Goal: Task Accomplishment & Management: Manage account settings

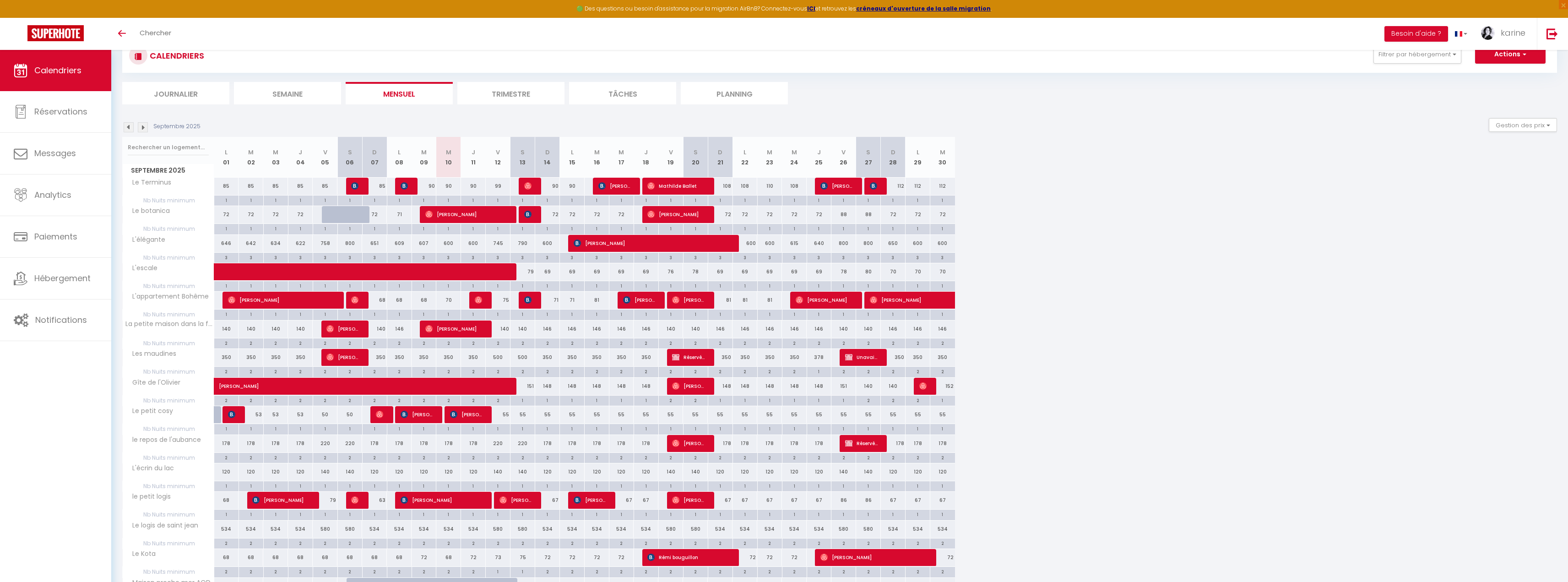
scroll to position [46, 0]
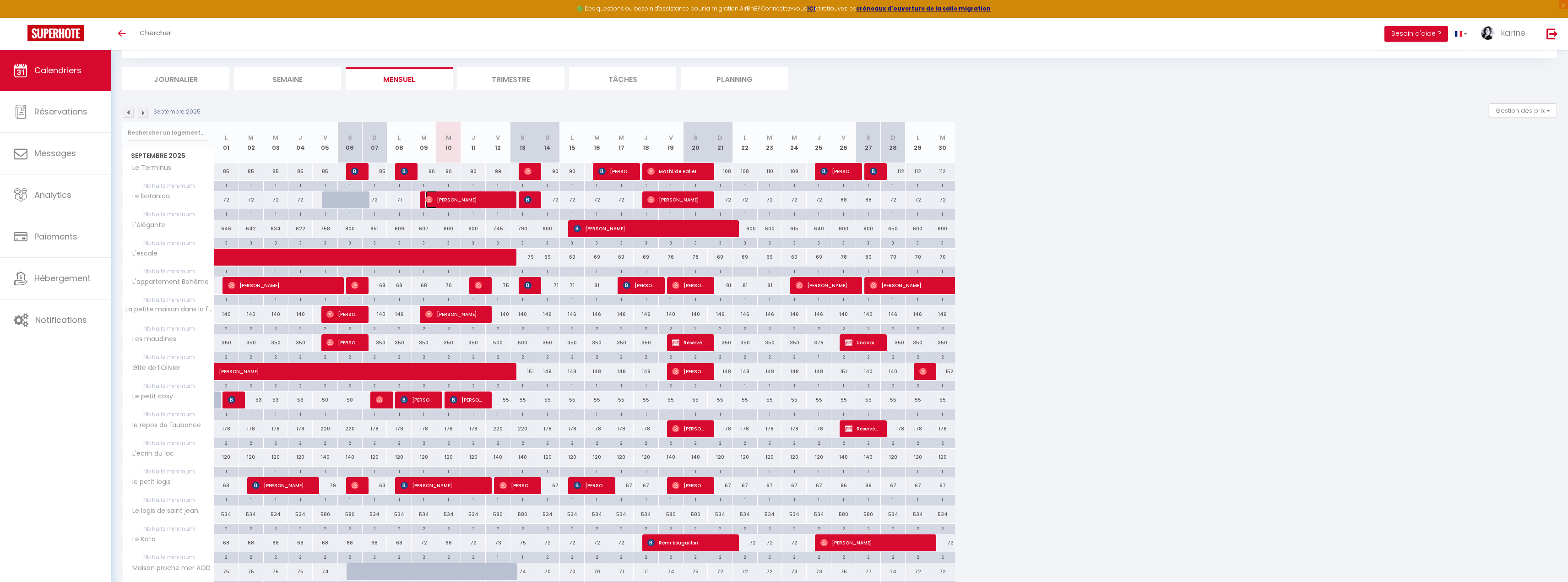
click at [458, 199] on span "[PERSON_NAME]" at bounding box center [466, 199] width 82 height 17
select select "OK"
select select "0"
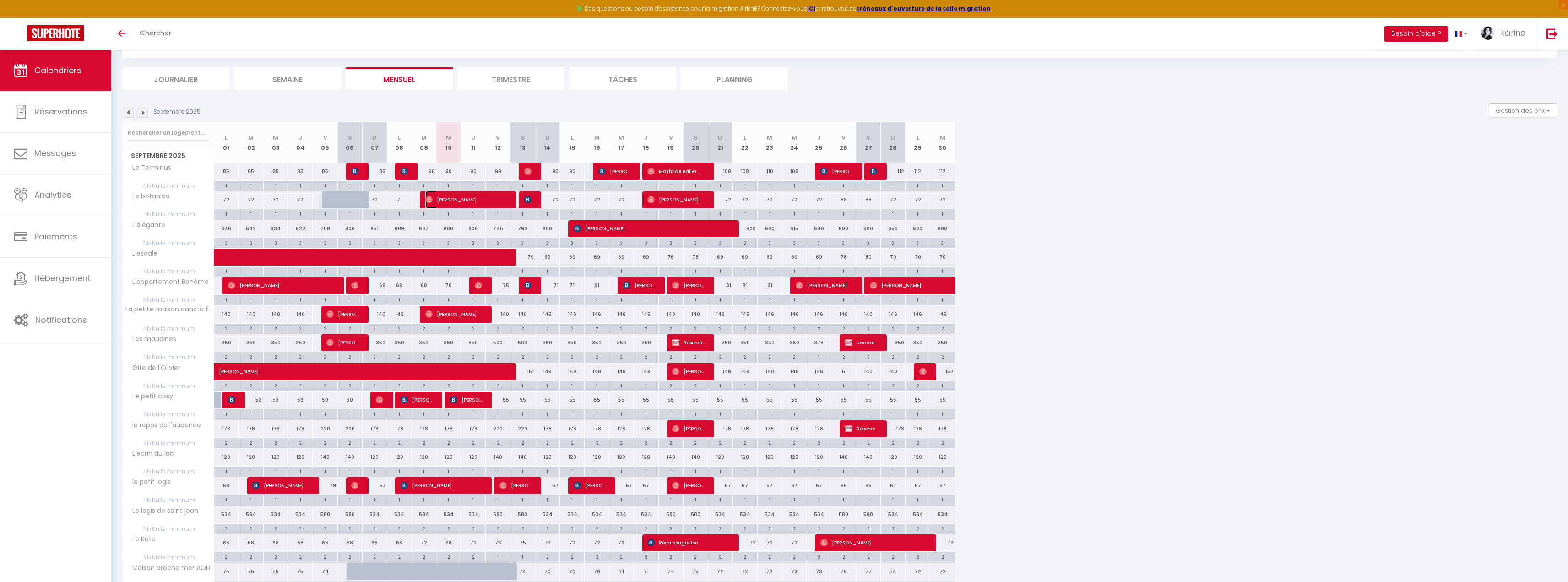
select select "1"
select select
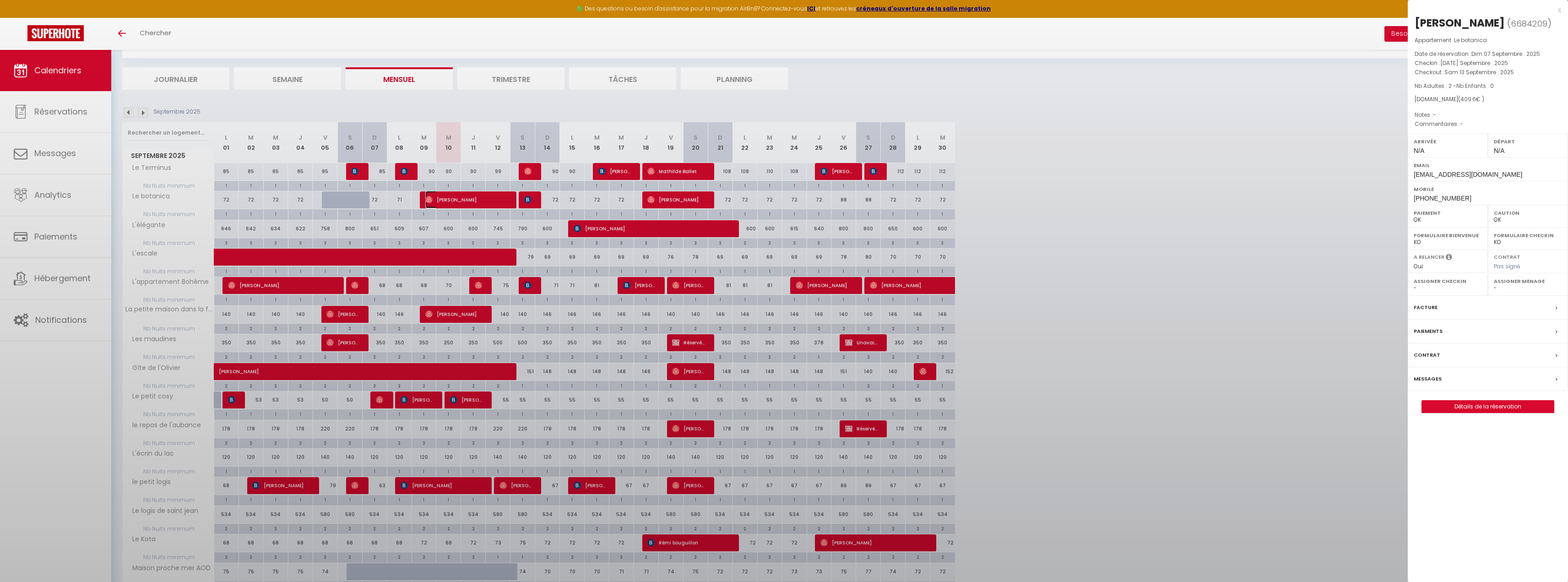
select select "47621"
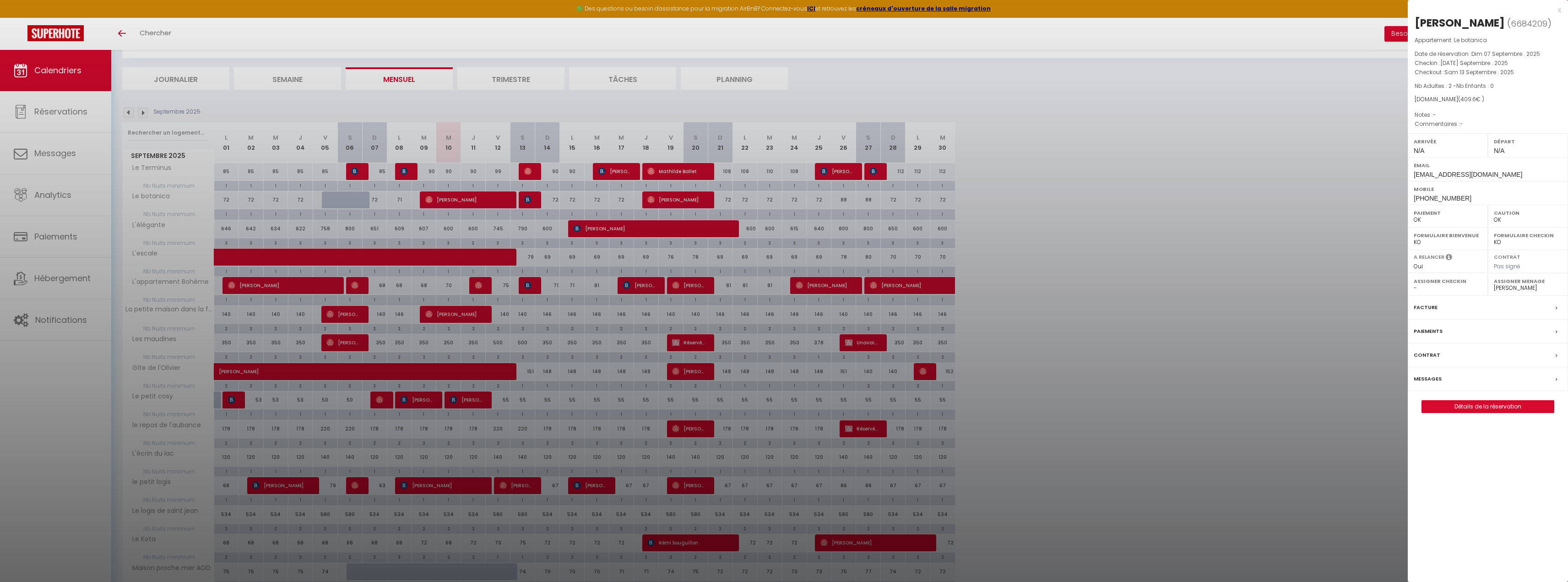
click at [1058, 253] on div at bounding box center [784, 291] width 1568 height 582
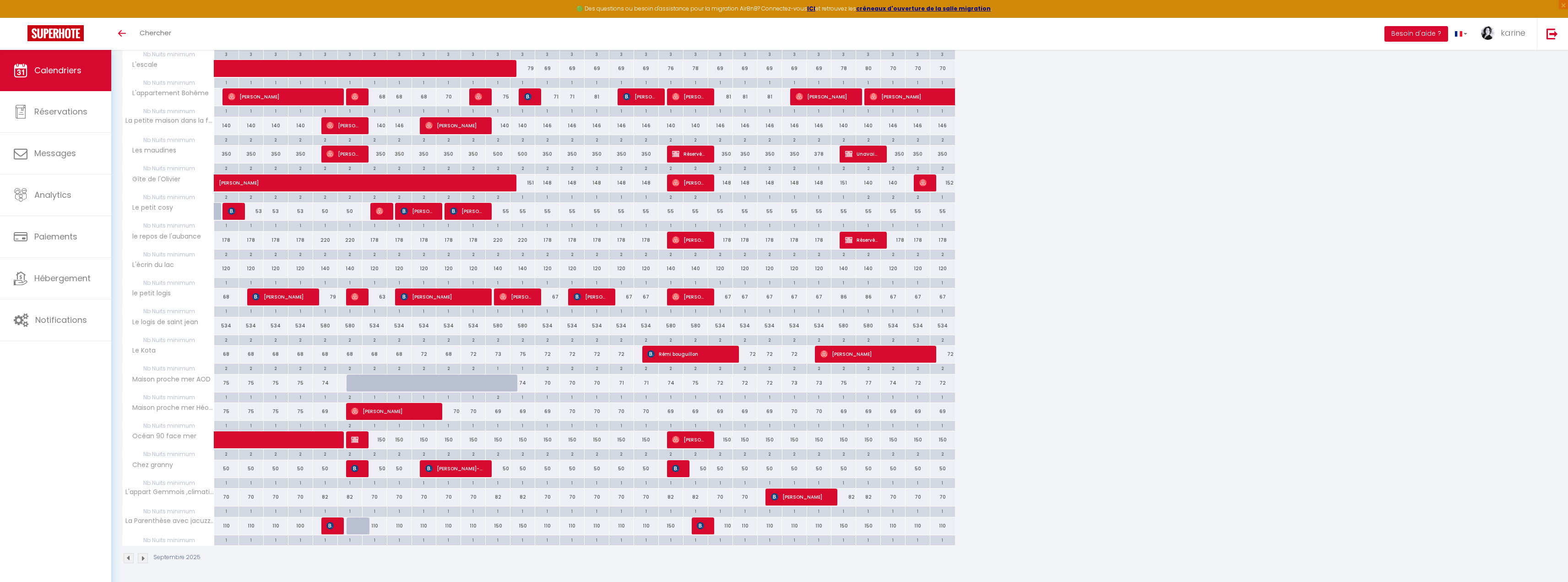
scroll to position [236, 0]
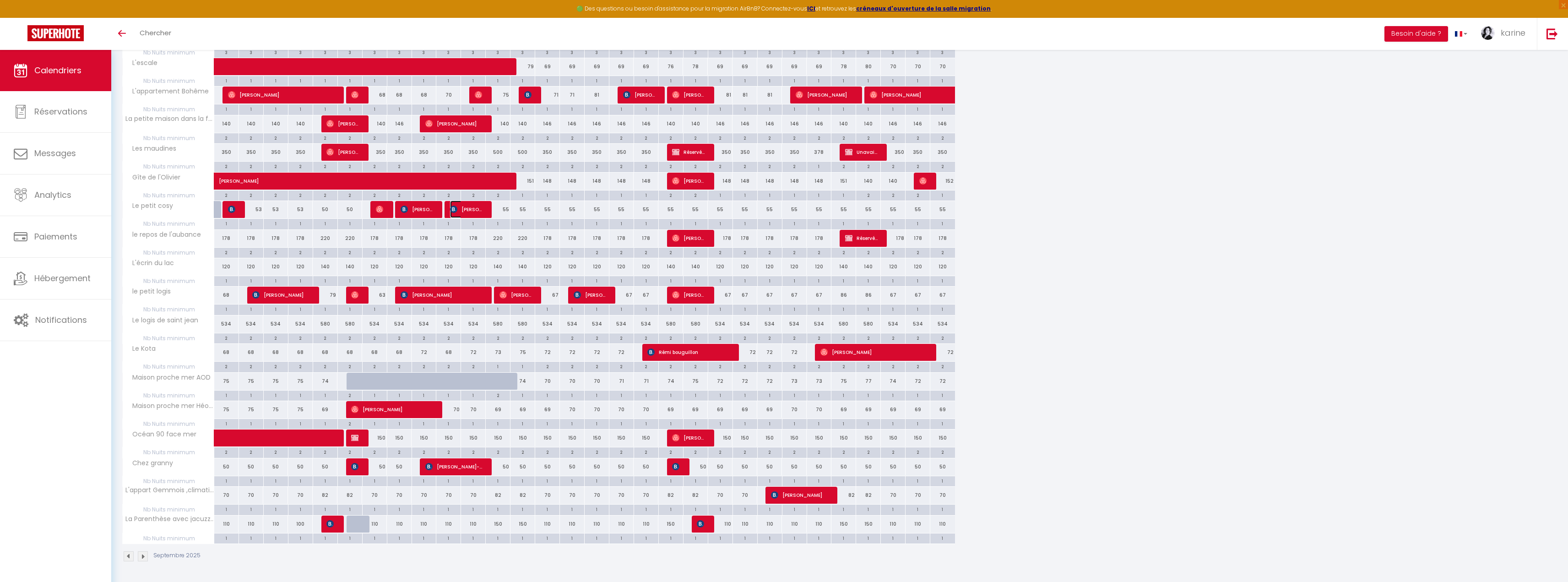
click at [480, 213] on span "[PERSON_NAME]" at bounding box center [466, 208] width 33 height 17
select select "KO"
select select "30944"
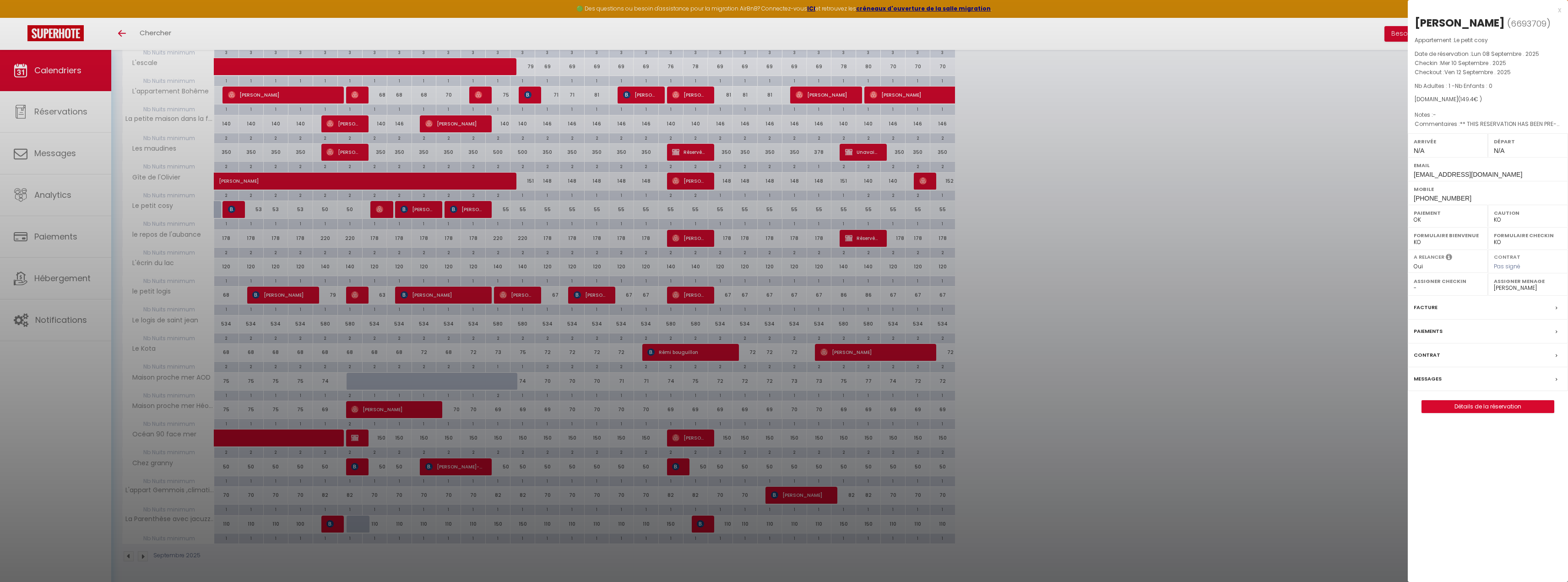
click at [503, 204] on div at bounding box center [784, 291] width 1568 height 582
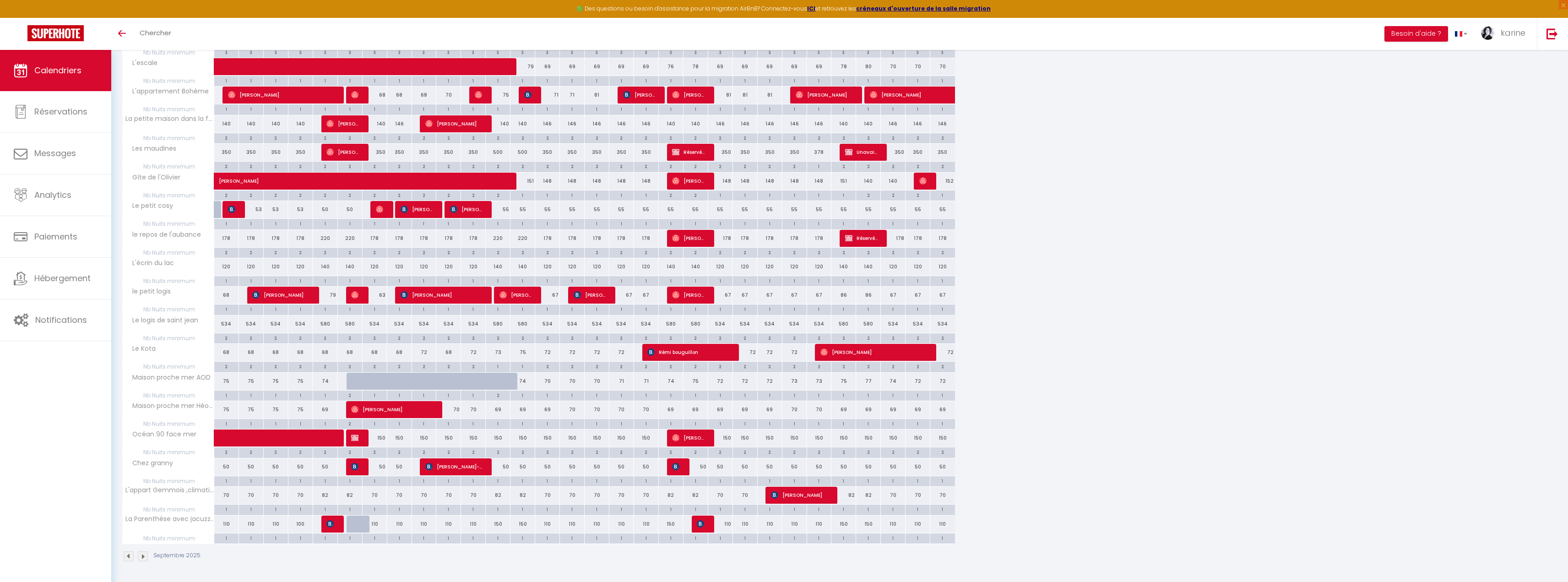
click at [506, 208] on div "55" at bounding box center [498, 209] width 24 height 17
type input "55"
type input "Ven 12 Septembre 2025"
type input "Sam 13 Septembre 2025"
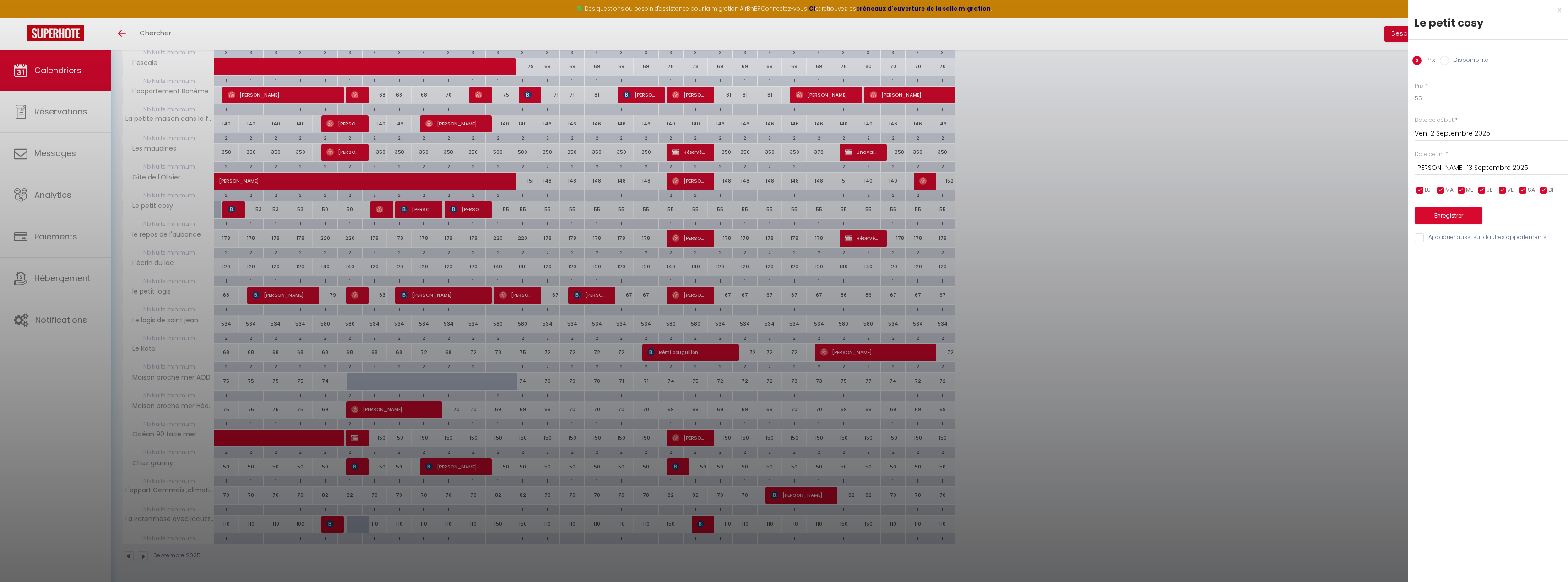
click at [968, 240] on div at bounding box center [784, 291] width 1568 height 582
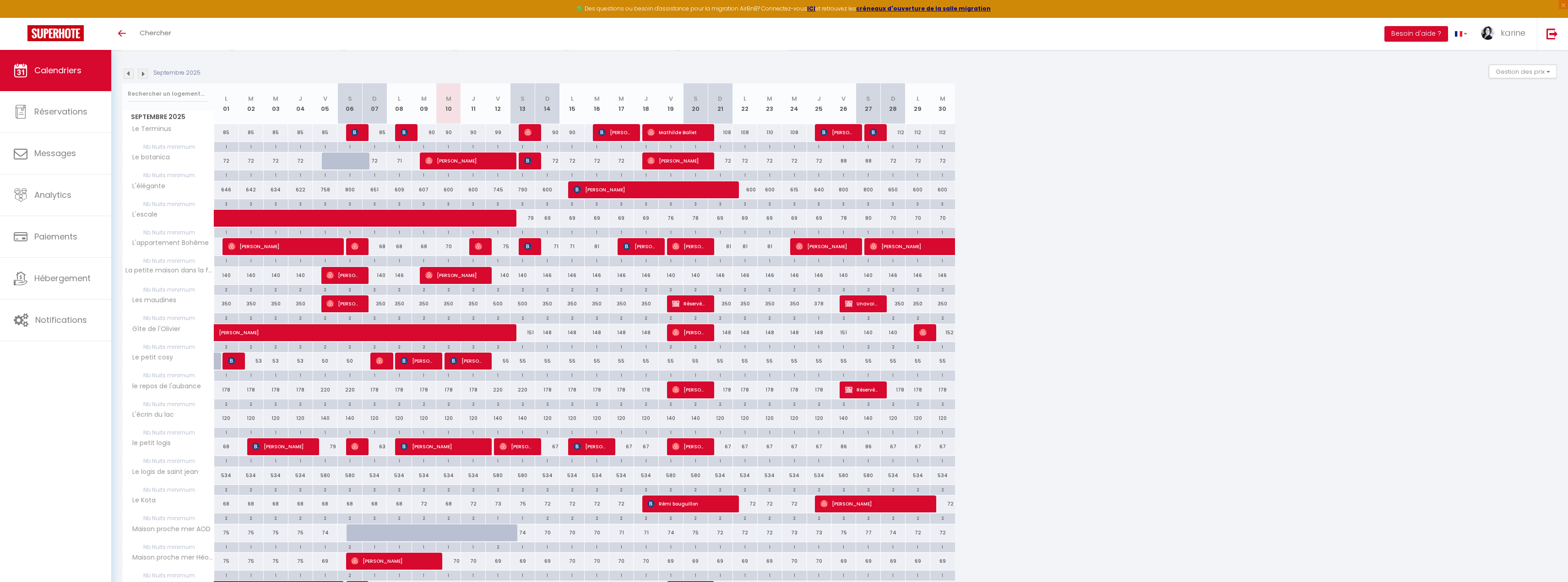
scroll to position [0, 0]
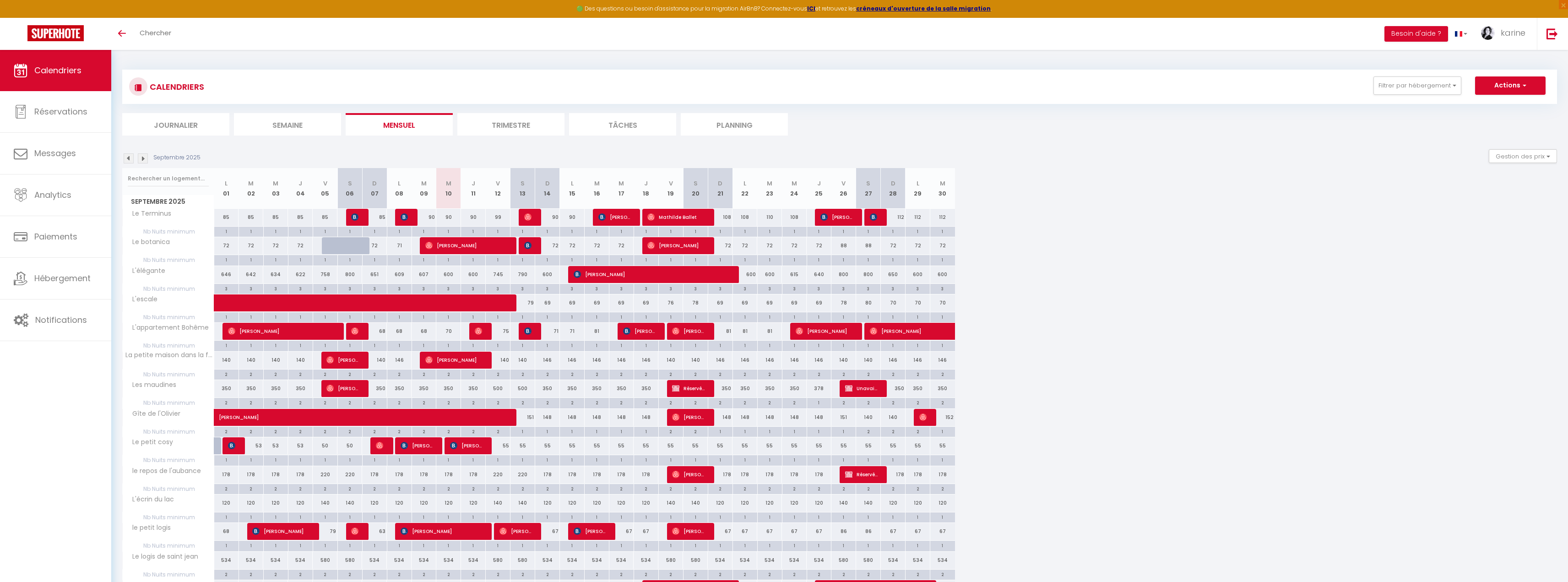
click at [146, 163] on img at bounding box center [142, 158] width 10 height 10
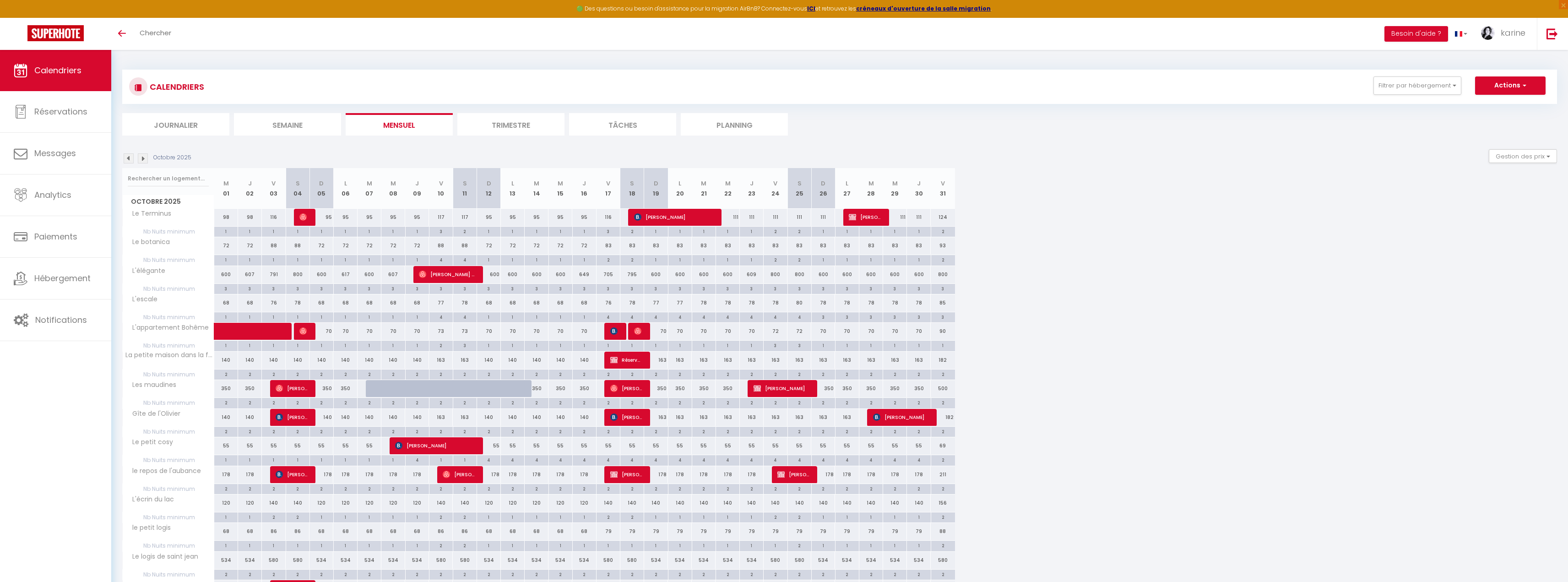
click at [129, 158] on img at bounding box center [129, 158] width 10 height 10
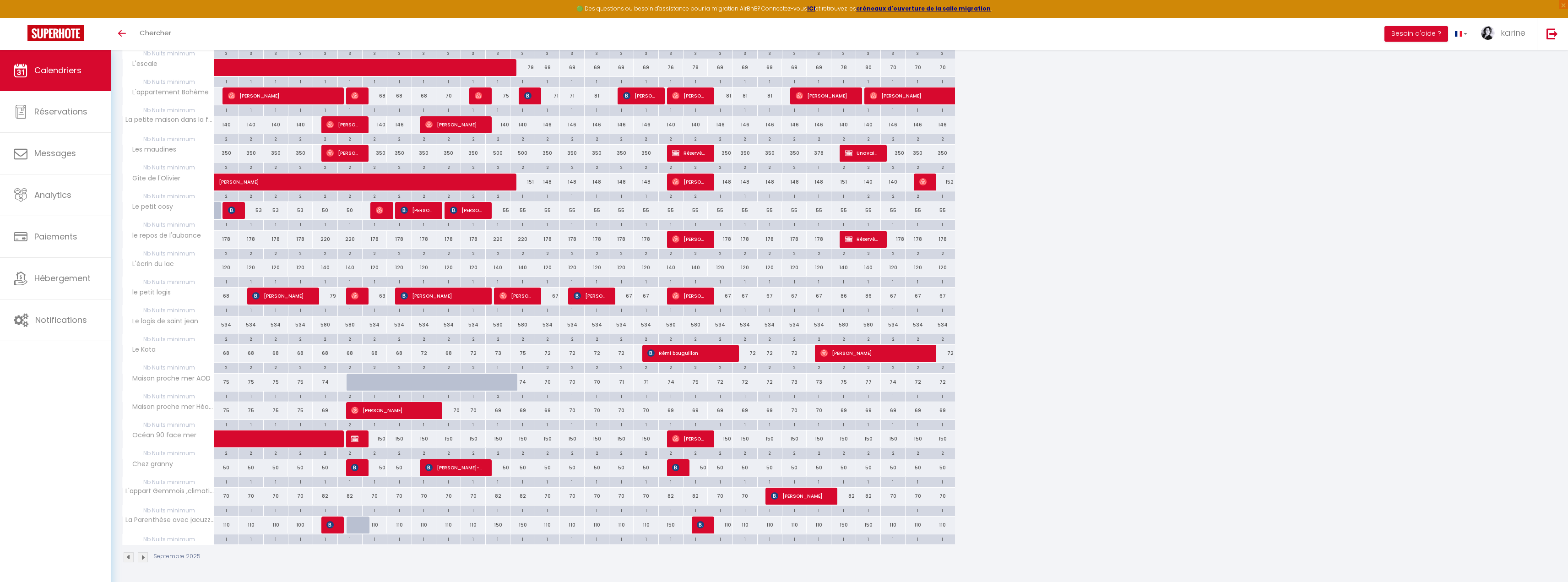
scroll to position [236, 0]
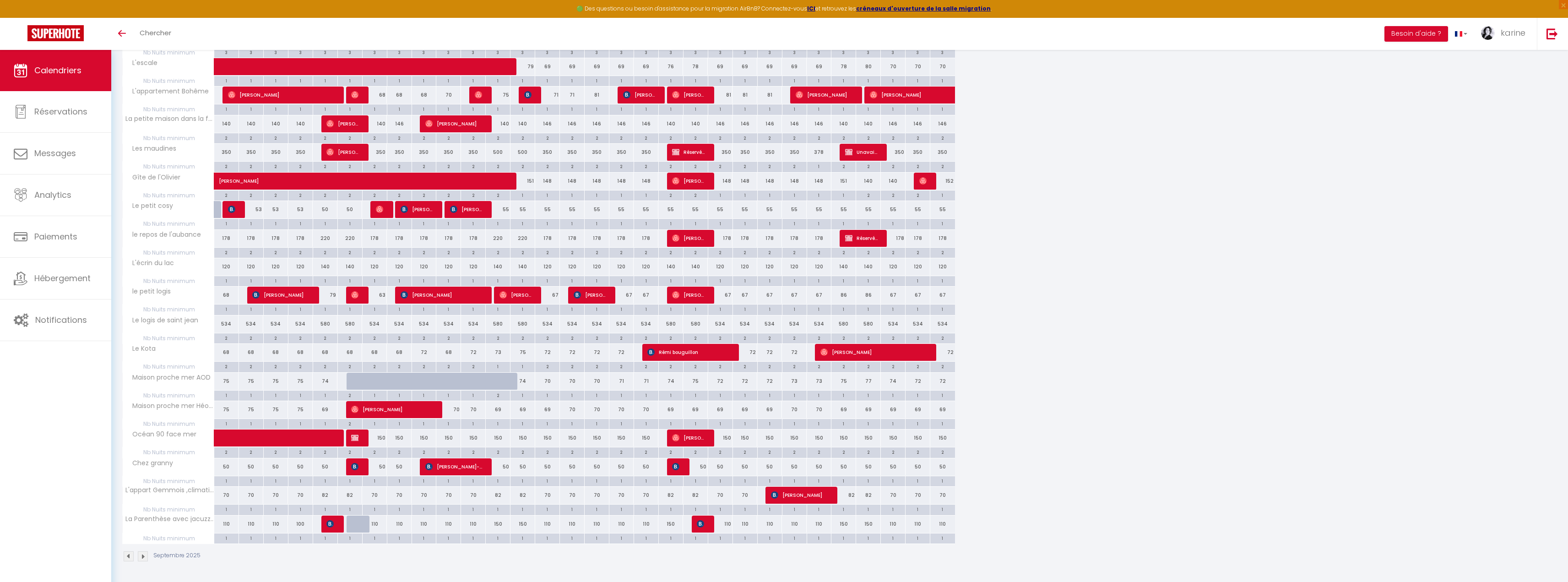
click at [504, 211] on div "55" at bounding box center [498, 209] width 24 height 17
type input "55"
type input "Ven 12 Septembre 2025"
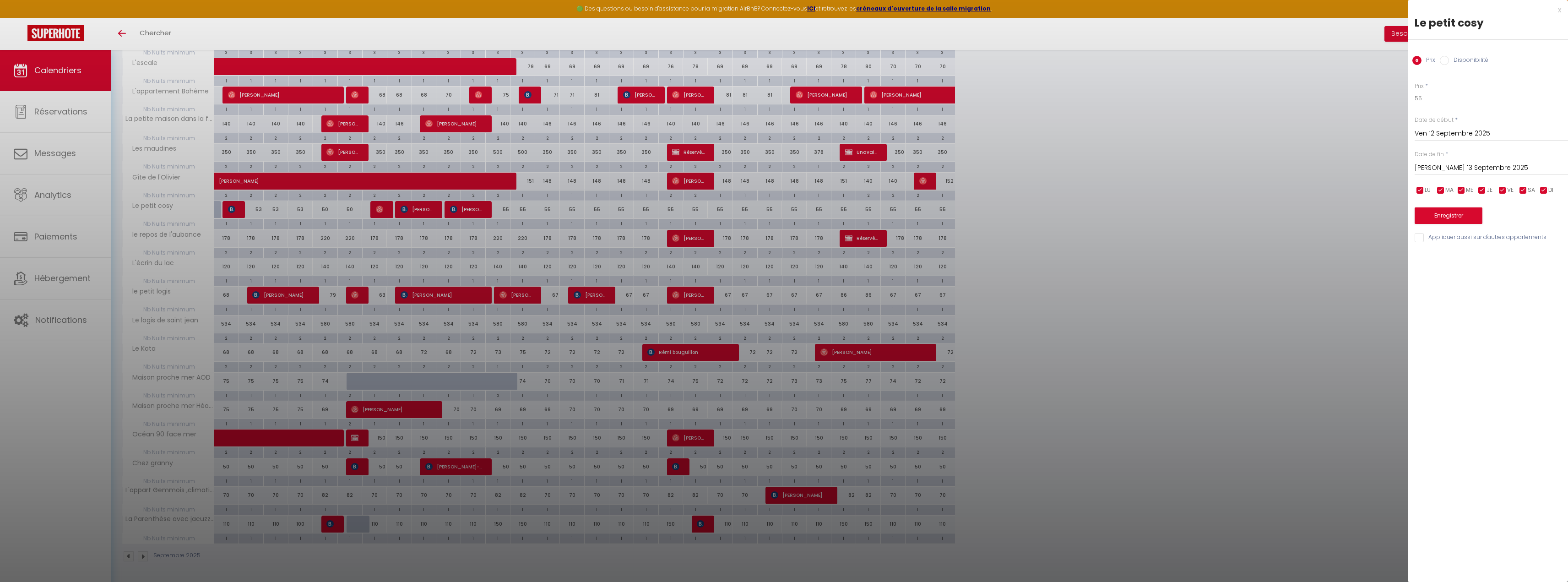
click at [1510, 168] on input "Sam 13 Septembre 2025" at bounding box center [1491, 168] width 153 height 12
click at [1540, 186] on span ">" at bounding box center [1541, 183] width 20 height 19
click at [1520, 287] on span "31" at bounding box center [1522, 293] width 20 height 19
type input "Ven 31 Octobre 2025"
click at [1433, 98] on input "55" at bounding box center [1491, 98] width 153 height 16
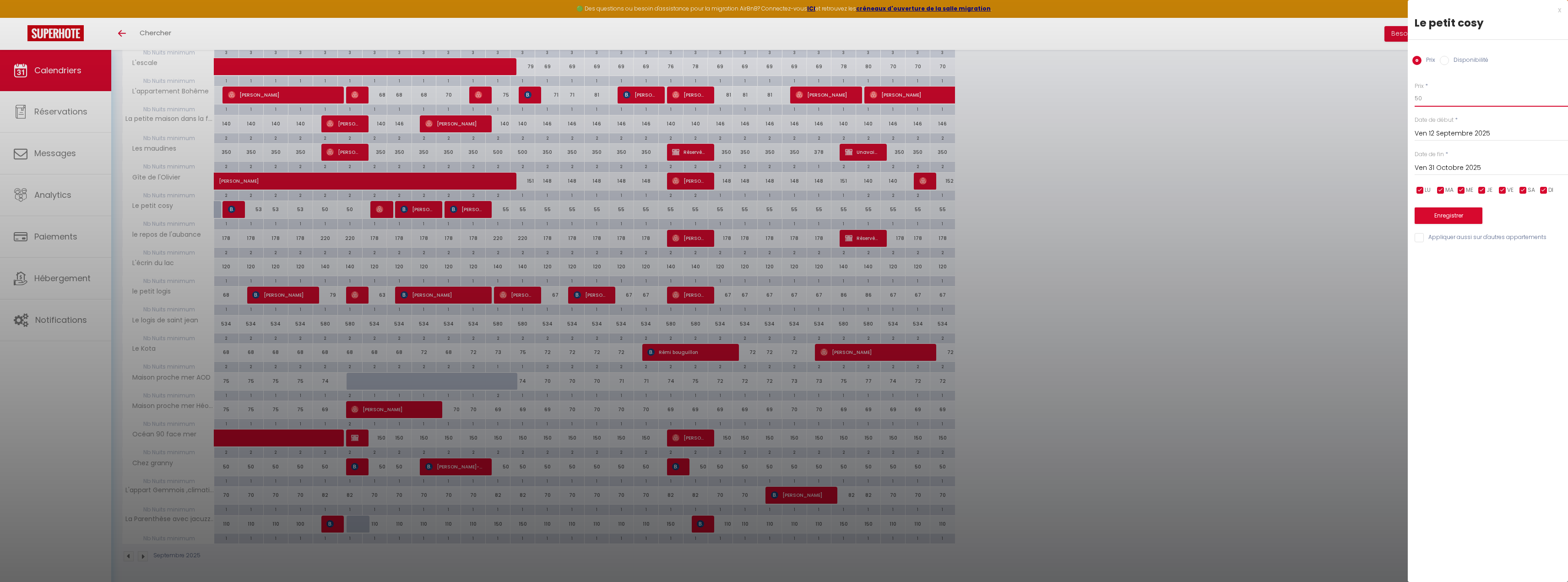
type input "50"
click at [1447, 208] on button "Enregistrer" at bounding box center [1448, 216] width 68 height 16
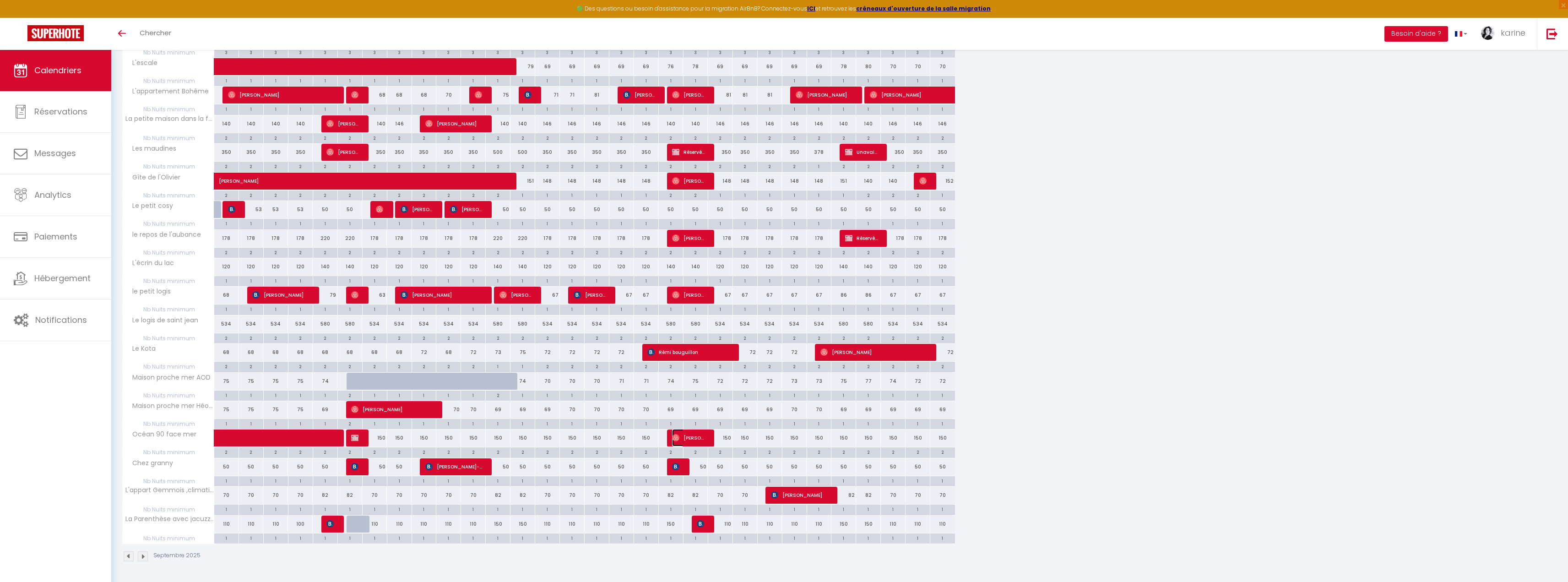
click at [697, 440] on span "[PERSON_NAME]" at bounding box center [688, 437] width 33 height 17
select select "OK"
select select
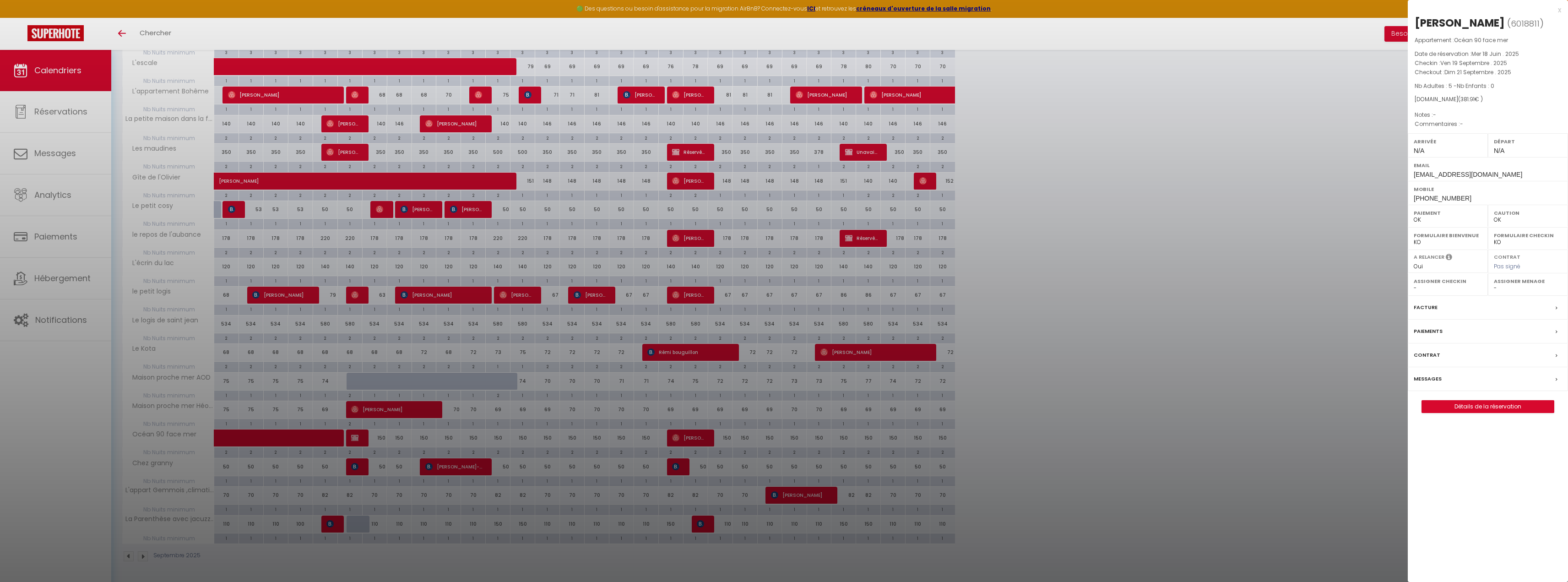
click at [1042, 444] on div at bounding box center [784, 291] width 1568 height 582
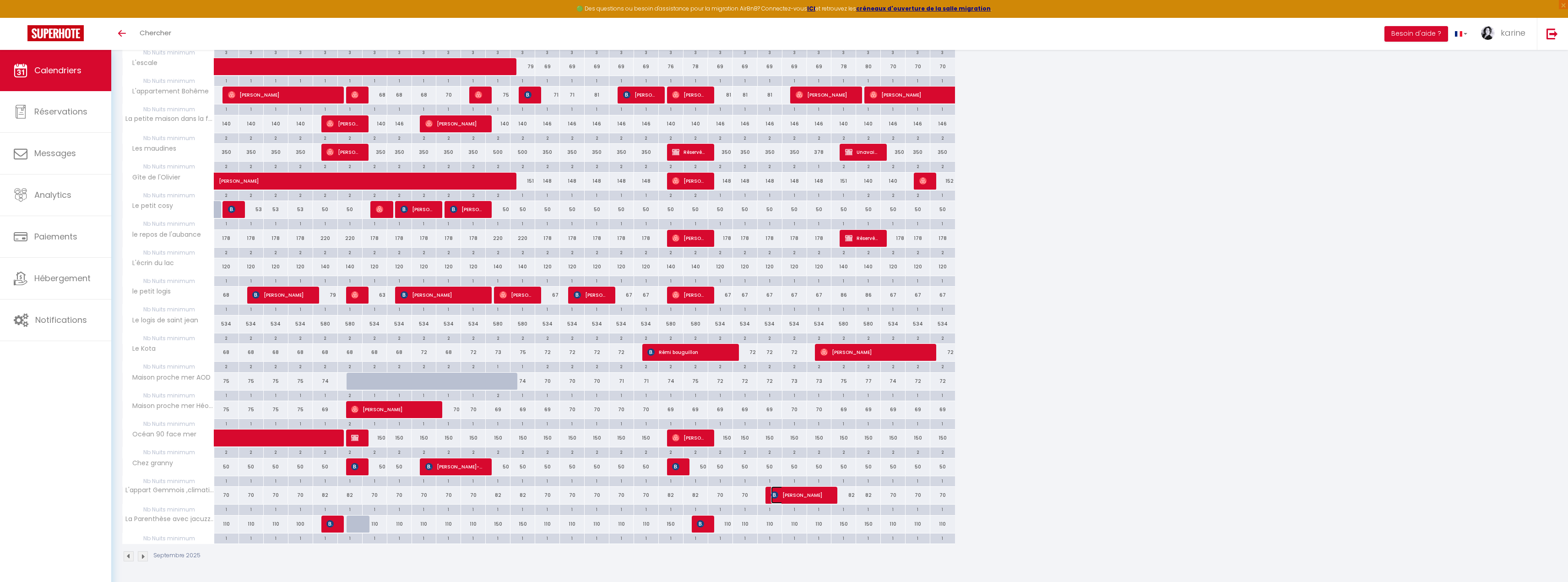
click at [800, 495] on span "[PERSON_NAME]" at bounding box center [799, 494] width 58 height 17
select select "KO"
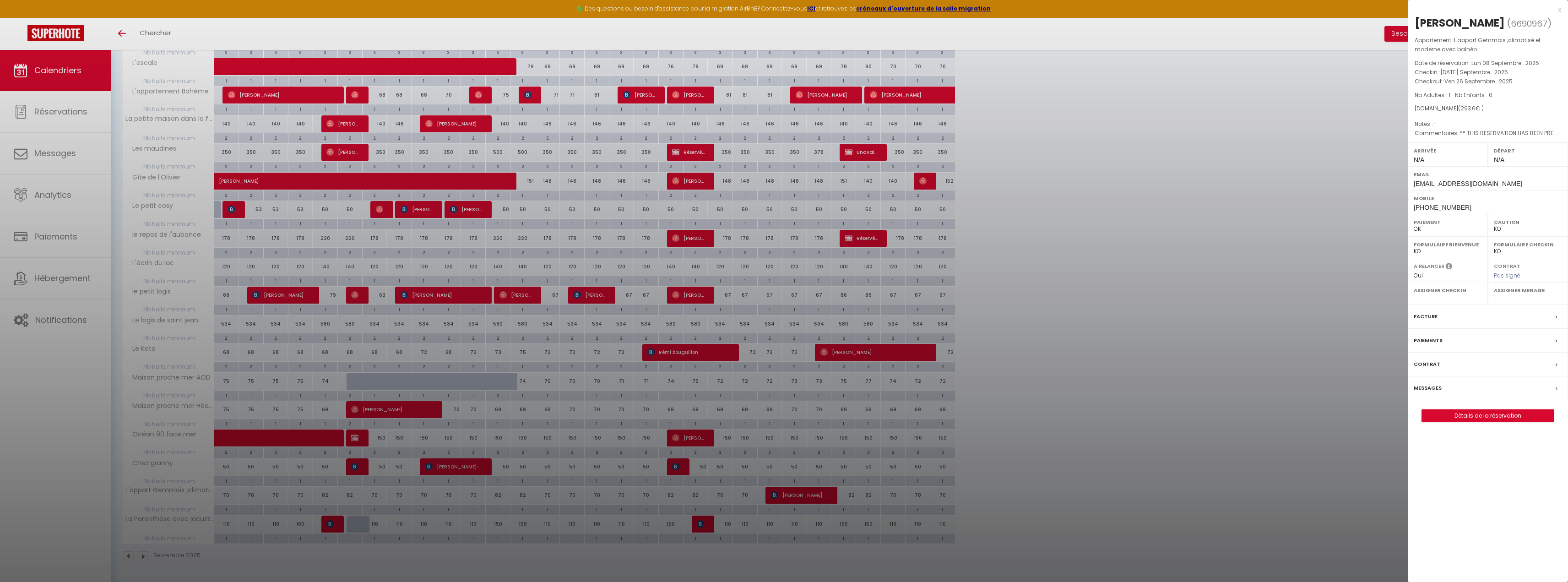
click at [1028, 459] on div at bounding box center [784, 291] width 1568 height 582
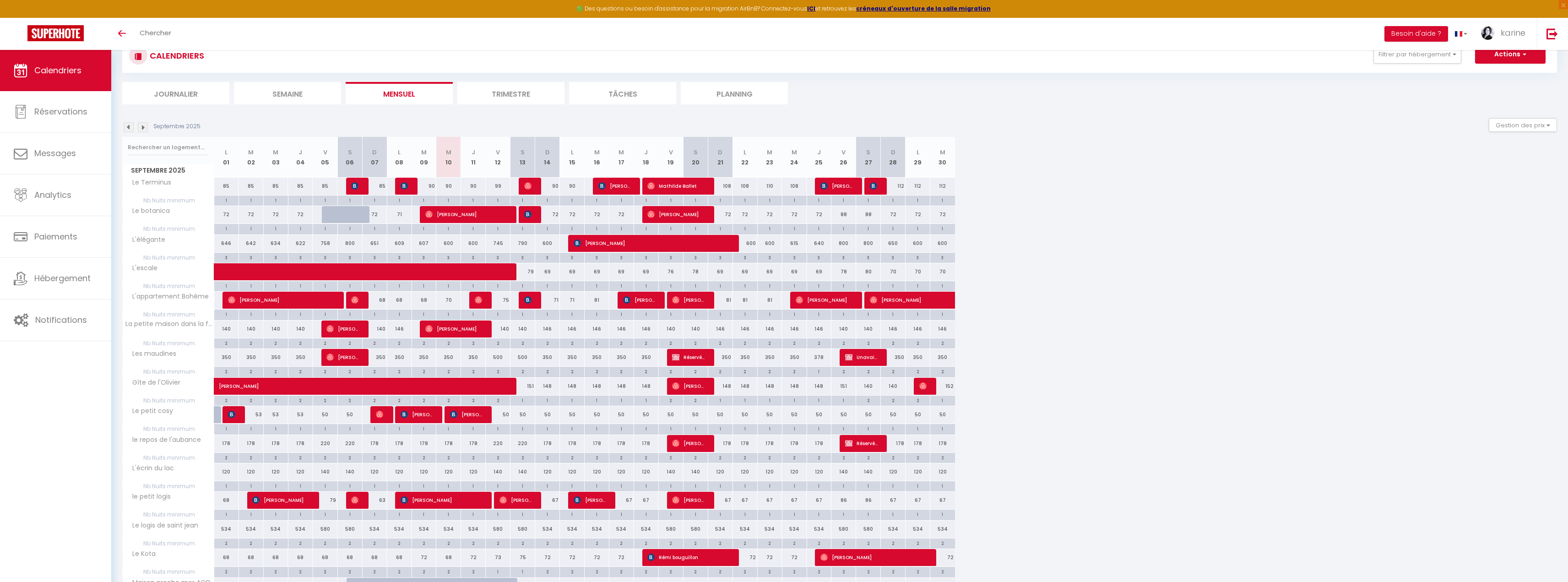
scroll to position [0, 0]
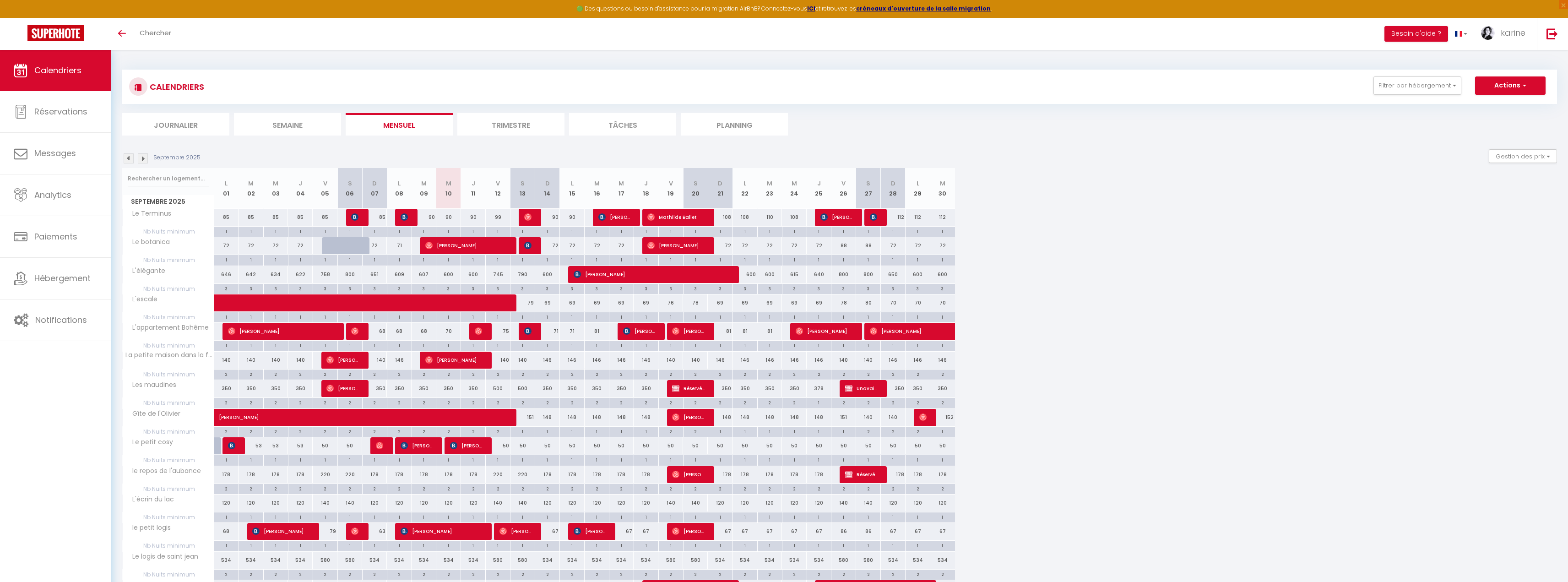
click at [142, 162] on img at bounding box center [142, 158] width 10 height 10
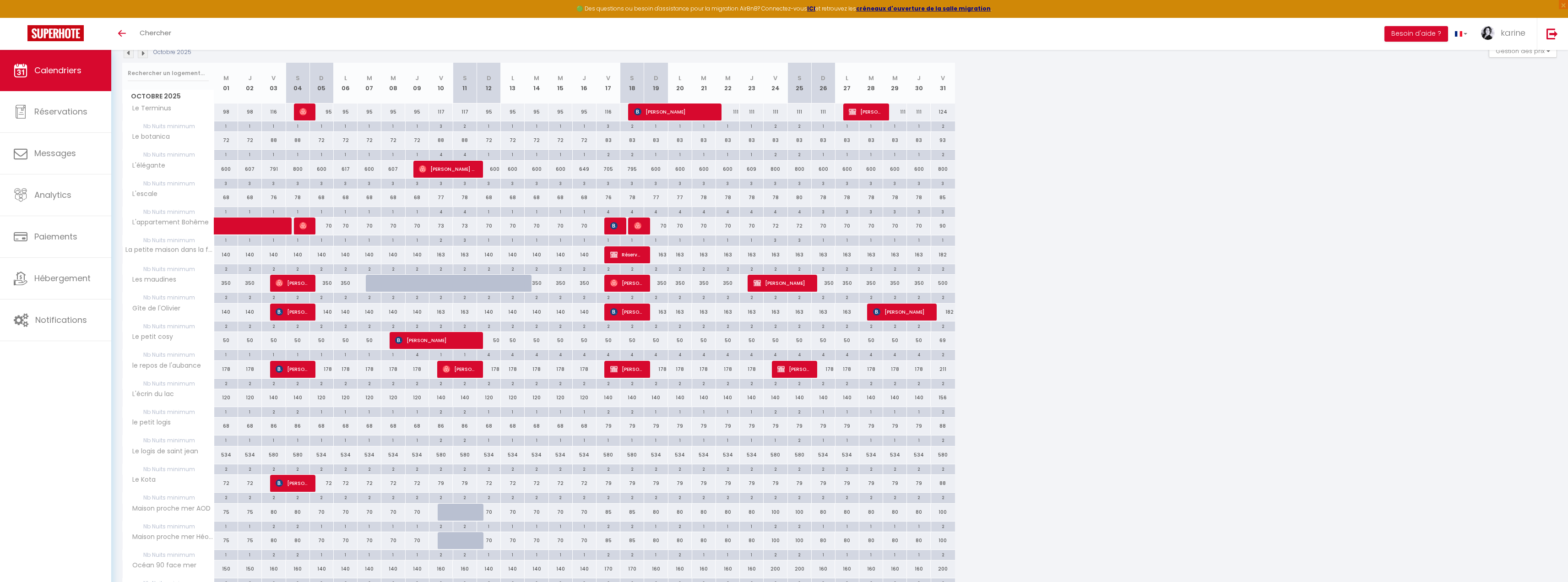
scroll to position [99, 0]
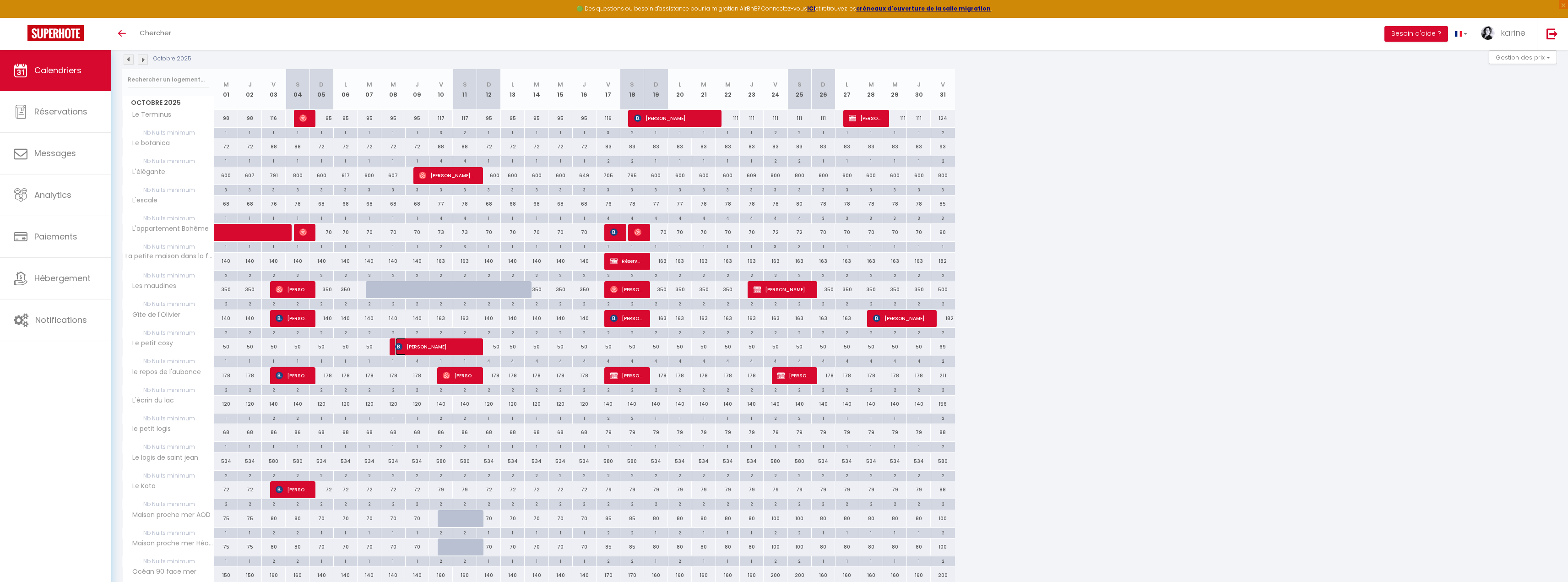
click at [428, 349] on span "Lenuta Melinte" at bounding box center [435, 346] width 79 height 17
select select "30944"
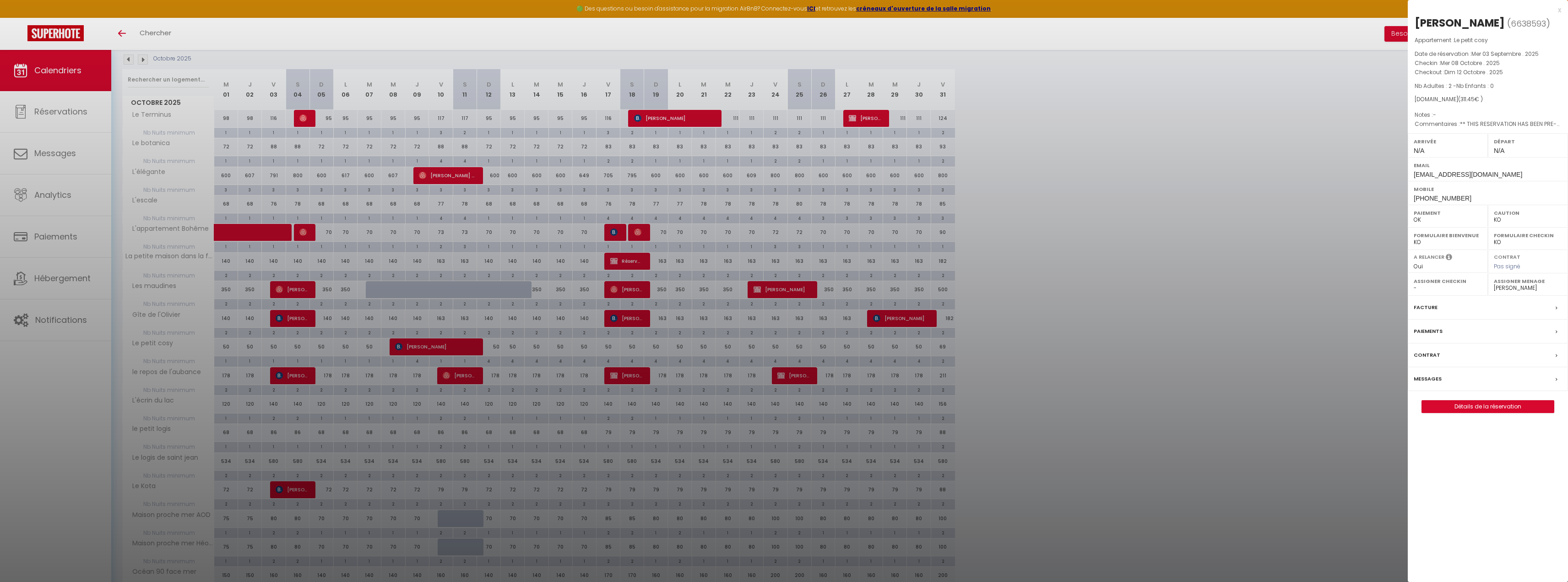
click at [562, 345] on div at bounding box center [784, 291] width 1568 height 582
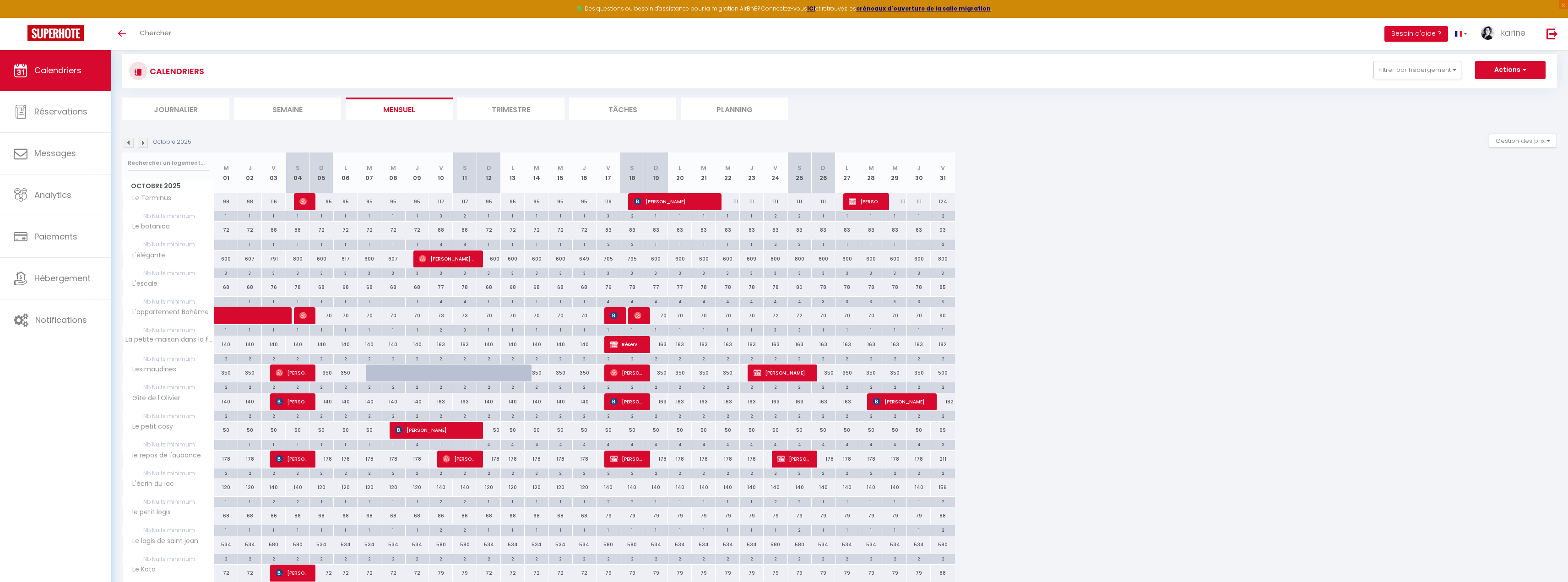
scroll to position [7, 0]
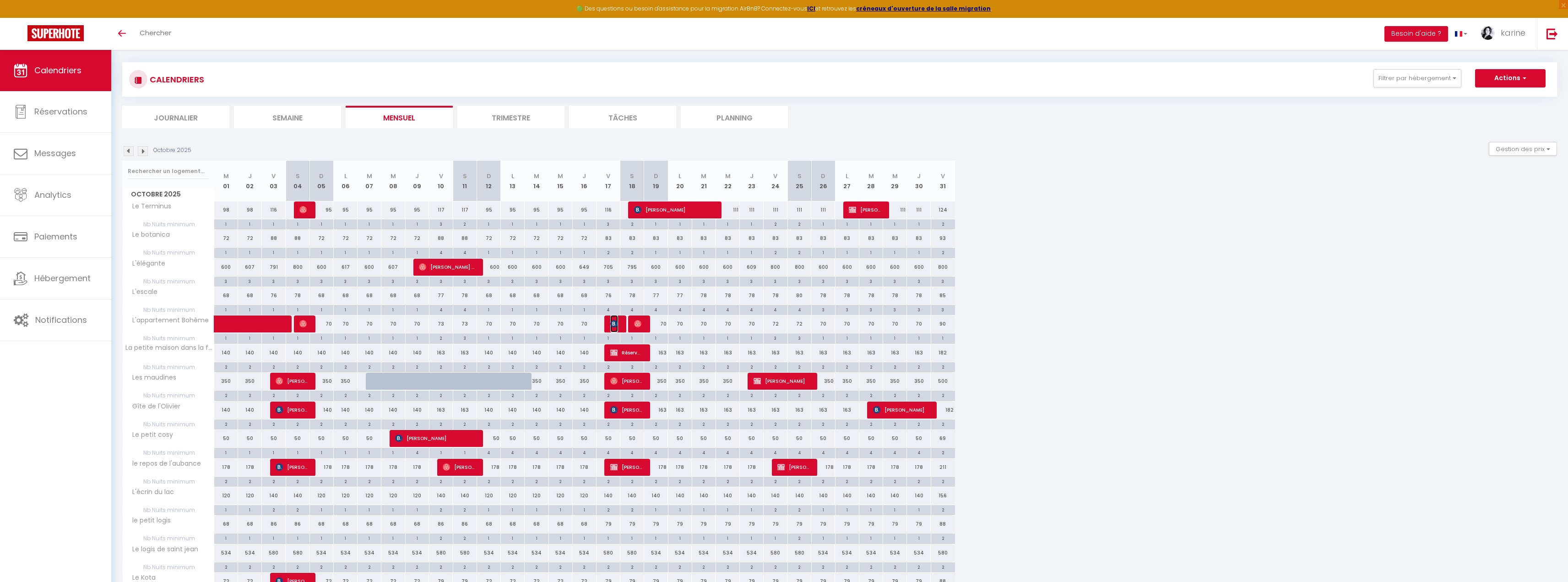
click at [617, 322] on img at bounding box center [614, 323] width 7 height 7
select select
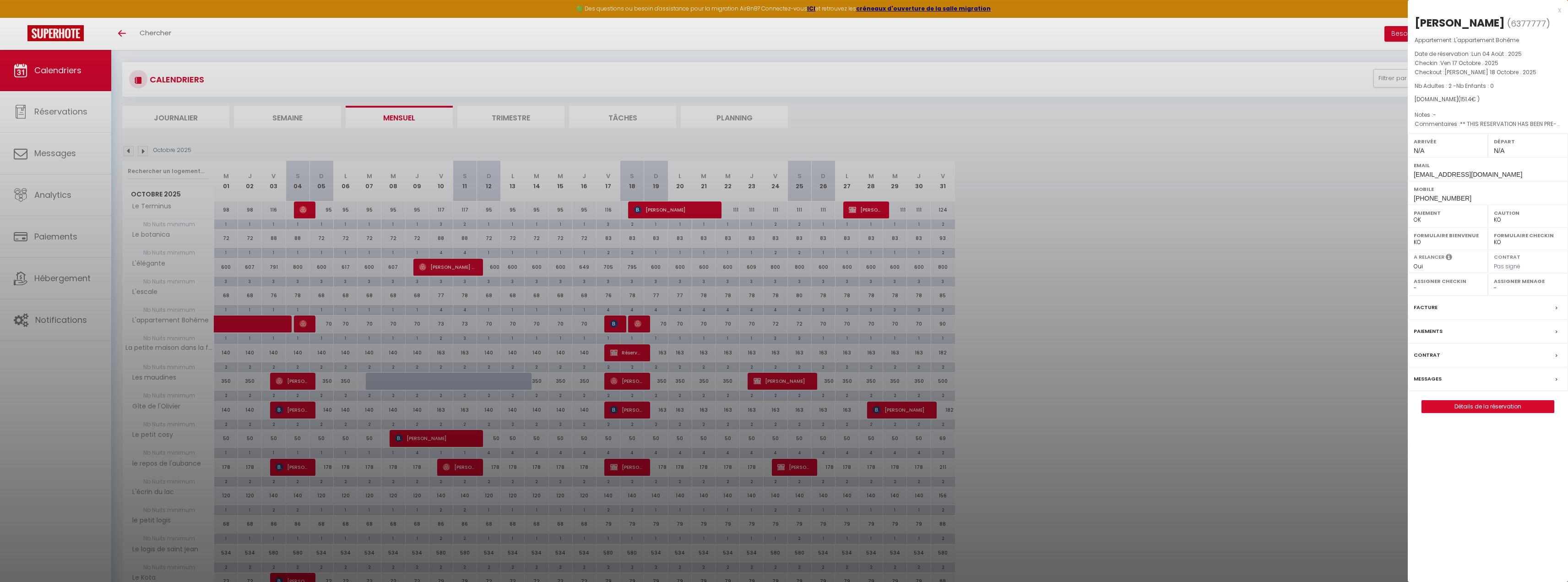
click at [620, 288] on div at bounding box center [784, 291] width 1568 height 582
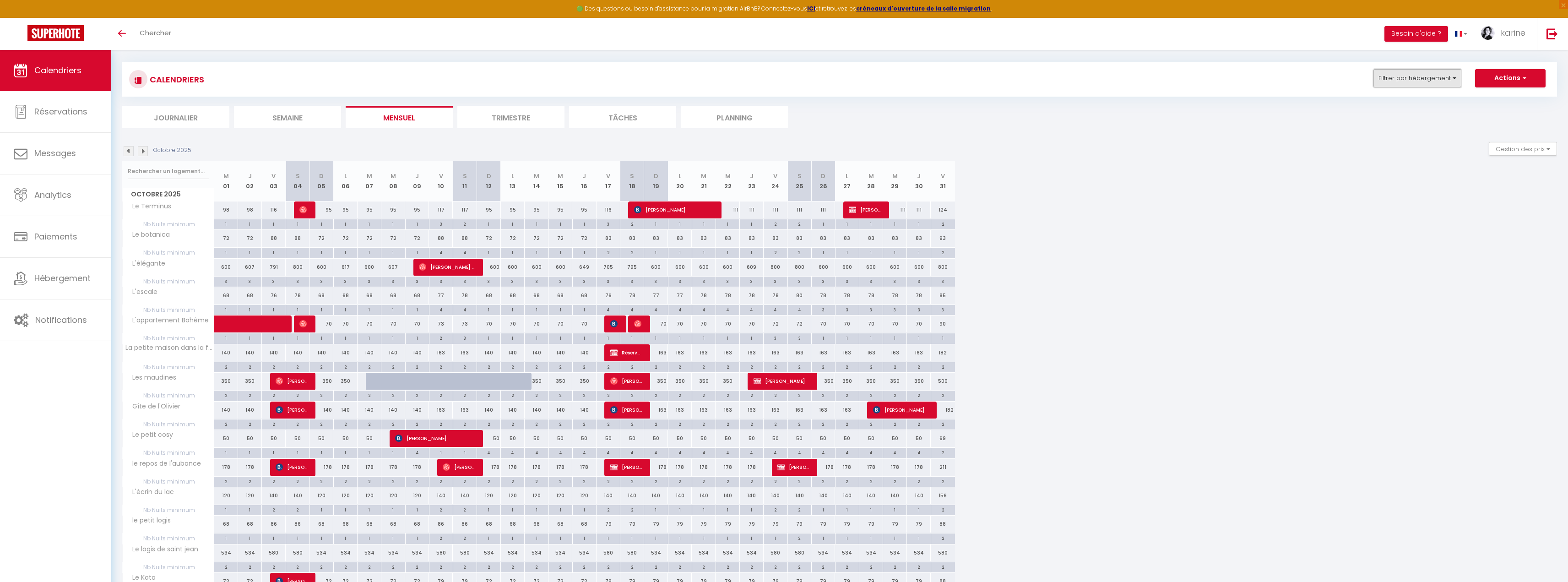
click at [1427, 82] on button "Filtrer par hébergement" at bounding box center [1417, 78] width 88 height 19
click at [1380, 114] on input "Tous" at bounding box center [1446, 118] width 138 height 9
checkbox input "false"
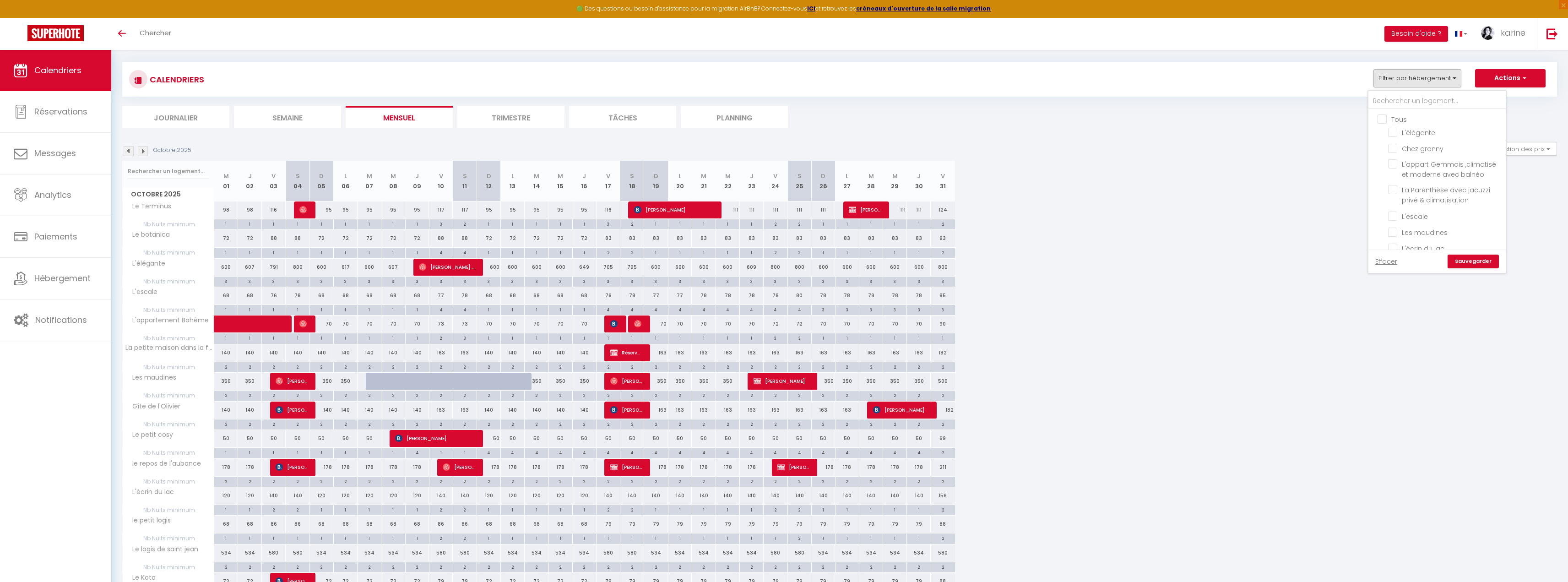
checkbox input "false"
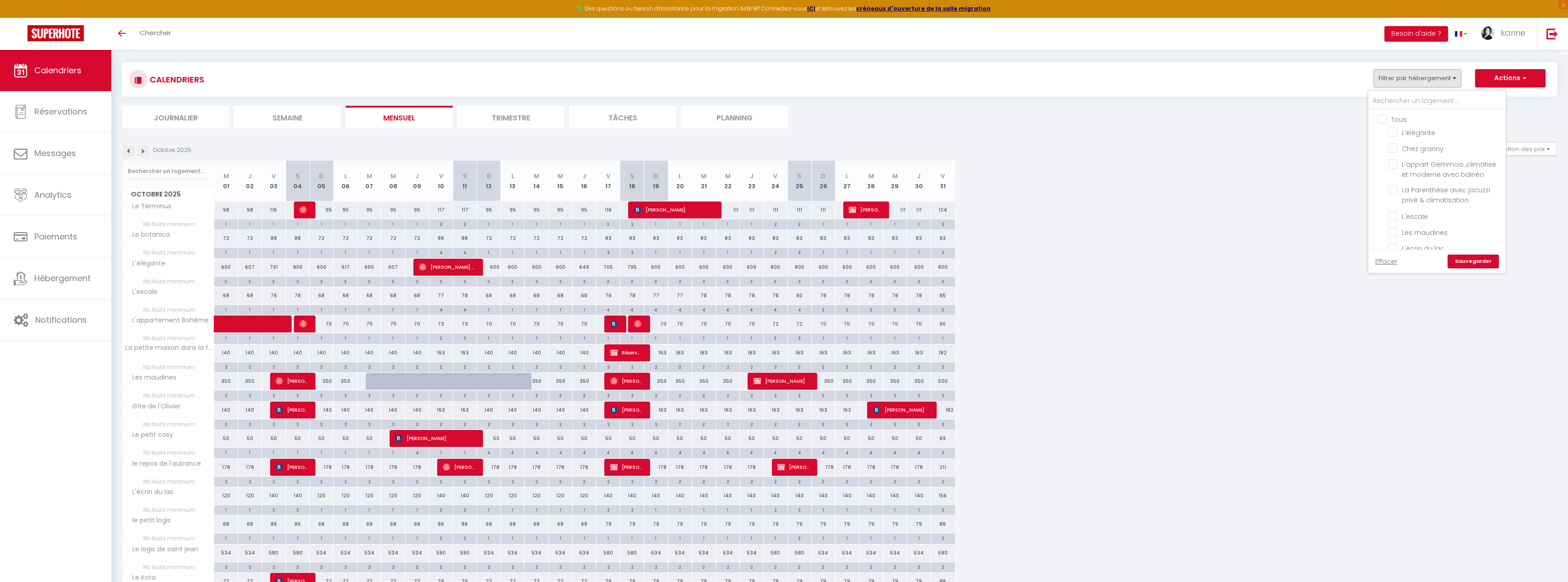
checkbox input "false"
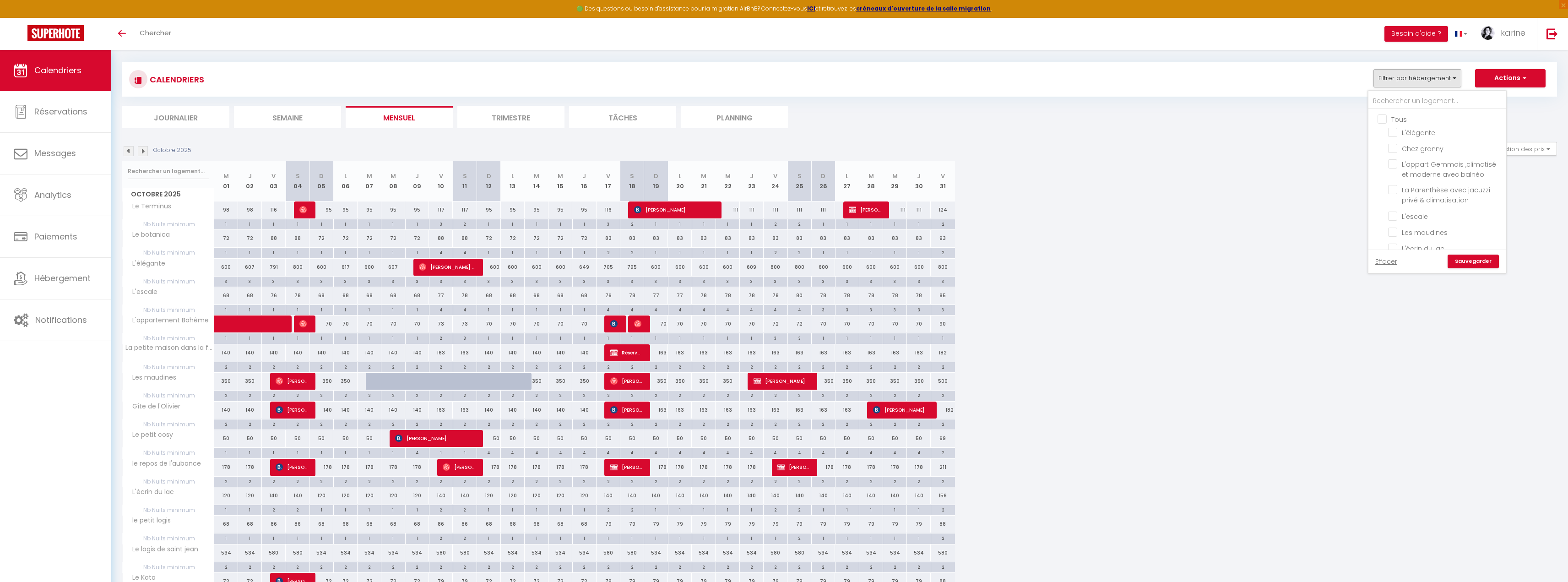
checkbox input "false"
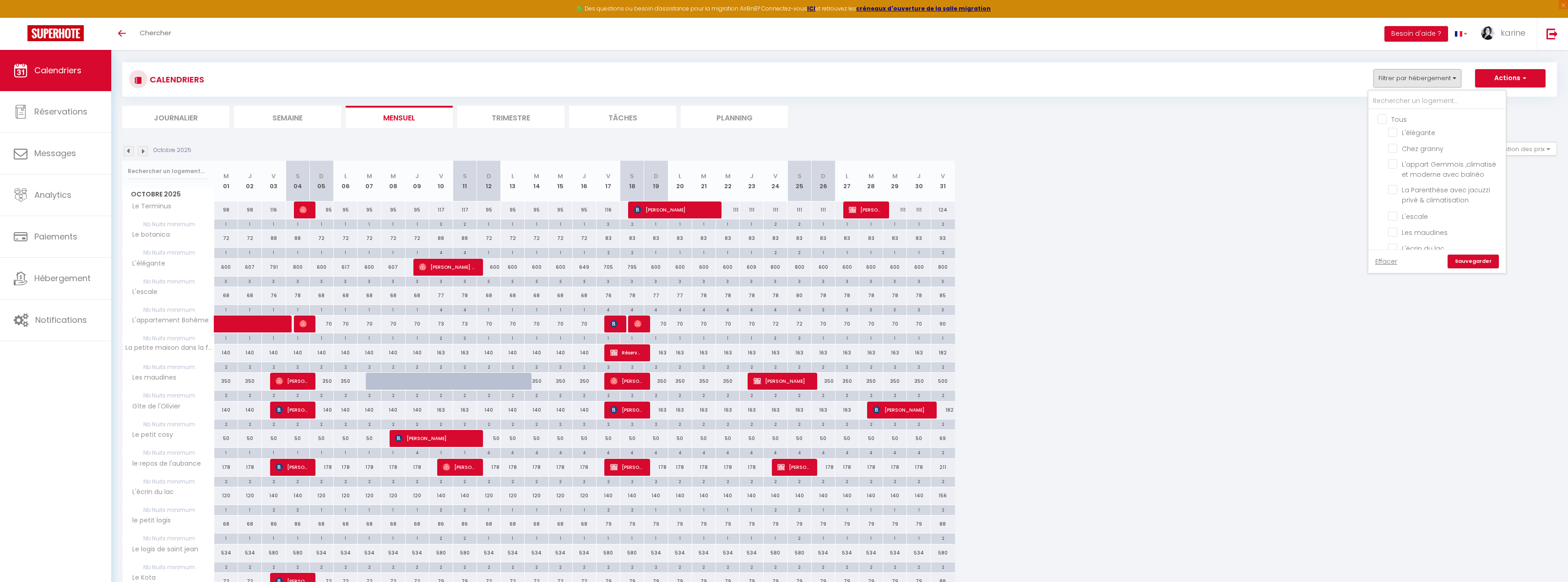
checkbox input "false"
click at [1386, 102] on input "text" at bounding box center [1437, 101] width 138 height 16
click at [1391, 214] on input "L'escale" at bounding box center [1445, 215] width 115 height 9
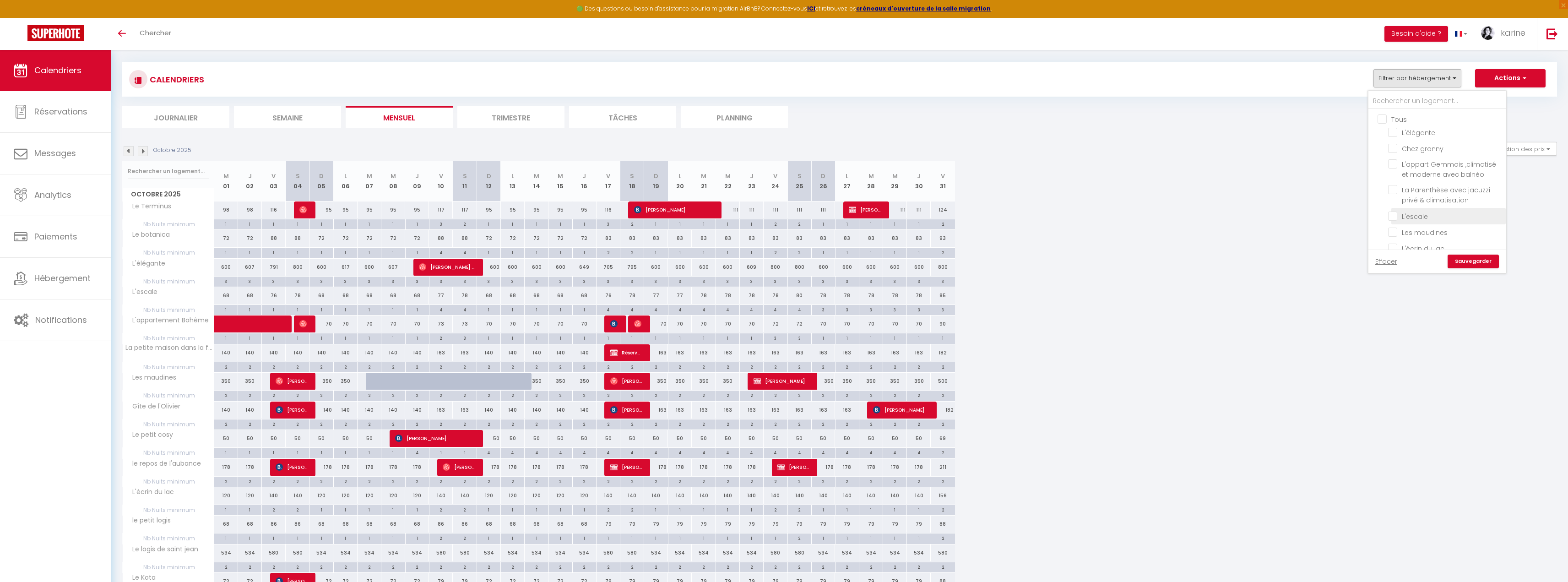
checkbox input "true"
click at [1456, 256] on link "Sauvegarder" at bounding box center [1473, 261] width 51 height 14
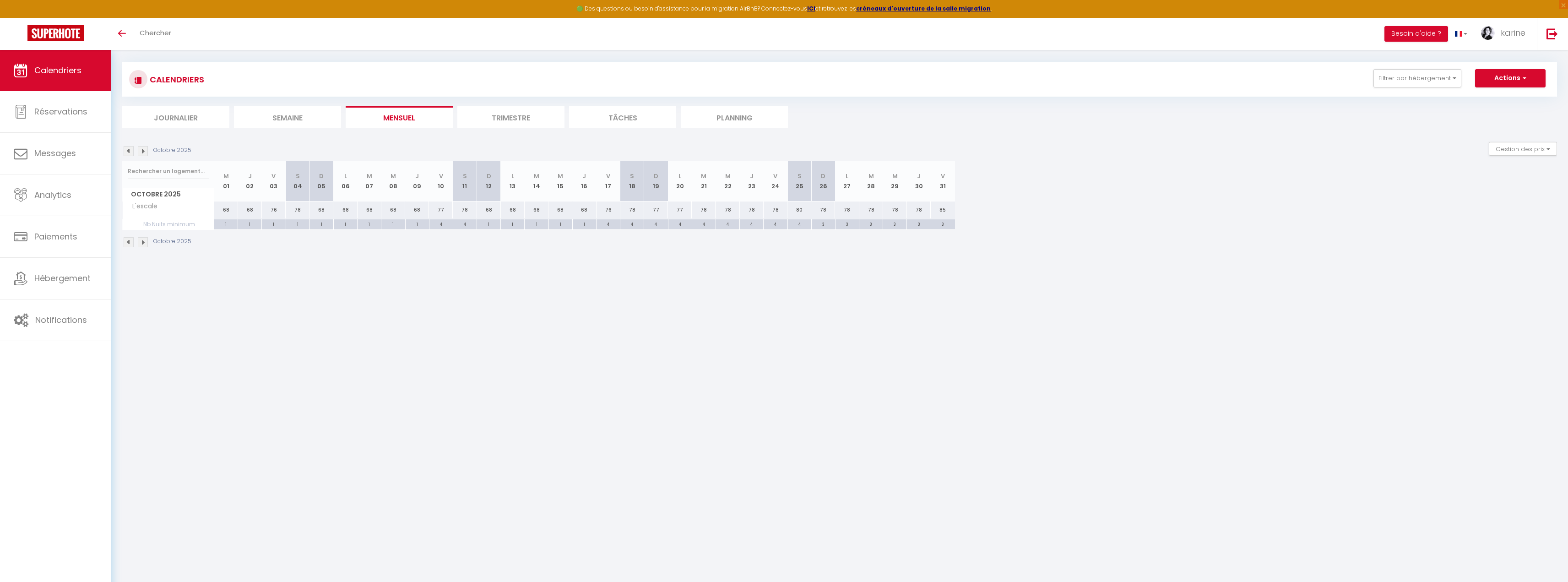
click at [128, 152] on img at bounding box center [129, 151] width 10 height 10
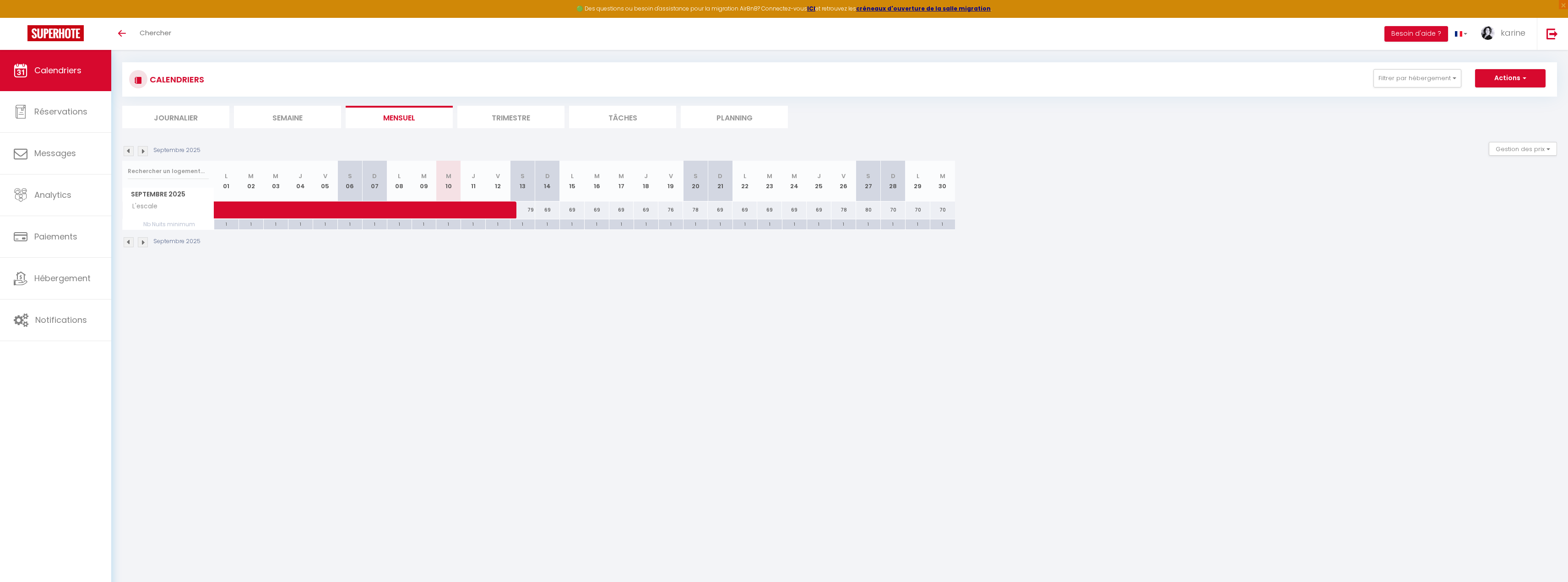
click at [128, 152] on img at bounding box center [129, 151] width 10 height 10
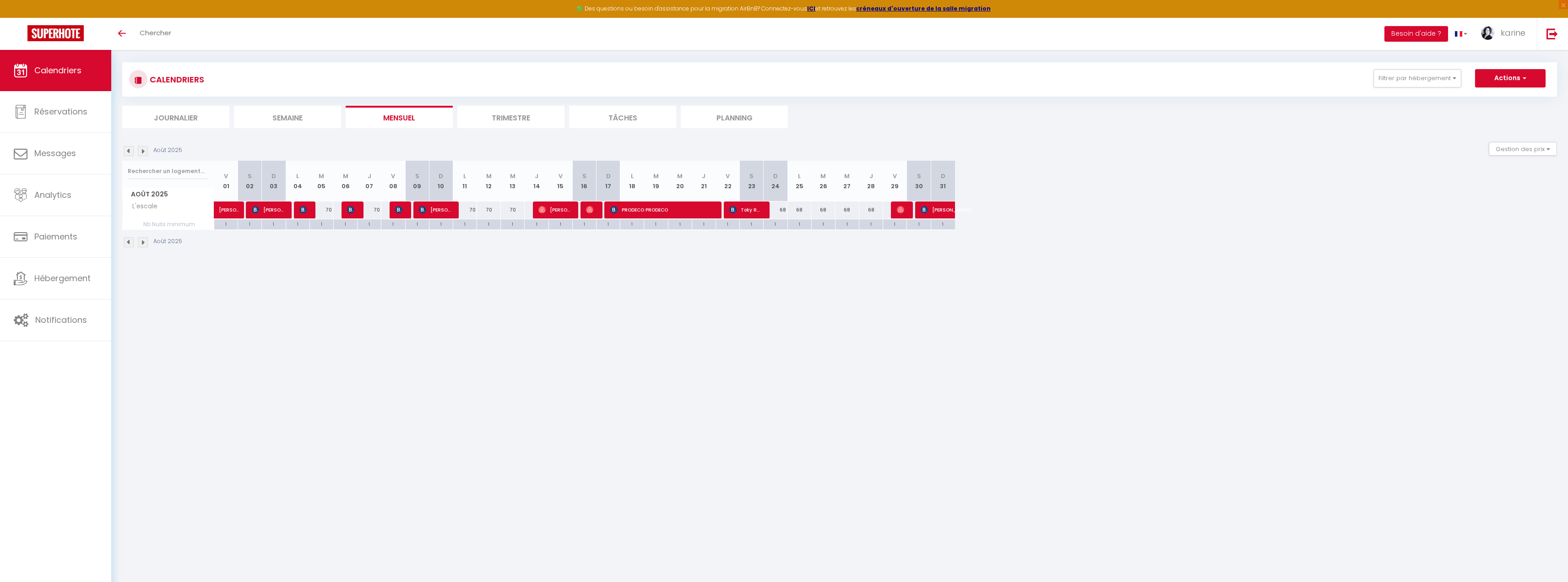
click at [146, 152] on img at bounding box center [142, 151] width 10 height 10
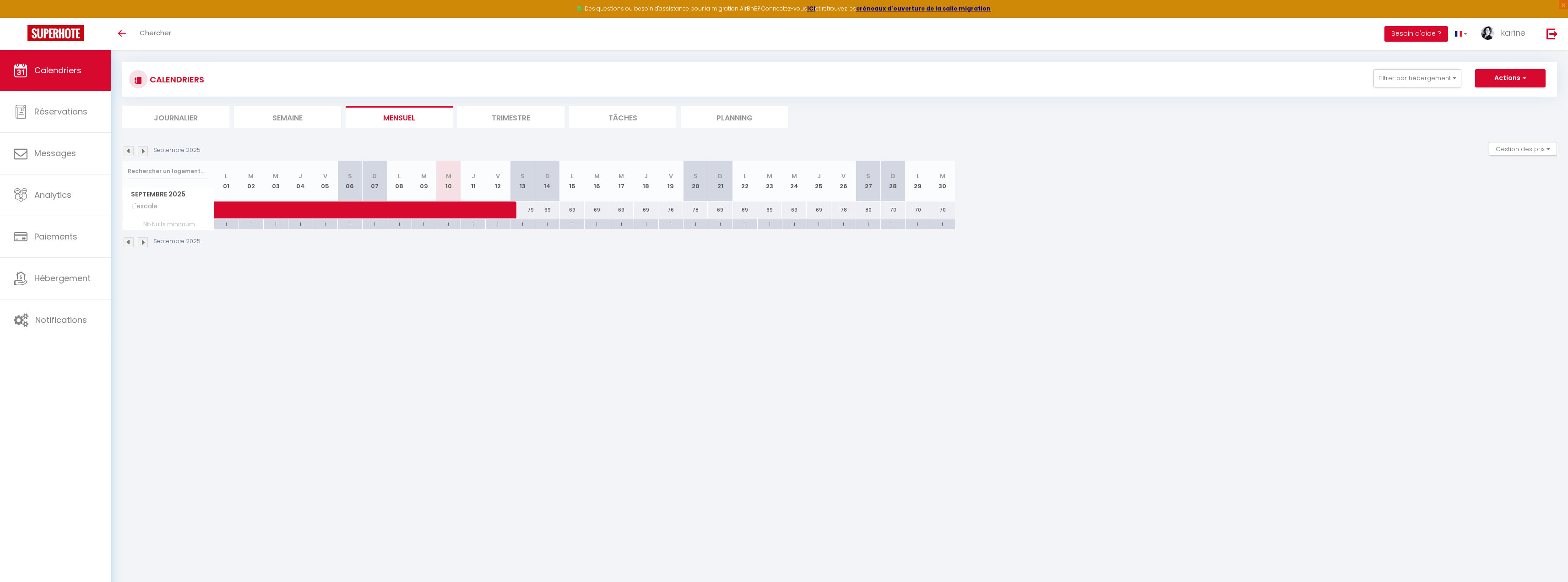
click at [146, 152] on img at bounding box center [142, 151] width 10 height 10
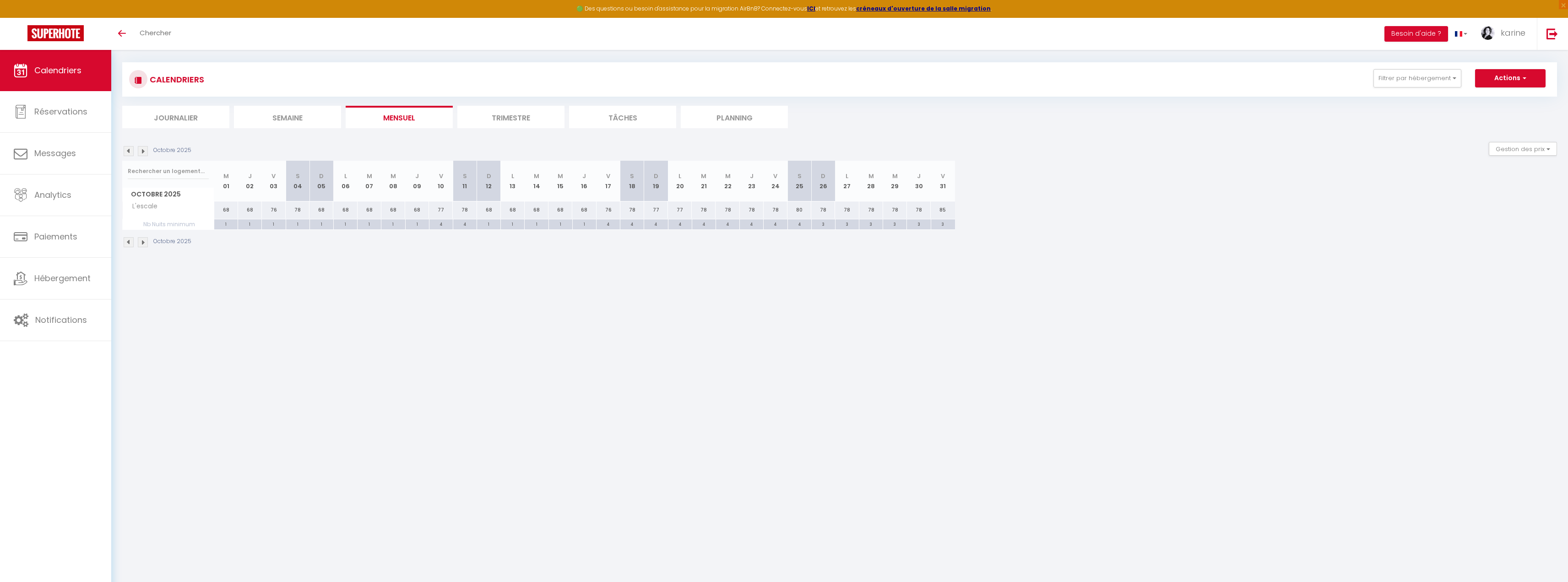
click at [440, 225] on div "4" at bounding box center [441, 223] width 24 height 9
type input "4"
type input "Ven 10 Octobre 2025"
type input "Sam 11 Octobre 2025"
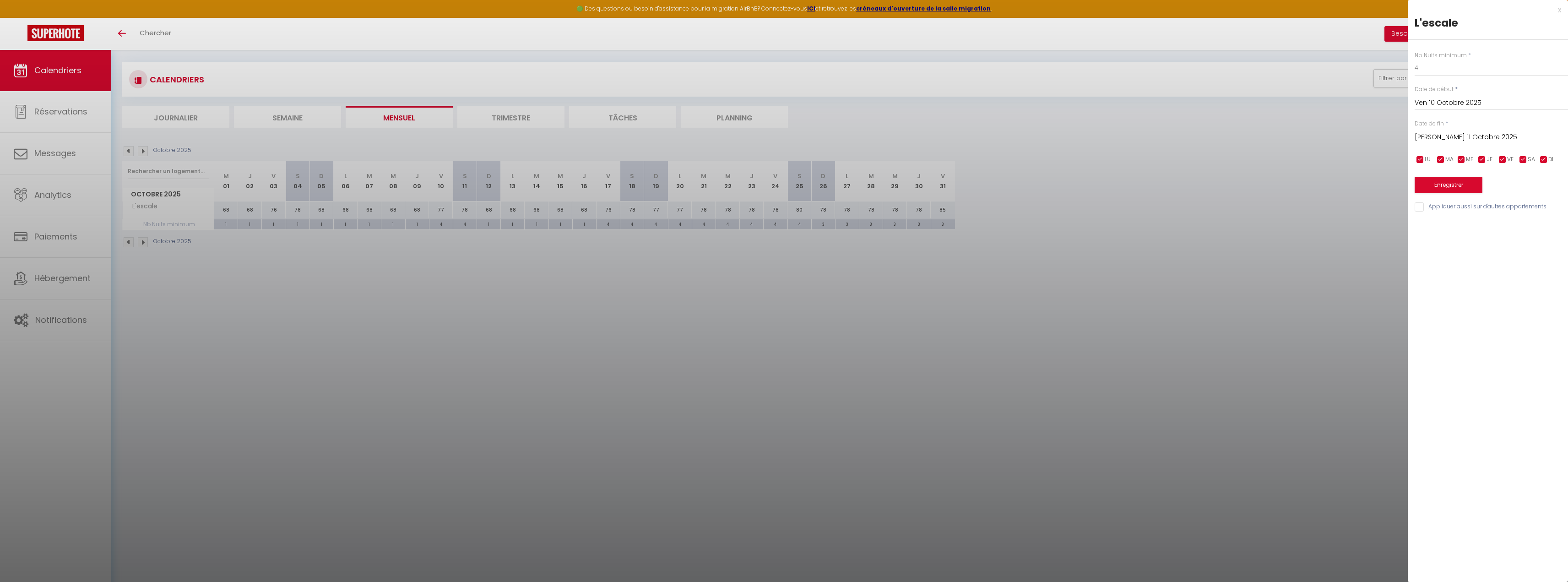
click at [138, 149] on div at bounding box center [784, 291] width 1568 height 582
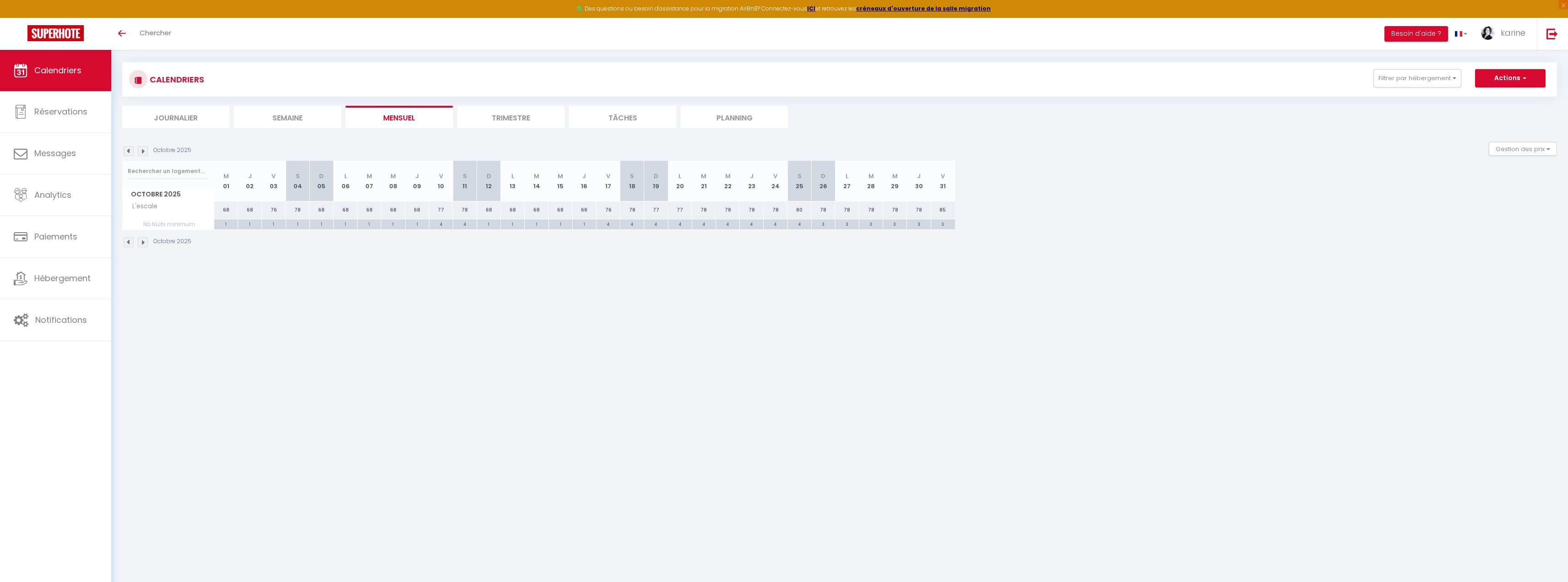
click at [141, 151] on img at bounding box center [142, 151] width 10 height 10
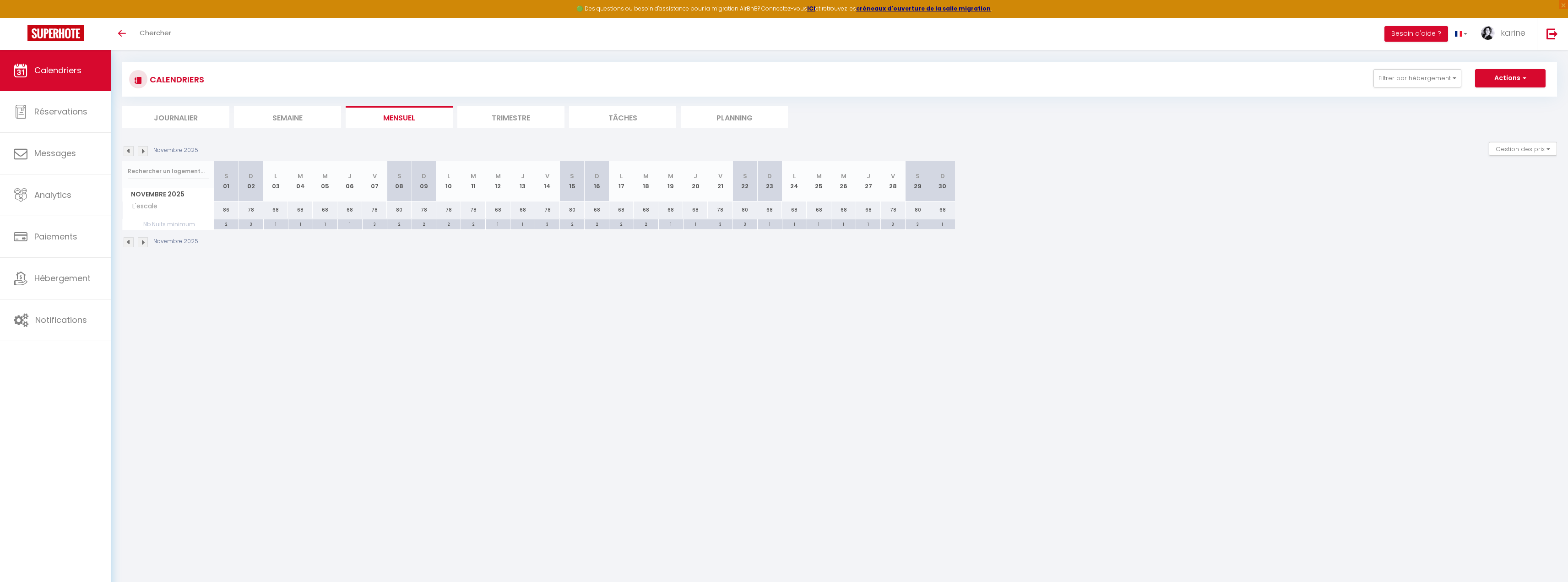
click at [141, 151] on img at bounding box center [142, 151] width 10 height 10
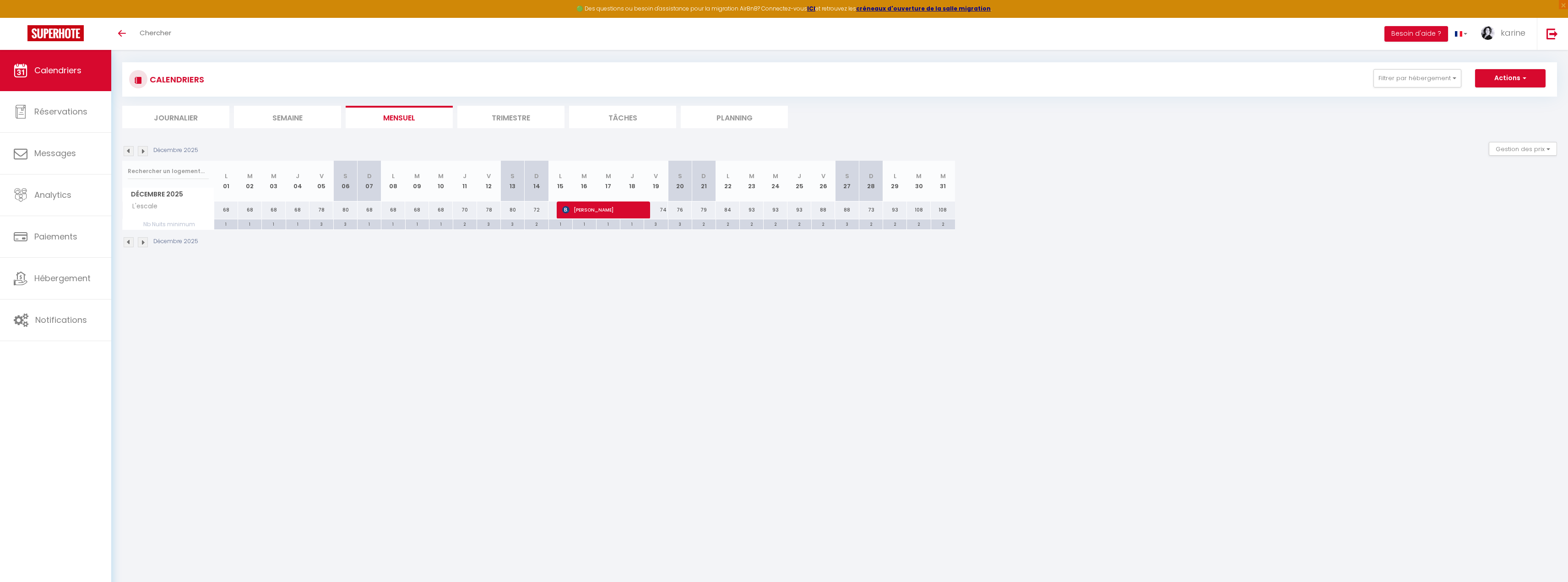
click at [141, 151] on img at bounding box center [142, 151] width 10 height 10
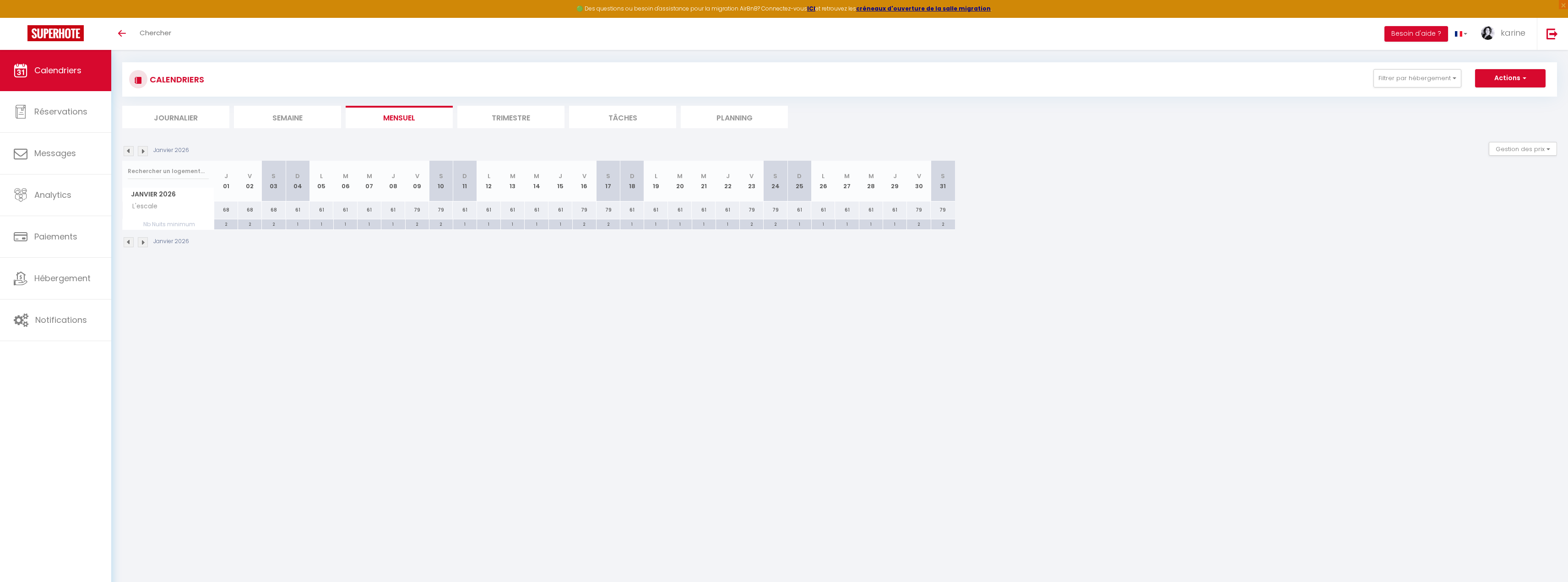
click at [141, 151] on img at bounding box center [142, 151] width 10 height 10
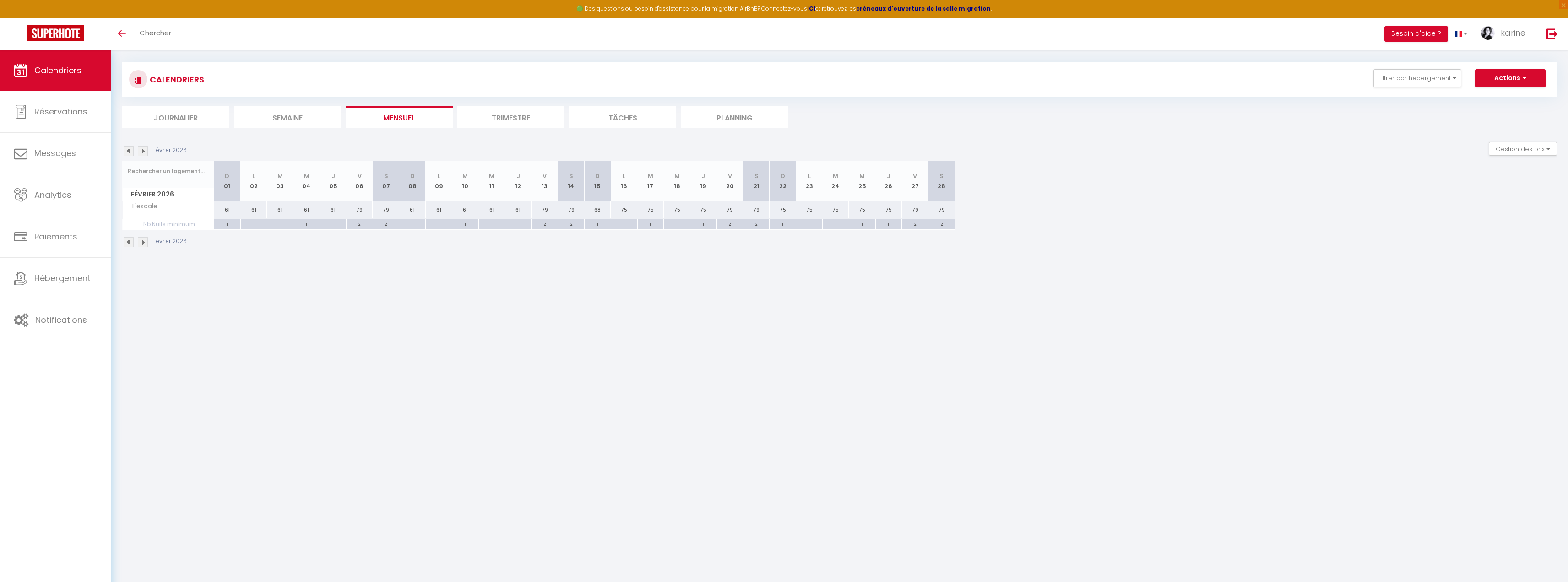
click at [141, 151] on img at bounding box center [142, 151] width 10 height 10
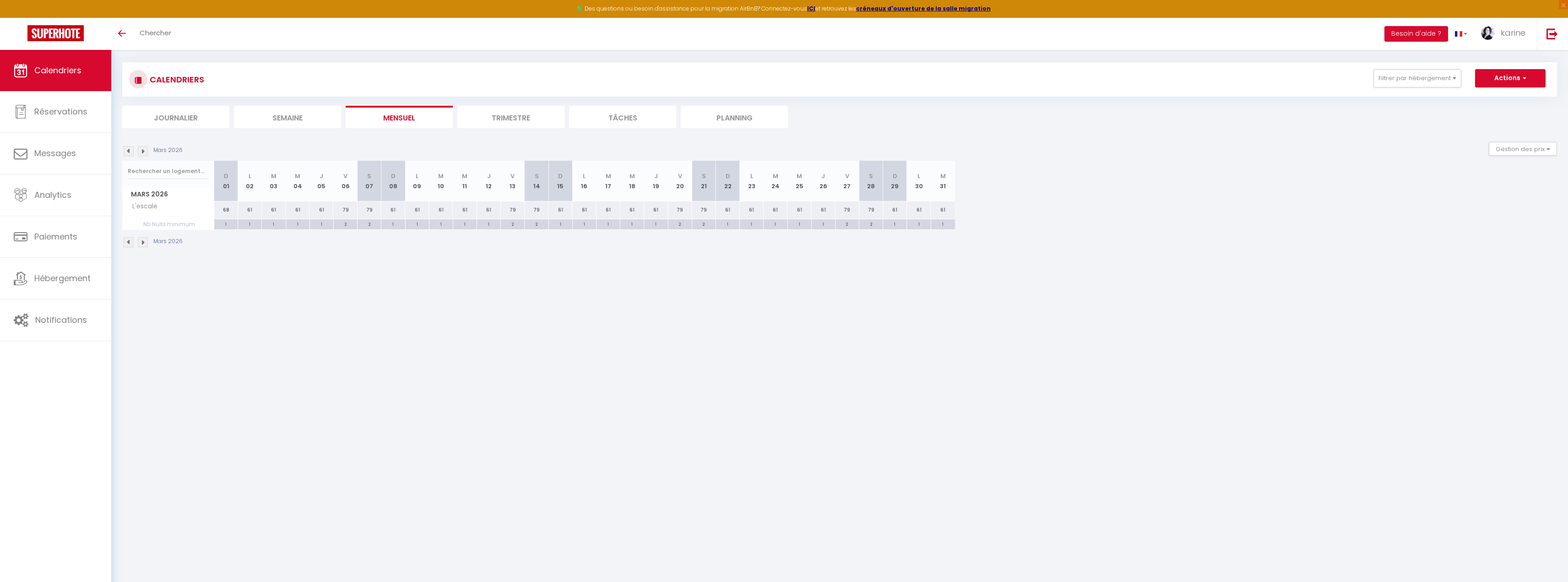
click at [129, 150] on img at bounding box center [129, 151] width 10 height 10
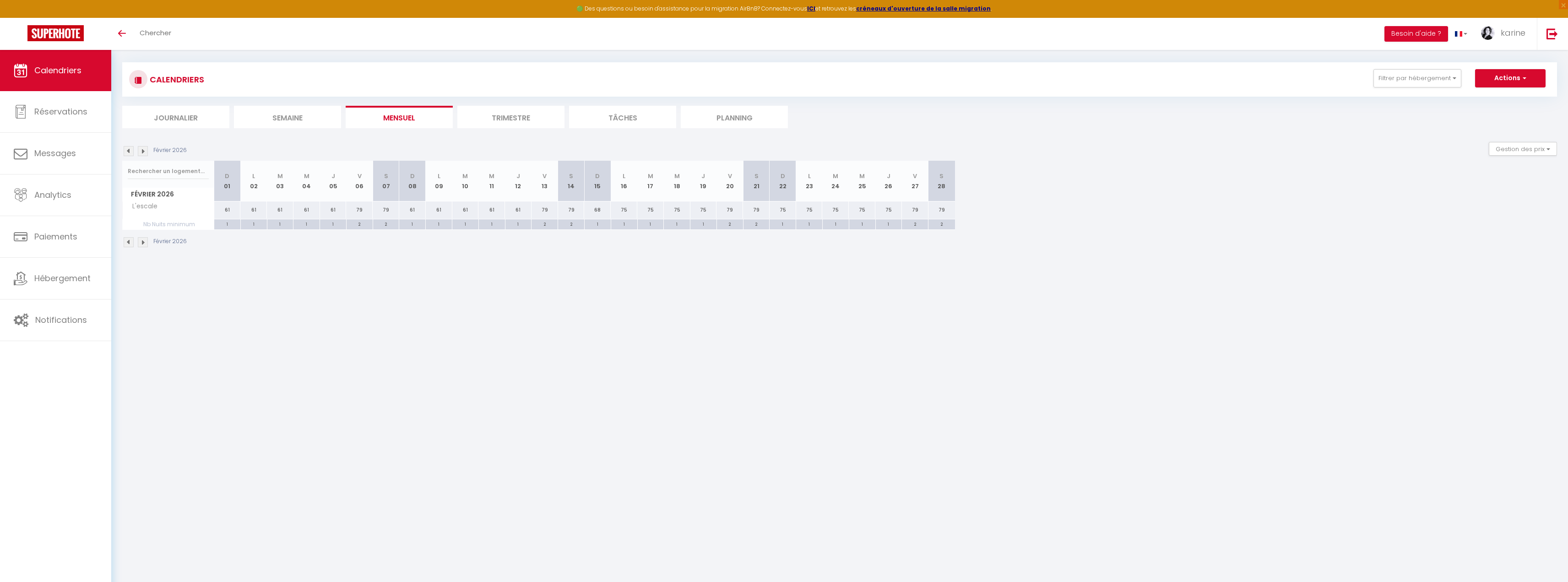
click at [129, 150] on img at bounding box center [129, 151] width 10 height 10
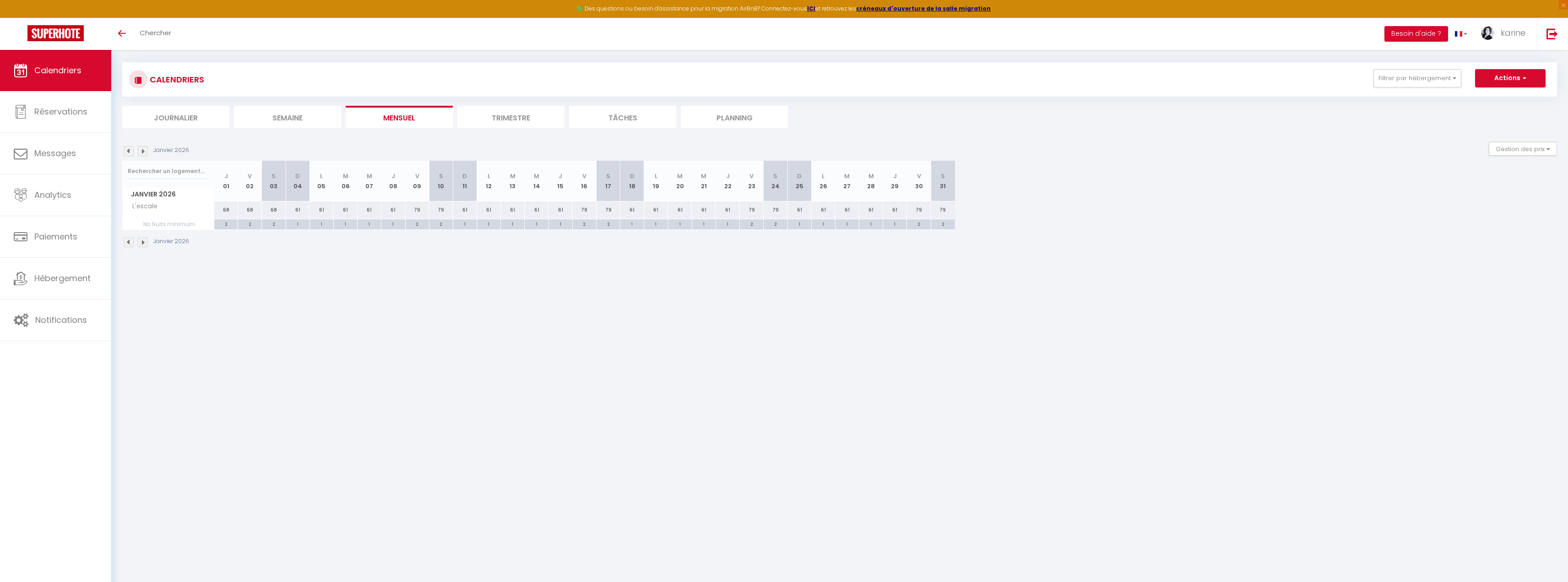
click at [129, 150] on img at bounding box center [129, 151] width 10 height 10
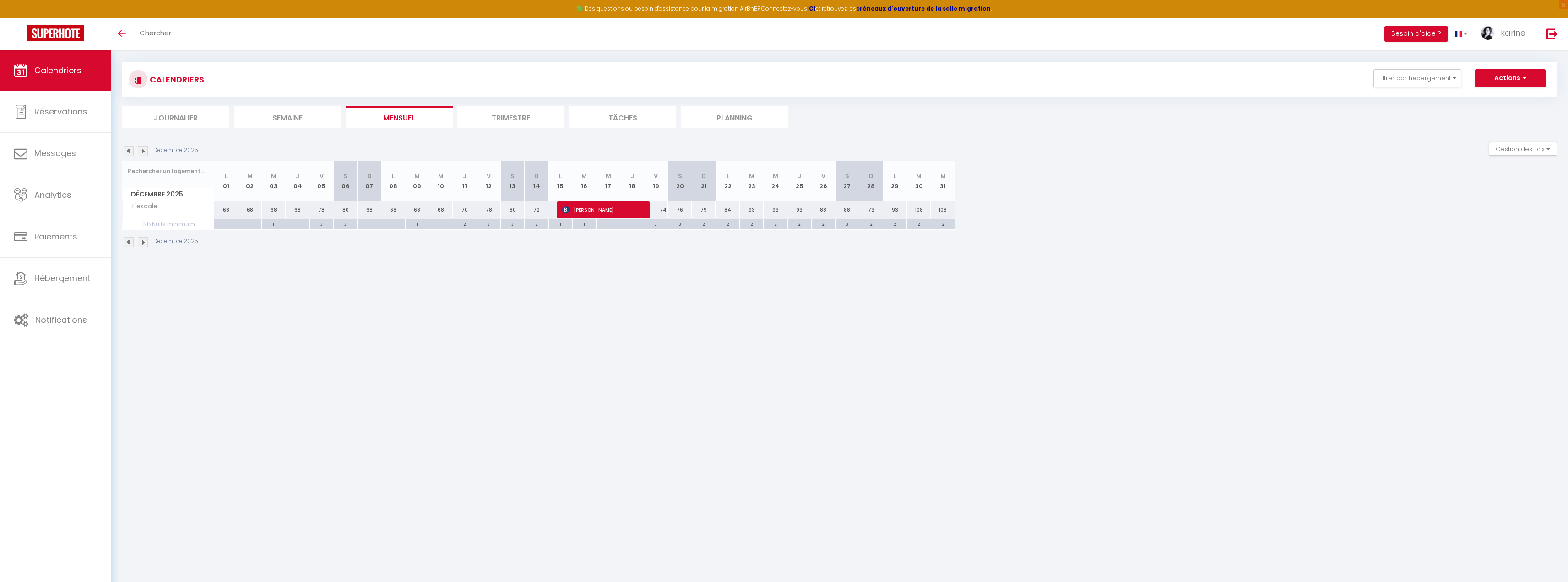
click at [129, 150] on img at bounding box center [129, 151] width 10 height 10
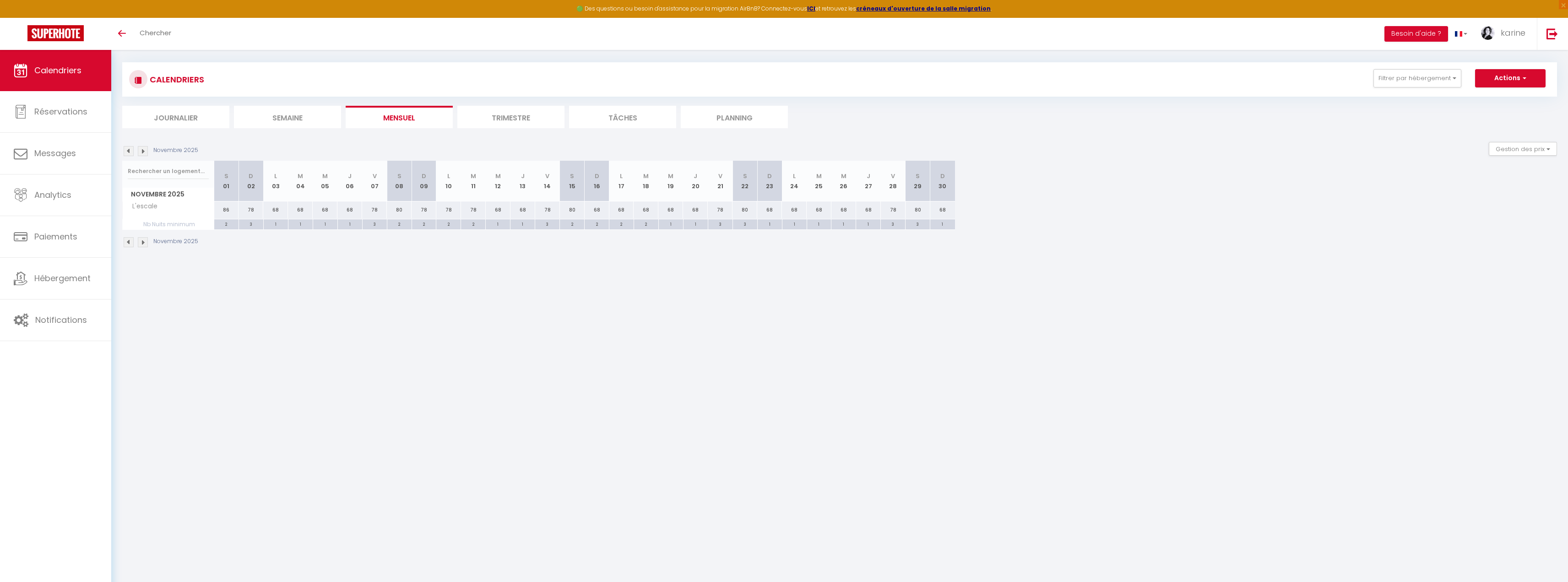
click at [129, 150] on img at bounding box center [129, 151] width 10 height 10
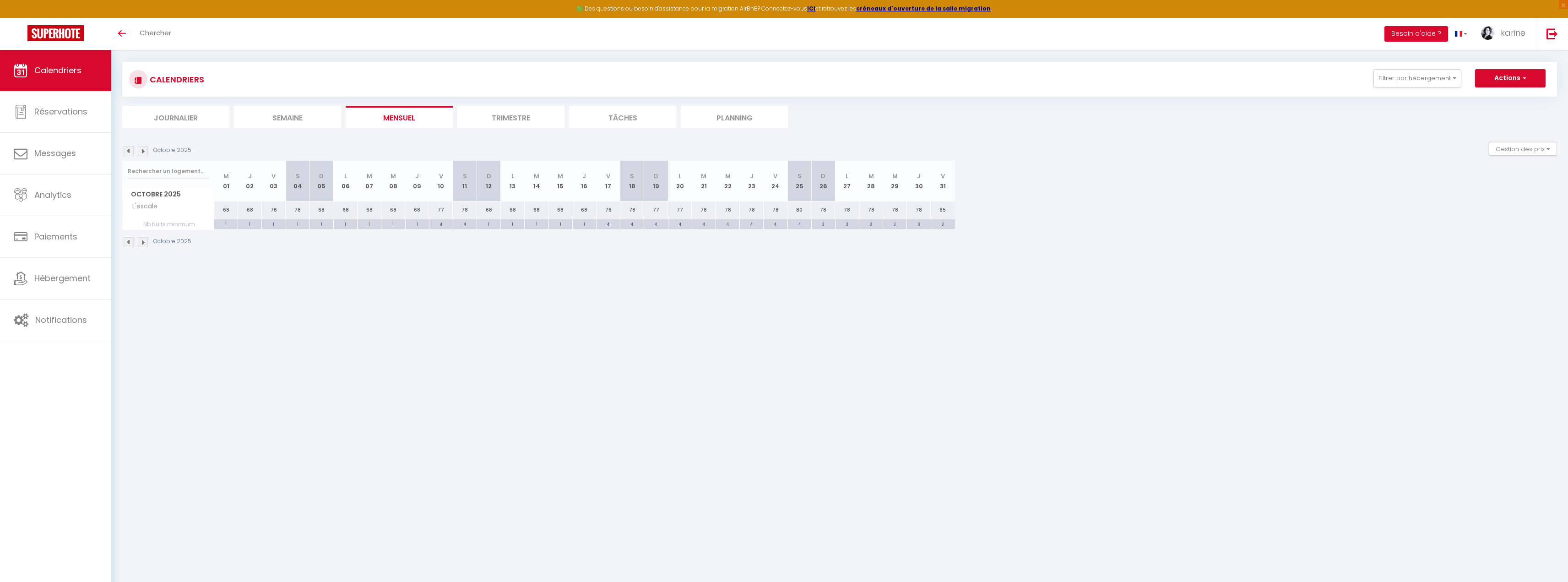
click at [419, 222] on div "1" at bounding box center [417, 223] width 24 height 9
type input "1"
type input "Jeu 09 Octobre 2025"
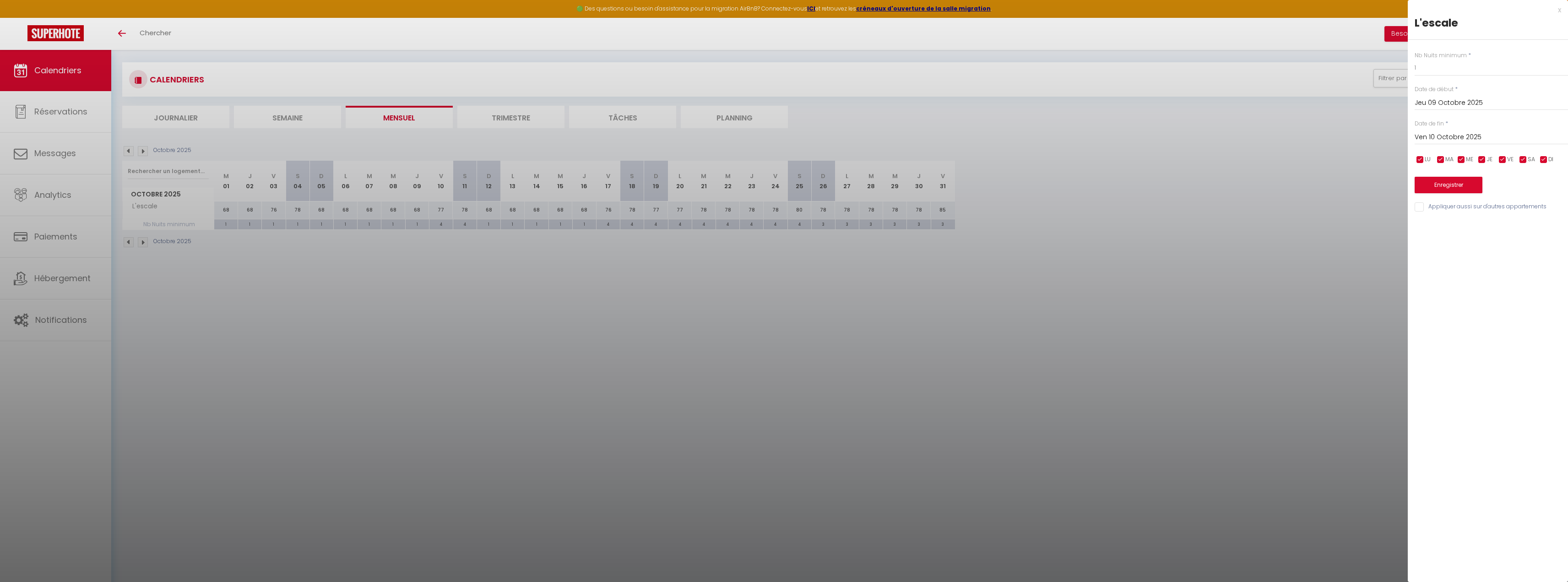
click at [1513, 135] on input "Ven 10 Octobre 2025" at bounding box center [1491, 137] width 153 height 12
click at [1548, 158] on span ">" at bounding box center [1541, 153] width 20 height 19
click at [1427, 225] on span "14" at bounding box center [1425, 226] width 20 height 19
type input "Dim 14 Décembre 2025"
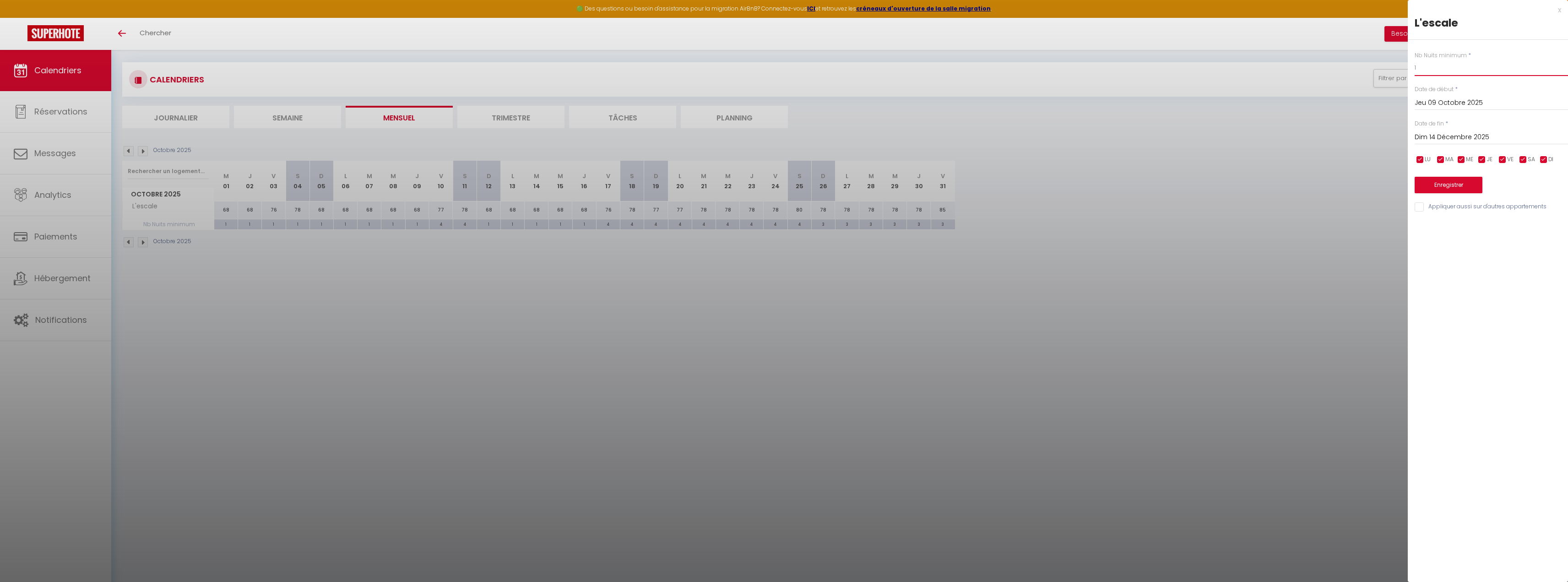
click at [1448, 71] on input "1" at bounding box center [1491, 68] width 153 height 16
click at [1453, 182] on button "Enregistrer" at bounding box center [1448, 185] width 68 height 16
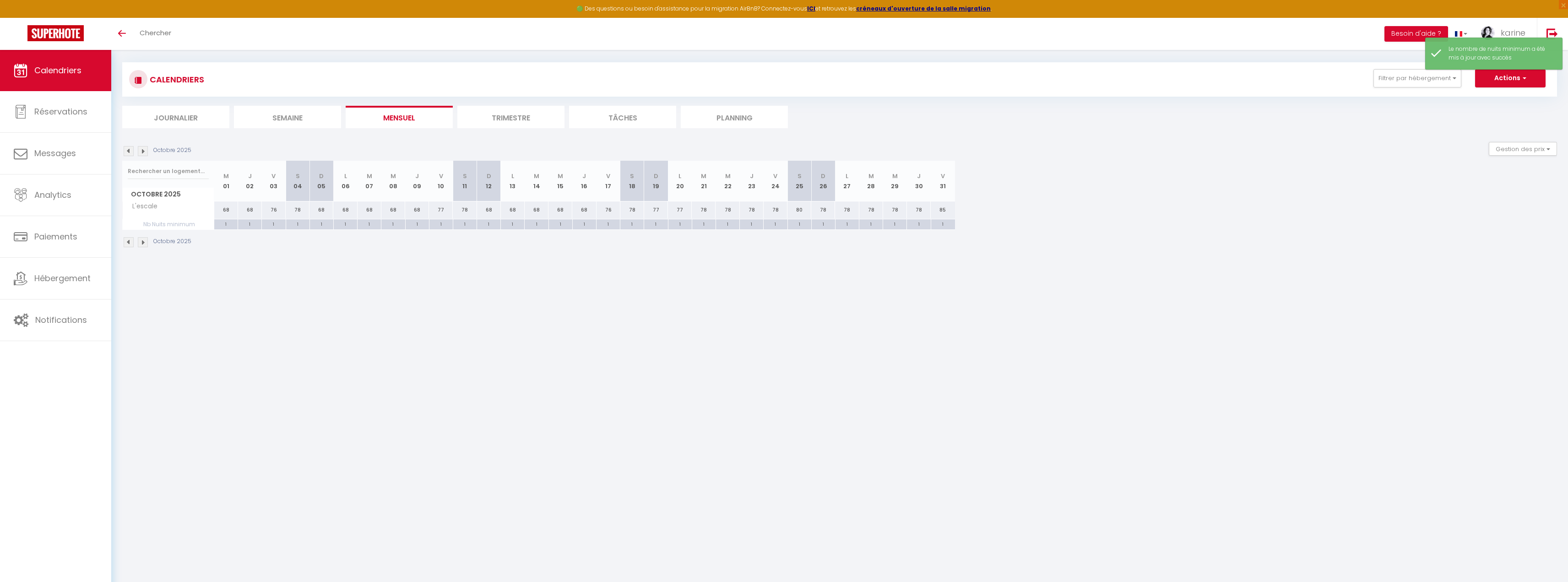
click at [146, 243] on img at bounding box center [142, 242] width 10 height 10
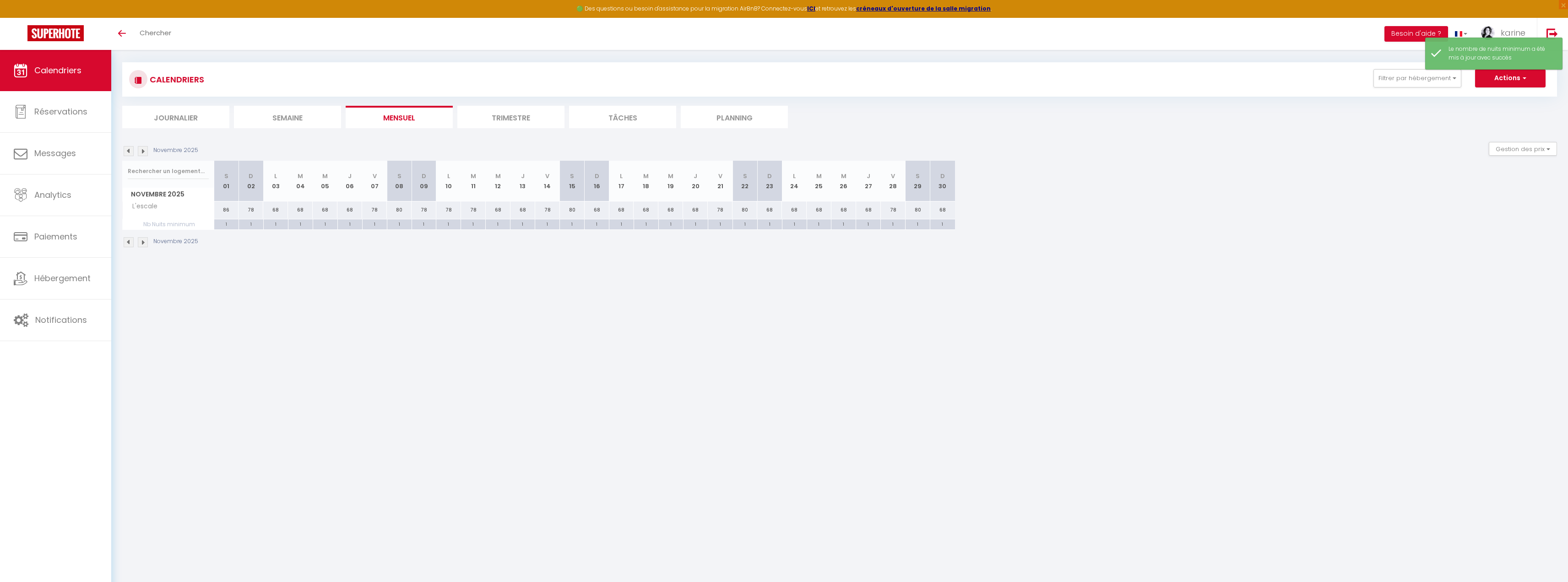
click at [146, 243] on img at bounding box center [142, 242] width 10 height 10
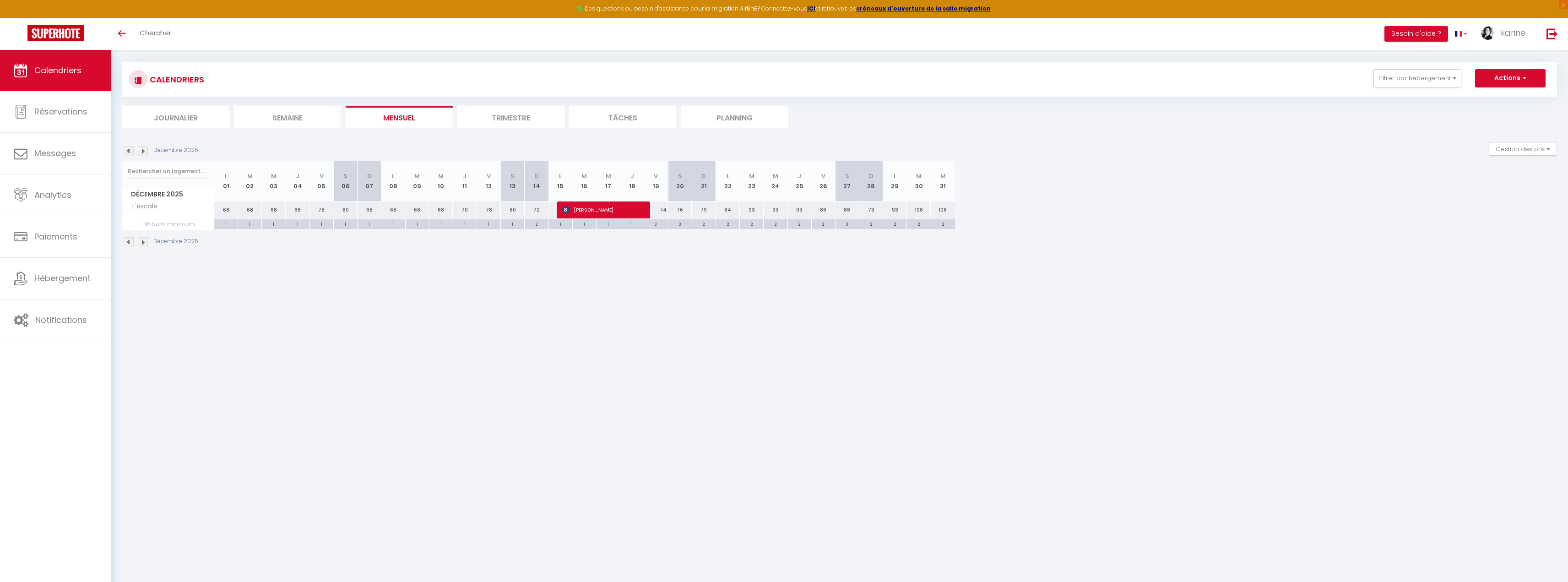
click at [539, 225] on div "2" at bounding box center [536, 223] width 24 height 9
type input "2"
type input "Dim 14 Décembre 2025"
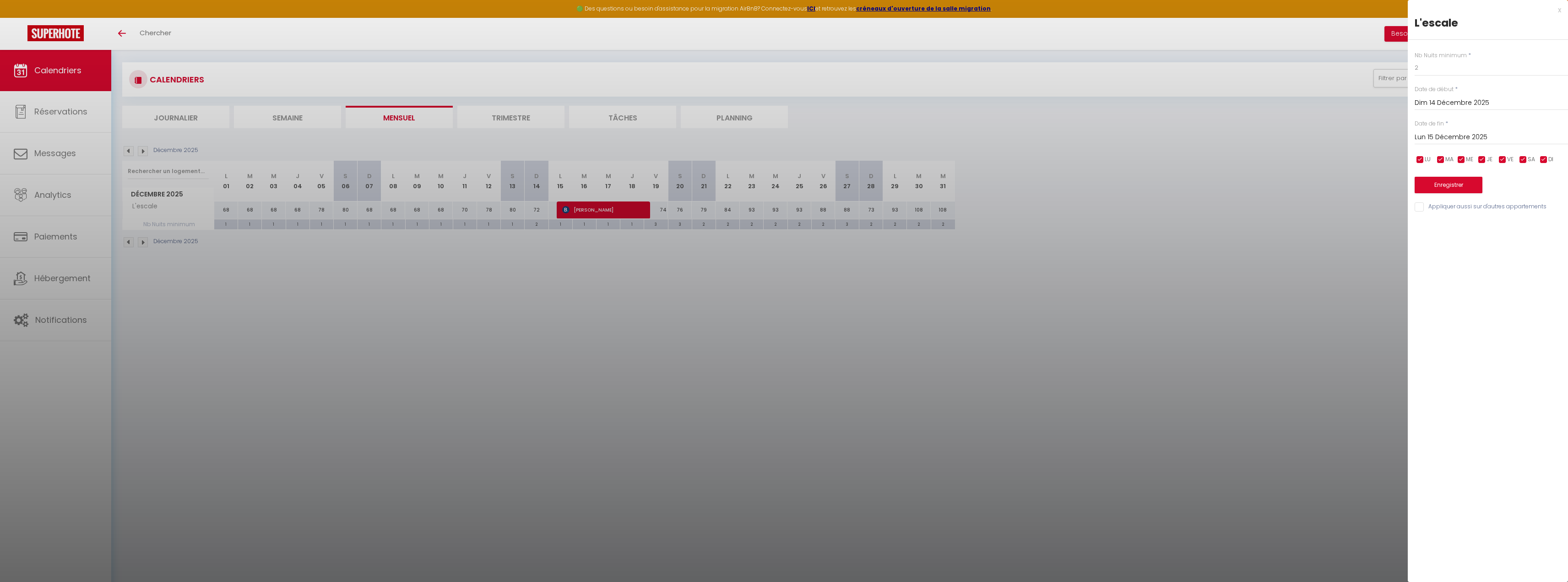
click at [1499, 134] on input "Lun 15 Décembre 2025" at bounding box center [1491, 137] width 153 height 12
click at [1480, 246] on span "24" at bounding box center [1483, 244] width 20 height 19
type input "Mer 24 Décembre 2025"
click at [1428, 64] on input "2" at bounding box center [1491, 68] width 153 height 16
type input "1"
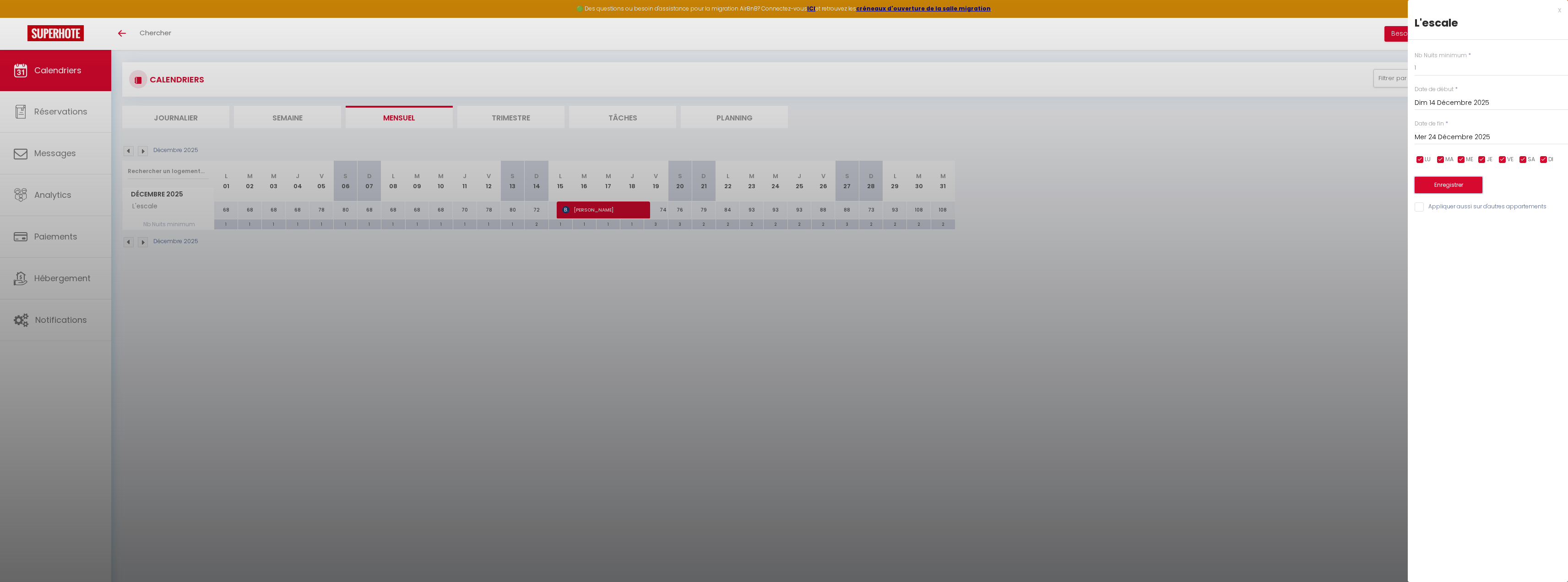
click at [1461, 190] on button "Enregistrer" at bounding box center [1448, 185] width 68 height 16
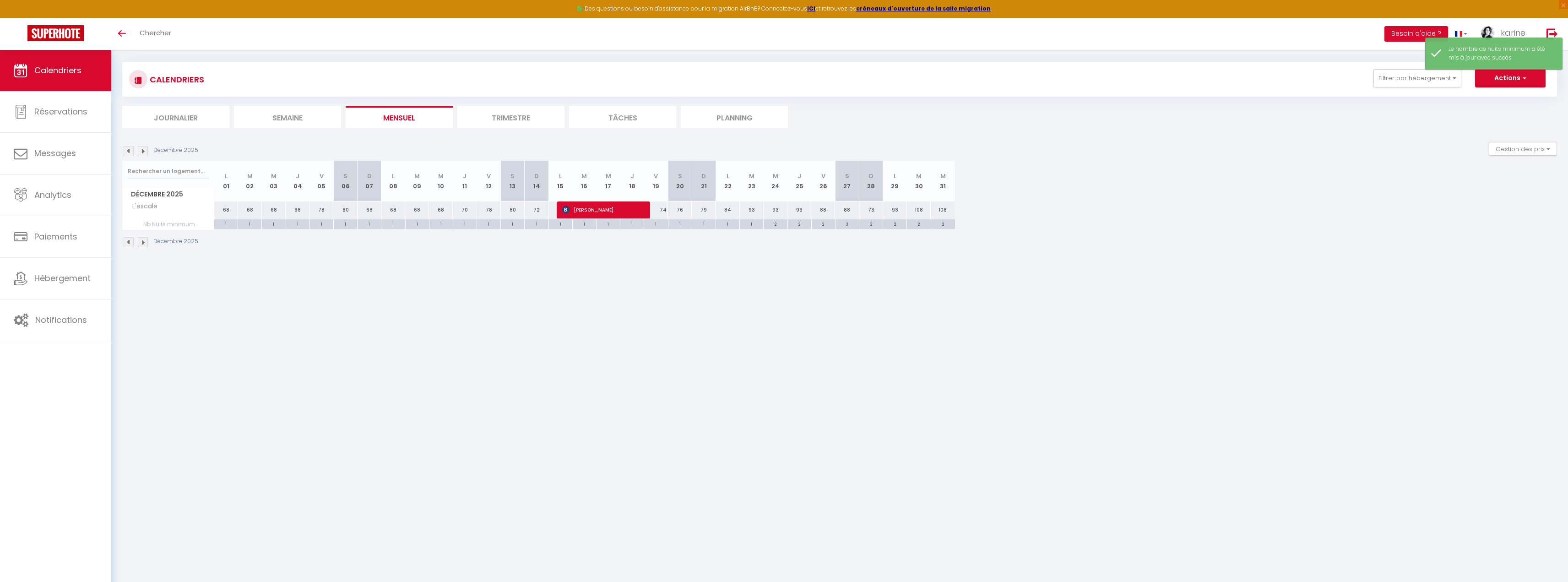
click at [818, 257] on div "Décembre 2025" at bounding box center [839, 243] width 1435 height 27
click at [850, 225] on div "3" at bounding box center [847, 223] width 24 height 9
type input "3"
type input "Sam 27 Décembre 2025"
type input "Dim 28 Décembre 2025"
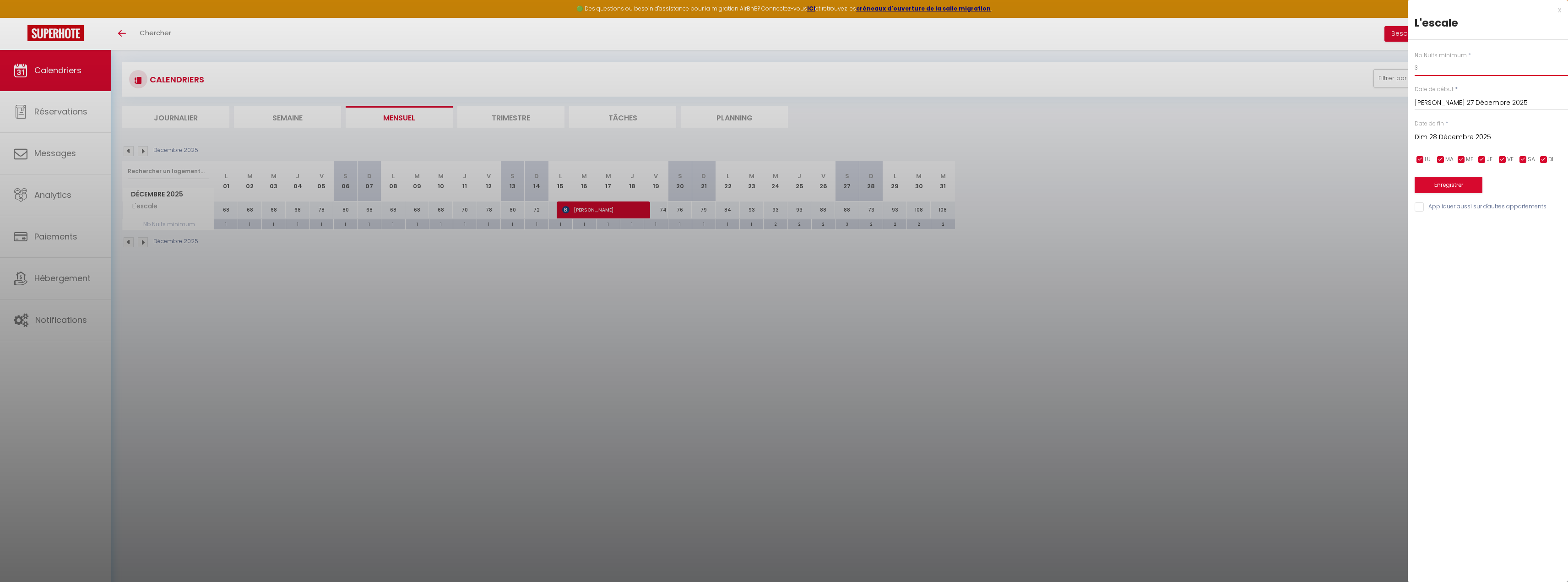
click at [1427, 68] on input "3" at bounding box center [1491, 68] width 153 height 16
type input "2"
click at [1464, 187] on button "Enregistrer" at bounding box center [1448, 185] width 68 height 16
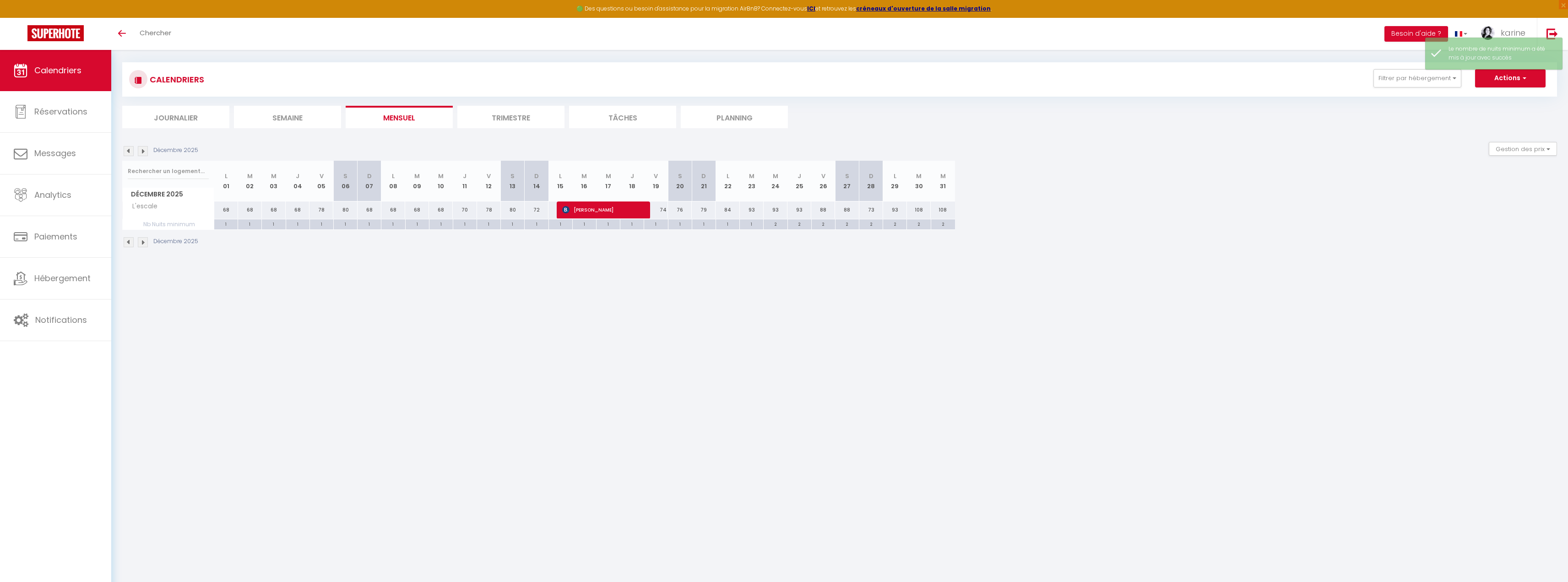
click at [146, 243] on img at bounding box center [142, 242] width 10 height 10
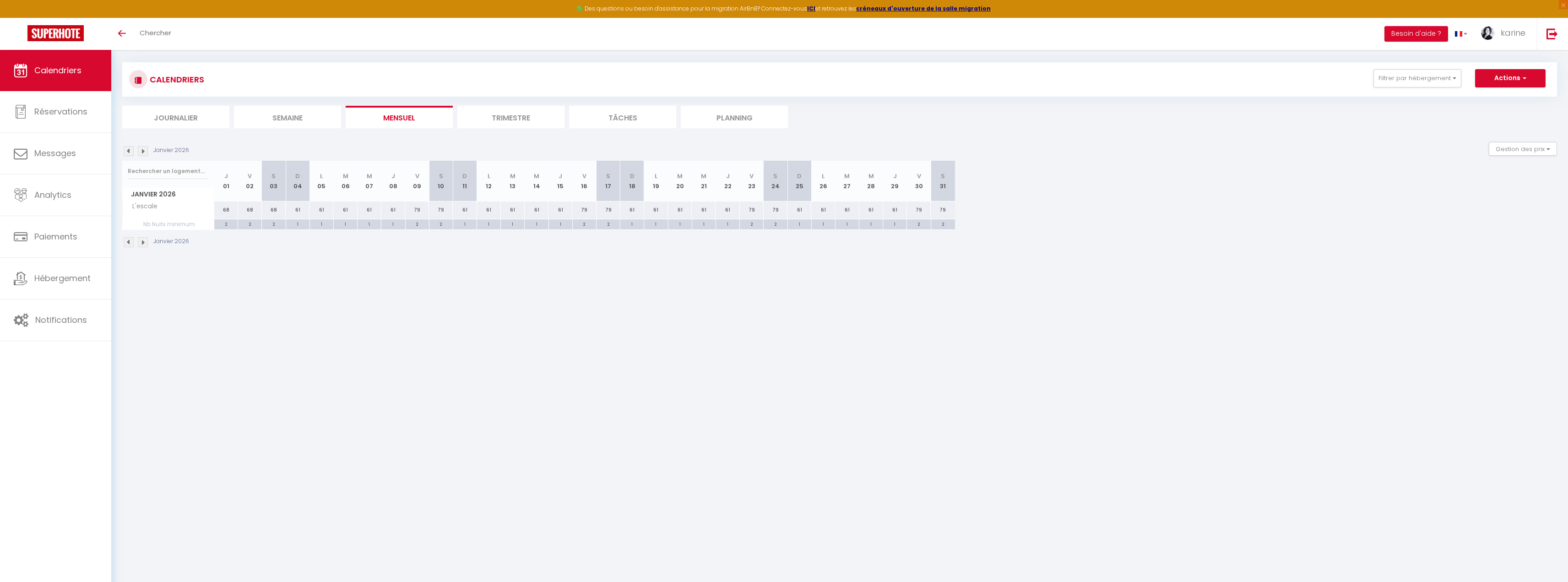
click at [138, 243] on img at bounding box center [142, 242] width 10 height 10
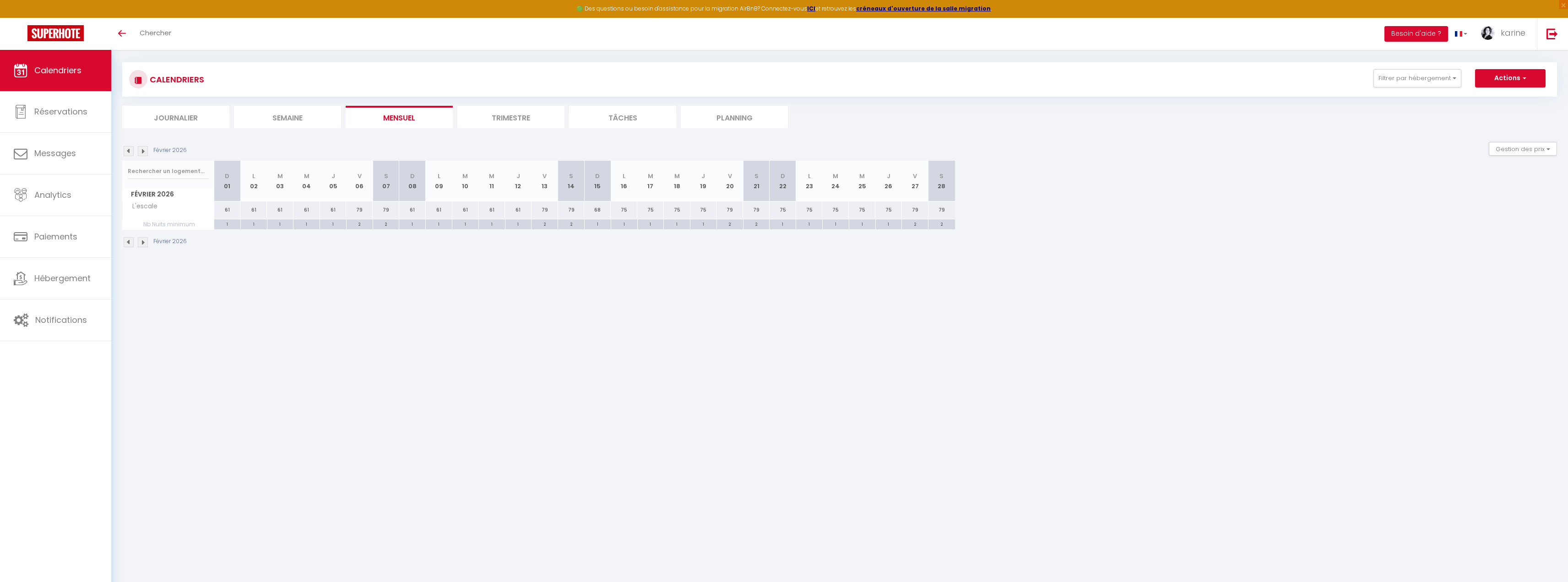
click at [142, 243] on img at bounding box center [142, 242] width 10 height 10
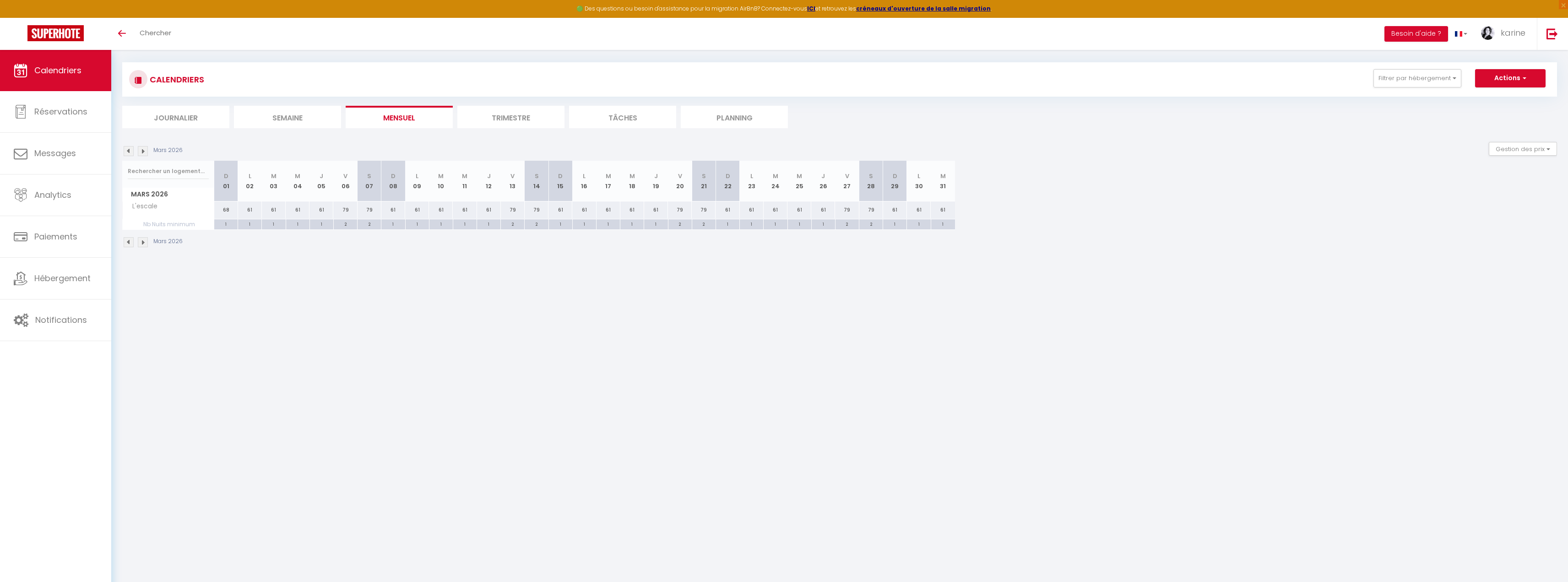
click at [142, 243] on img at bounding box center [142, 242] width 10 height 10
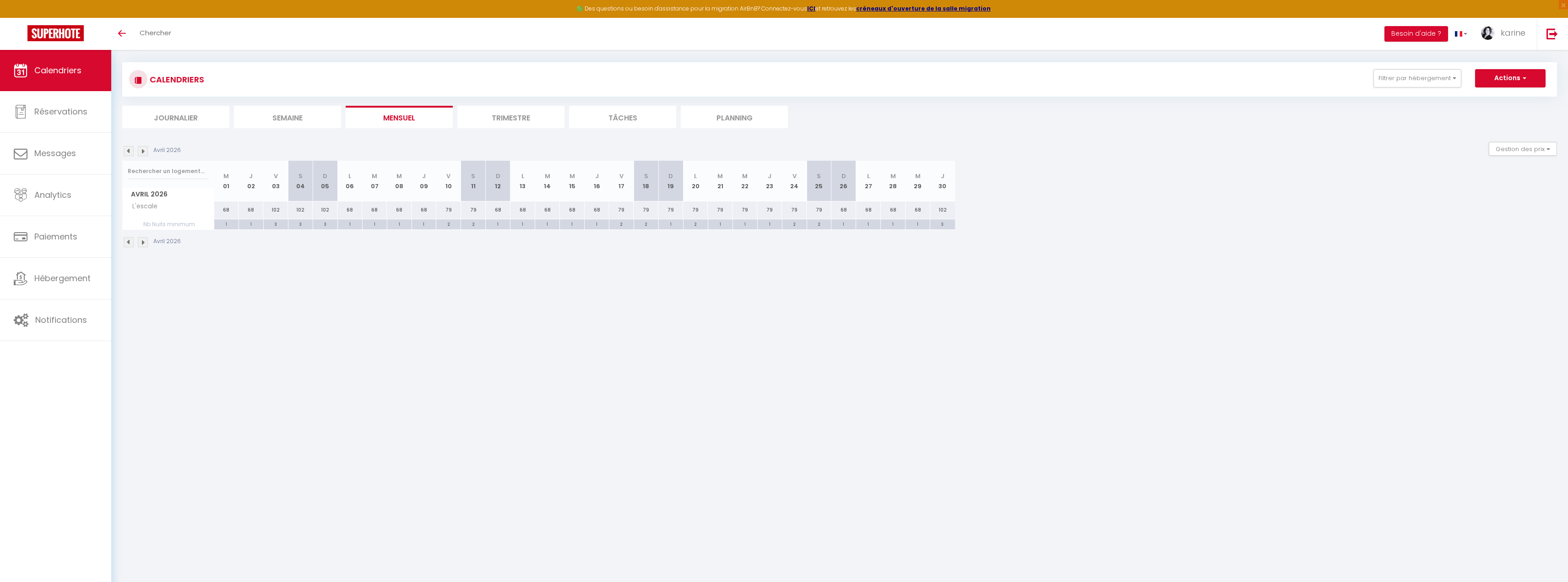
click at [142, 243] on img at bounding box center [142, 242] width 10 height 10
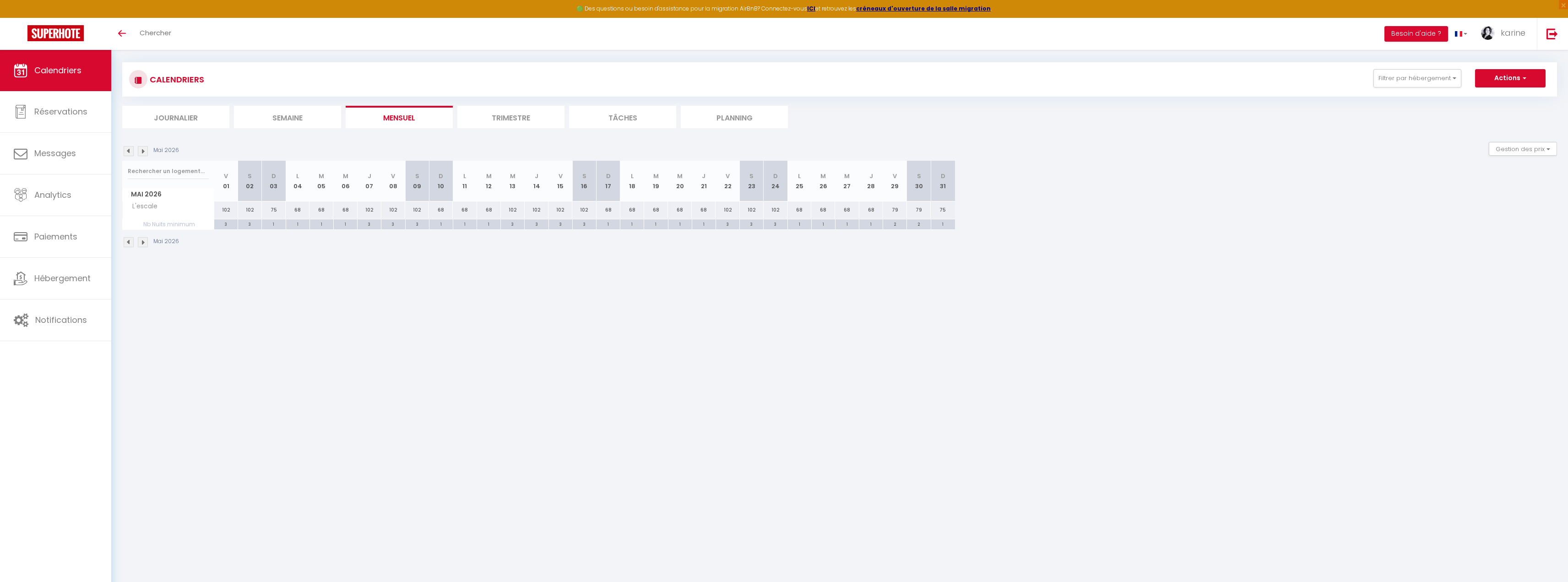
click at [142, 243] on img at bounding box center [142, 242] width 10 height 10
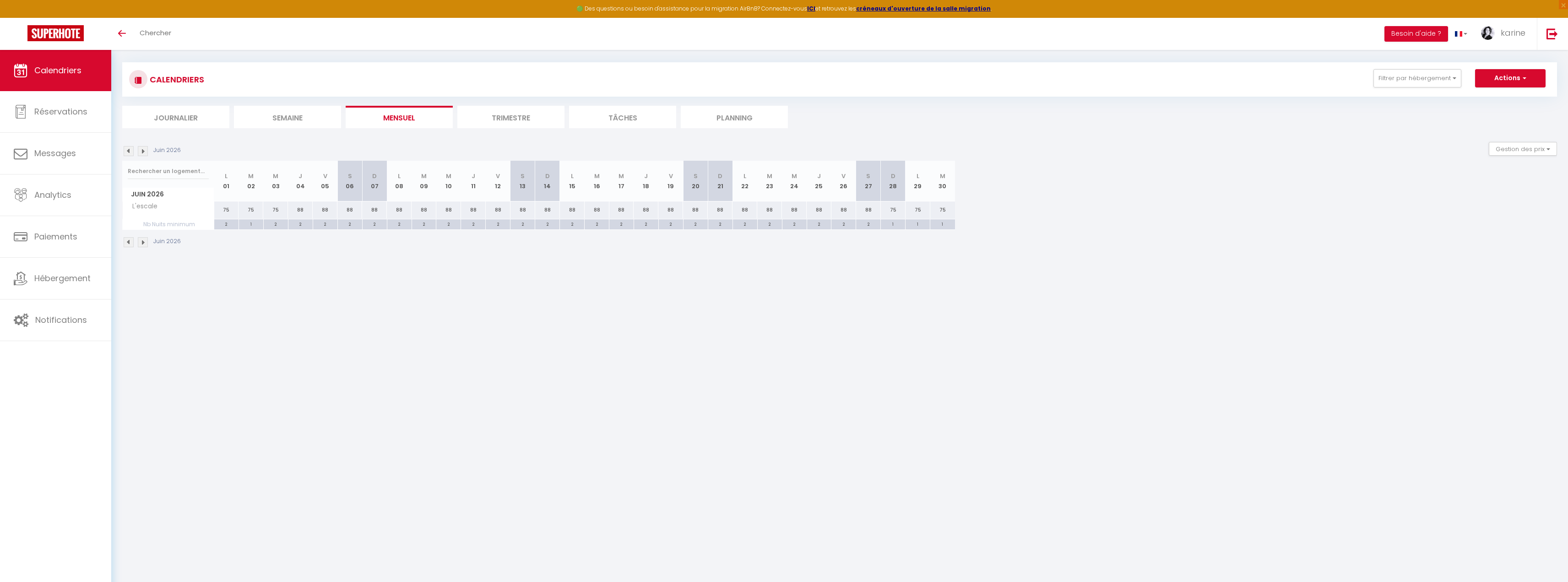
click at [142, 243] on img at bounding box center [142, 242] width 10 height 10
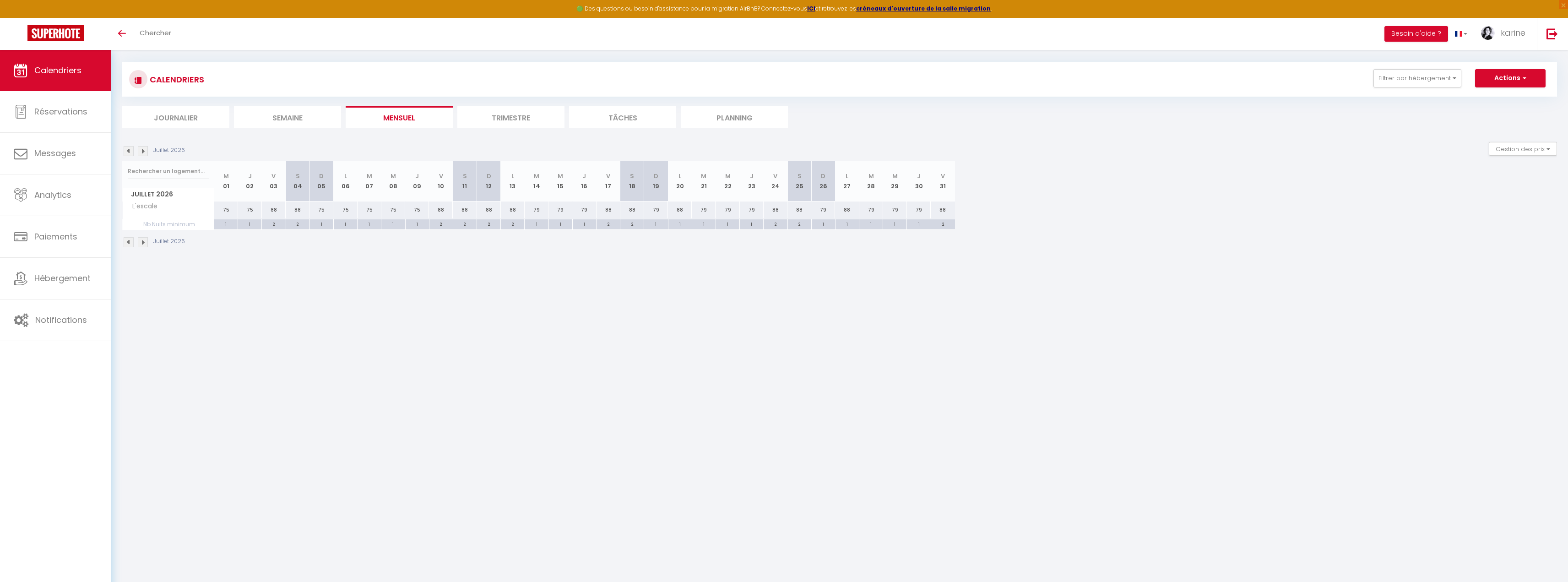
click at [142, 243] on img at bounding box center [142, 242] width 10 height 10
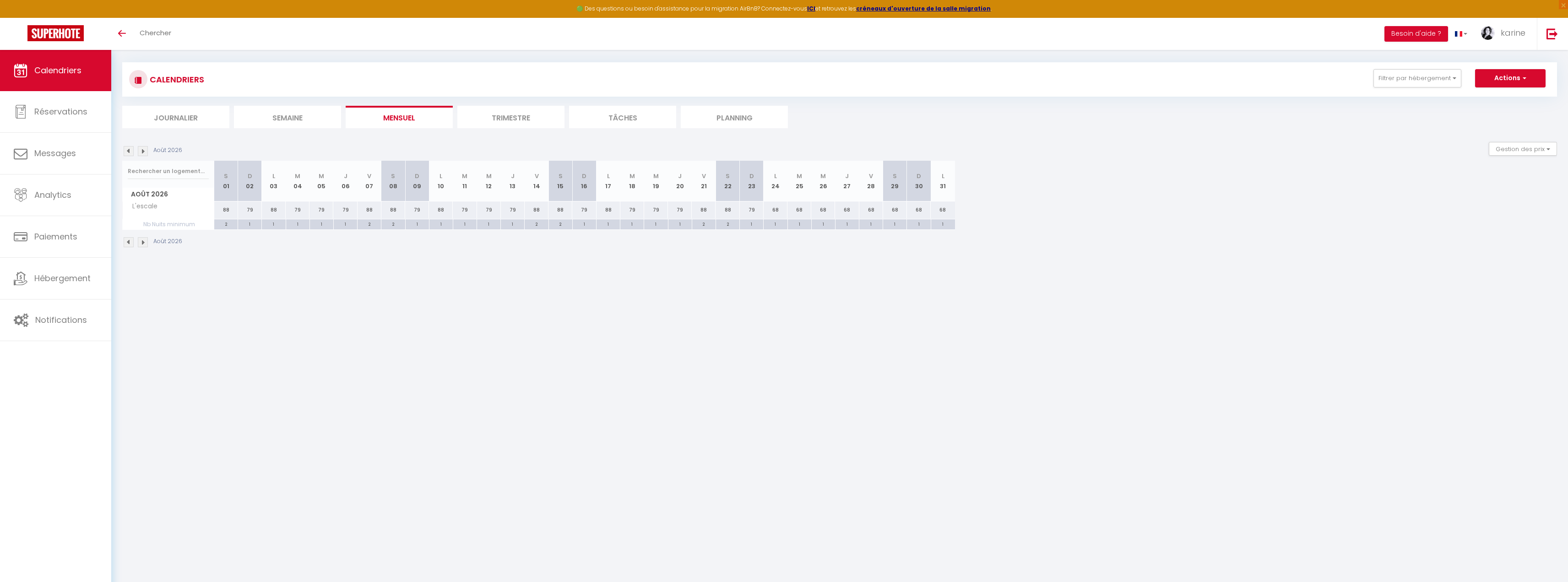
click at [142, 243] on img at bounding box center [142, 242] width 10 height 10
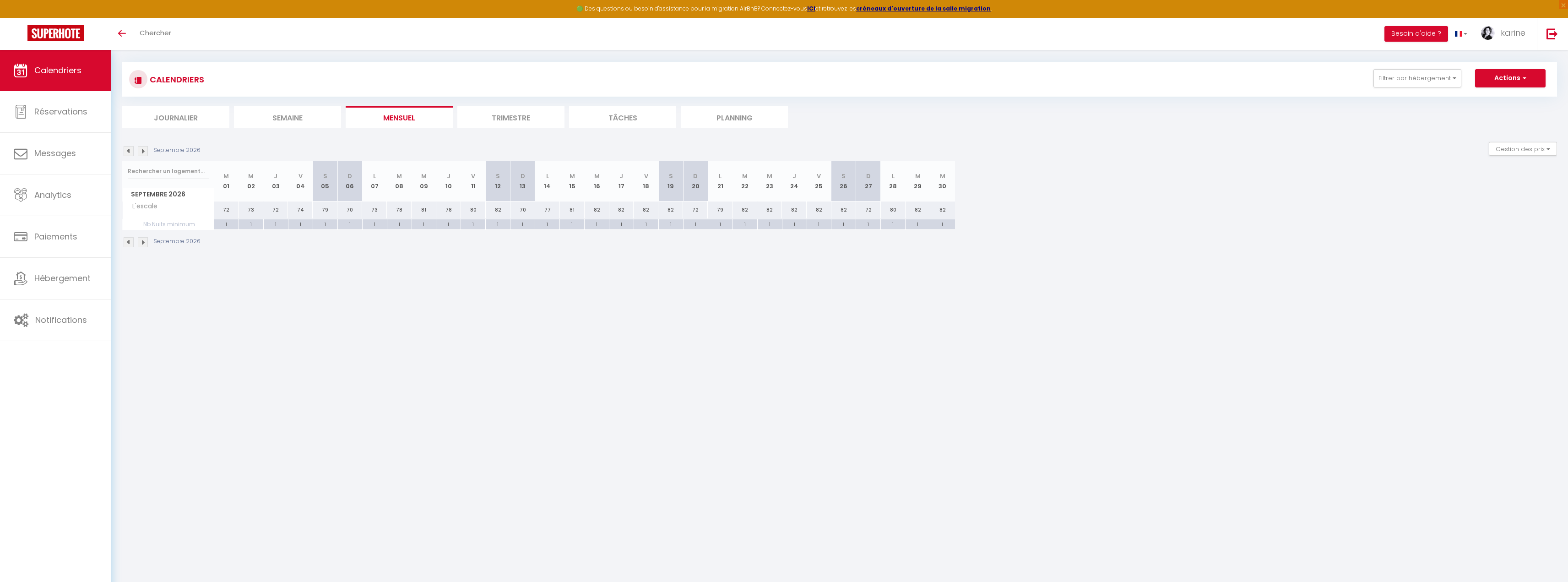
click at [142, 243] on img at bounding box center [142, 242] width 10 height 10
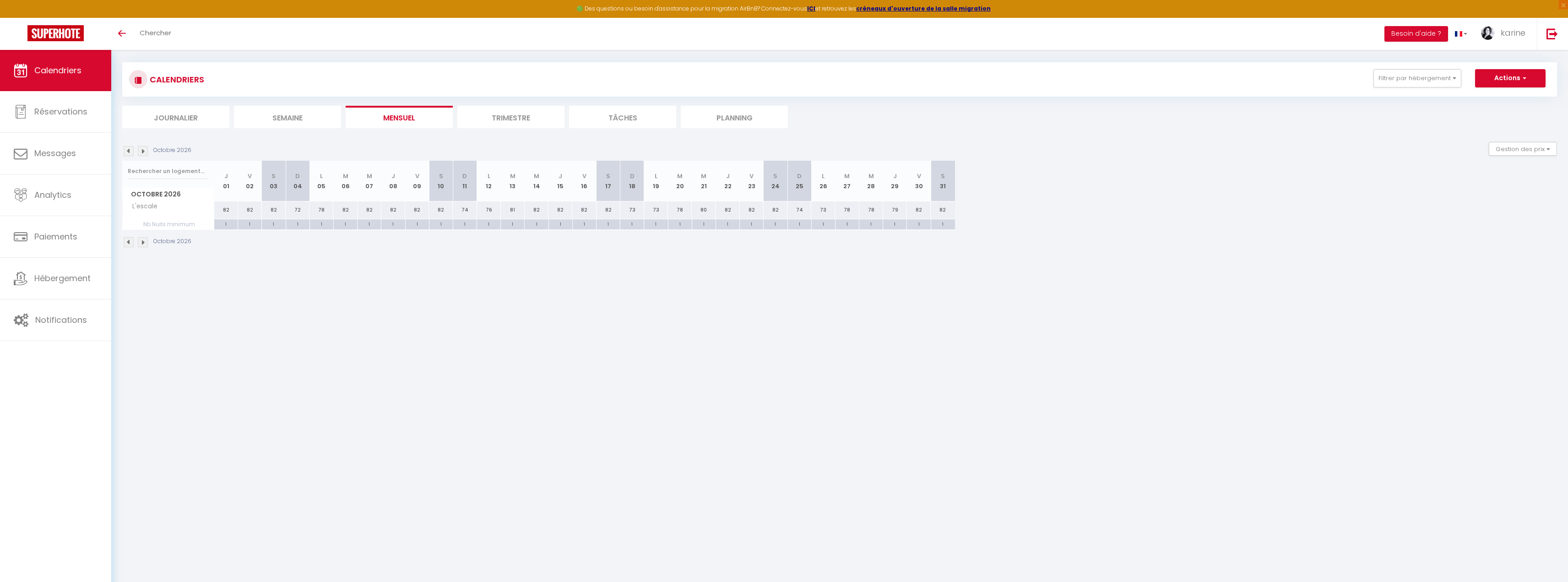
click at [142, 243] on img at bounding box center [142, 242] width 10 height 10
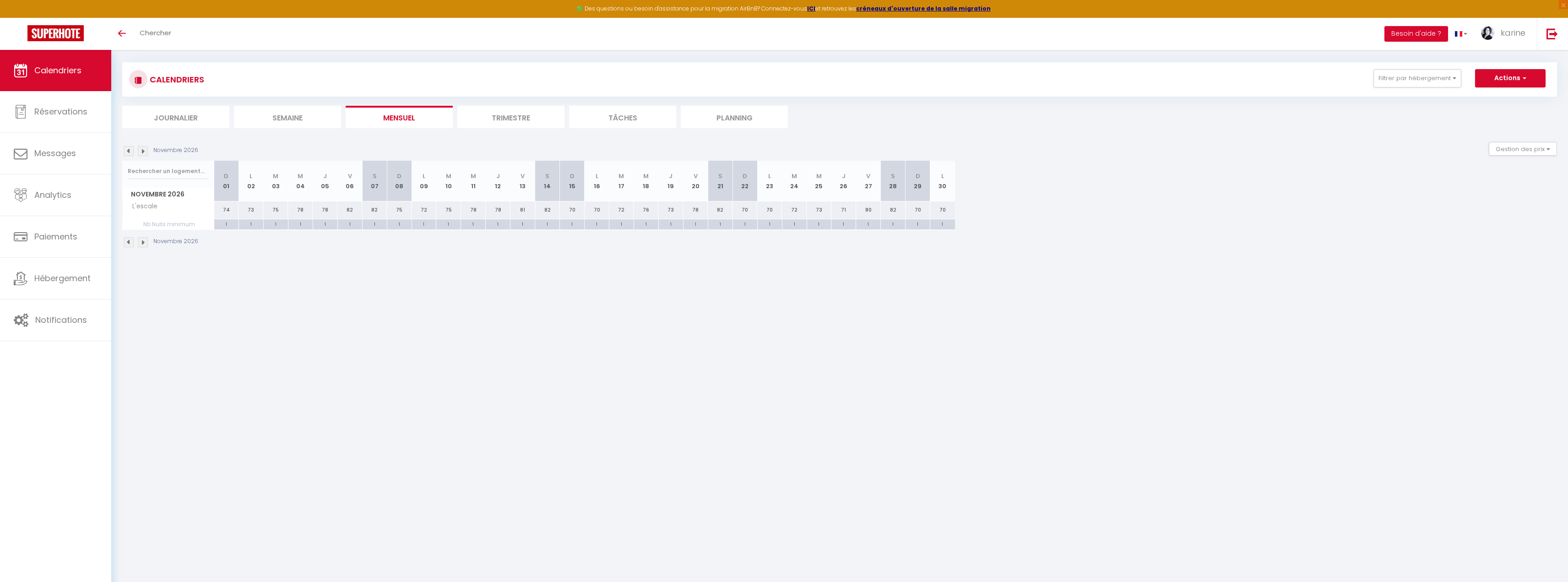
click at [142, 243] on img at bounding box center [142, 242] width 10 height 10
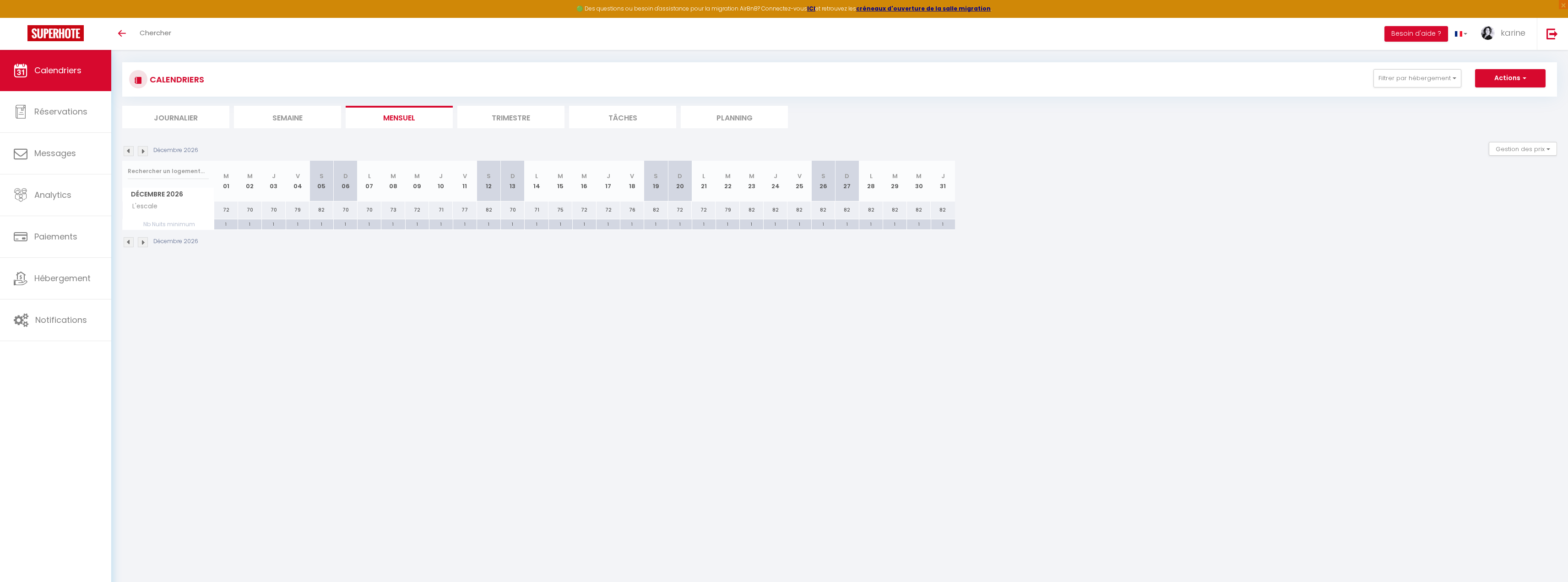
click at [142, 243] on img at bounding box center [142, 242] width 10 height 10
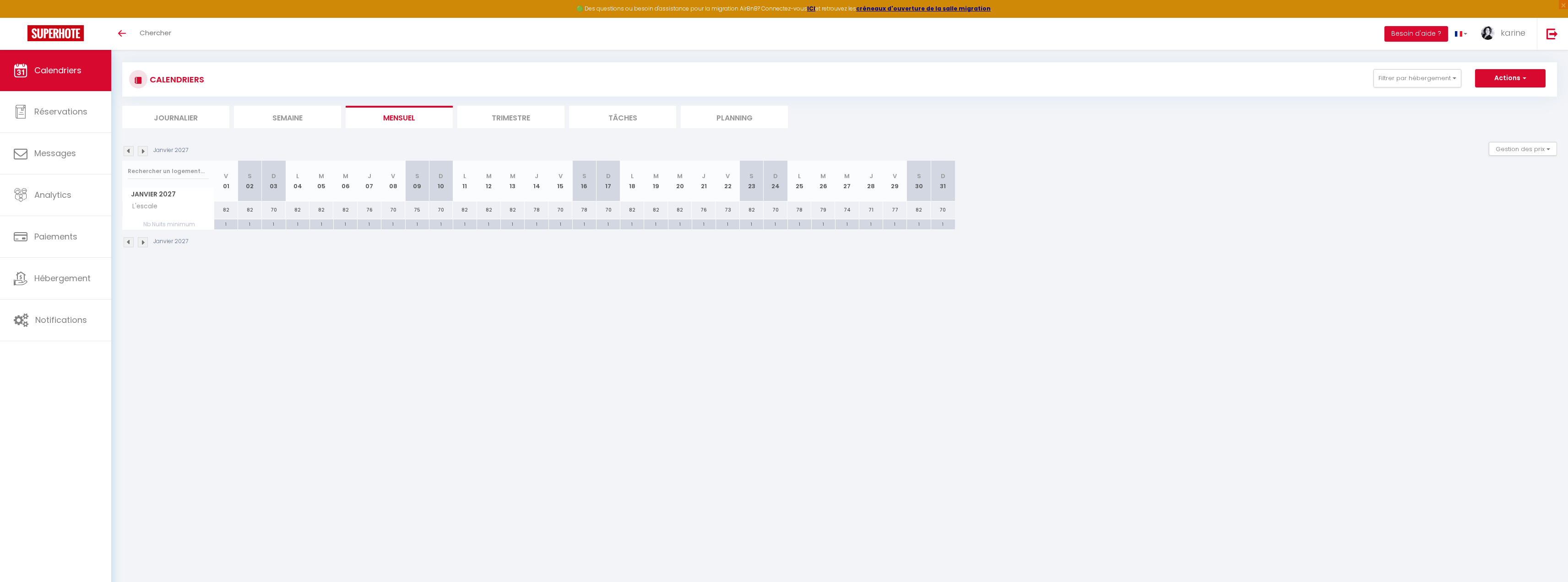
click at [129, 243] on img at bounding box center [129, 242] width 10 height 10
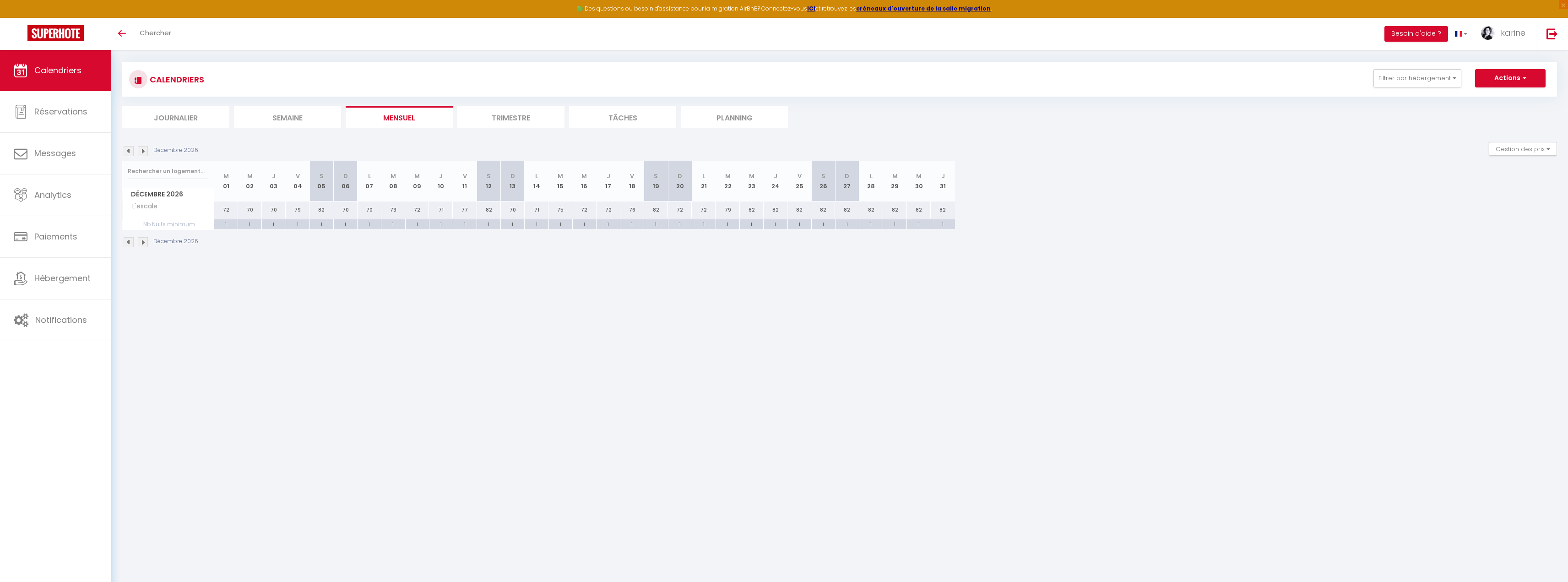
click at [941, 224] on div "1" at bounding box center [942, 223] width 24 height 9
type input "1"
type input "Jeu 31 Décembre 2026"
type input "Ven 01 Janvier 2027"
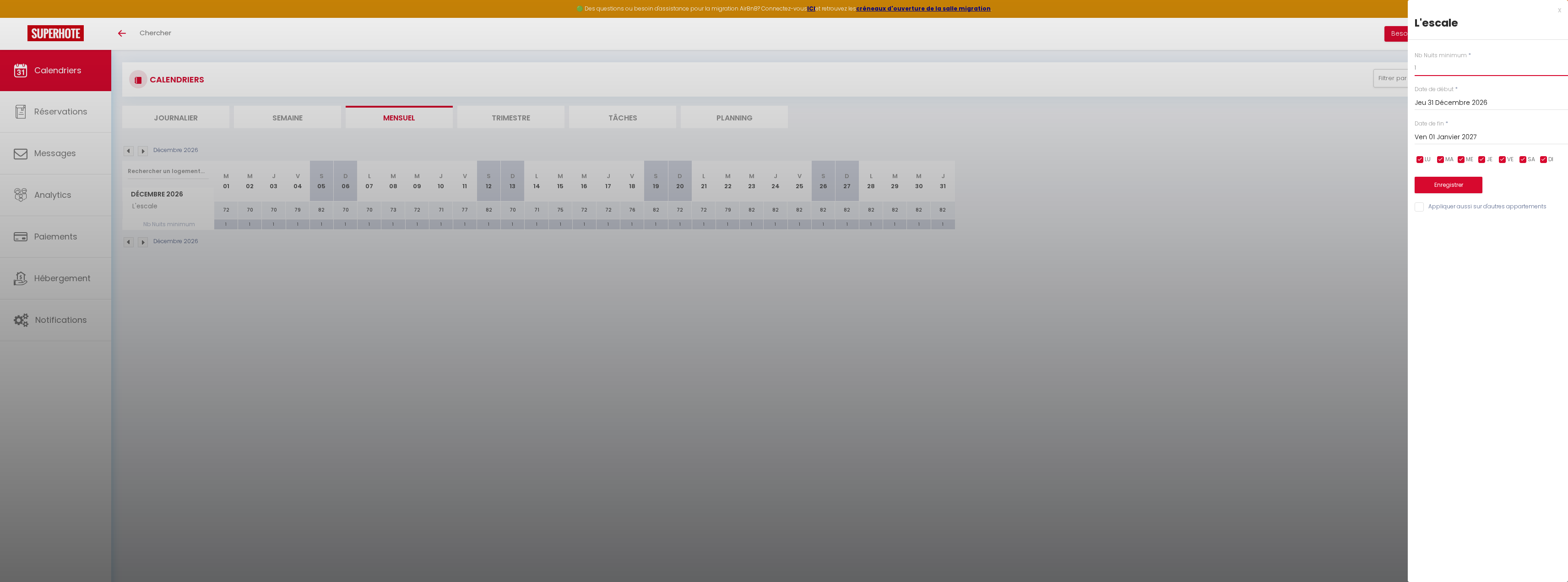
click at [1437, 68] on input "1" at bounding box center [1491, 68] width 153 height 16
type input "3"
click at [1449, 185] on button "Enregistrer" at bounding box center [1448, 185] width 68 height 16
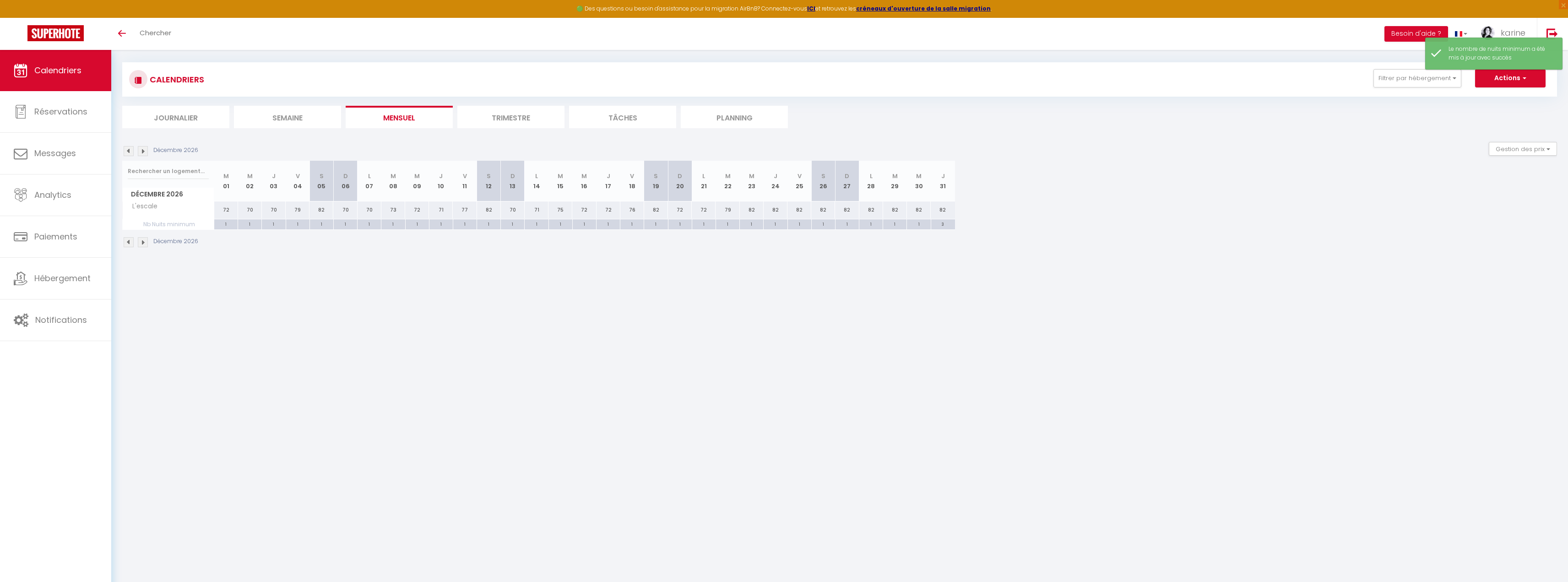
click at [661, 223] on div "1" at bounding box center [656, 223] width 24 height 9
type input "1"
type input "Sam 19 Décembre 2026"
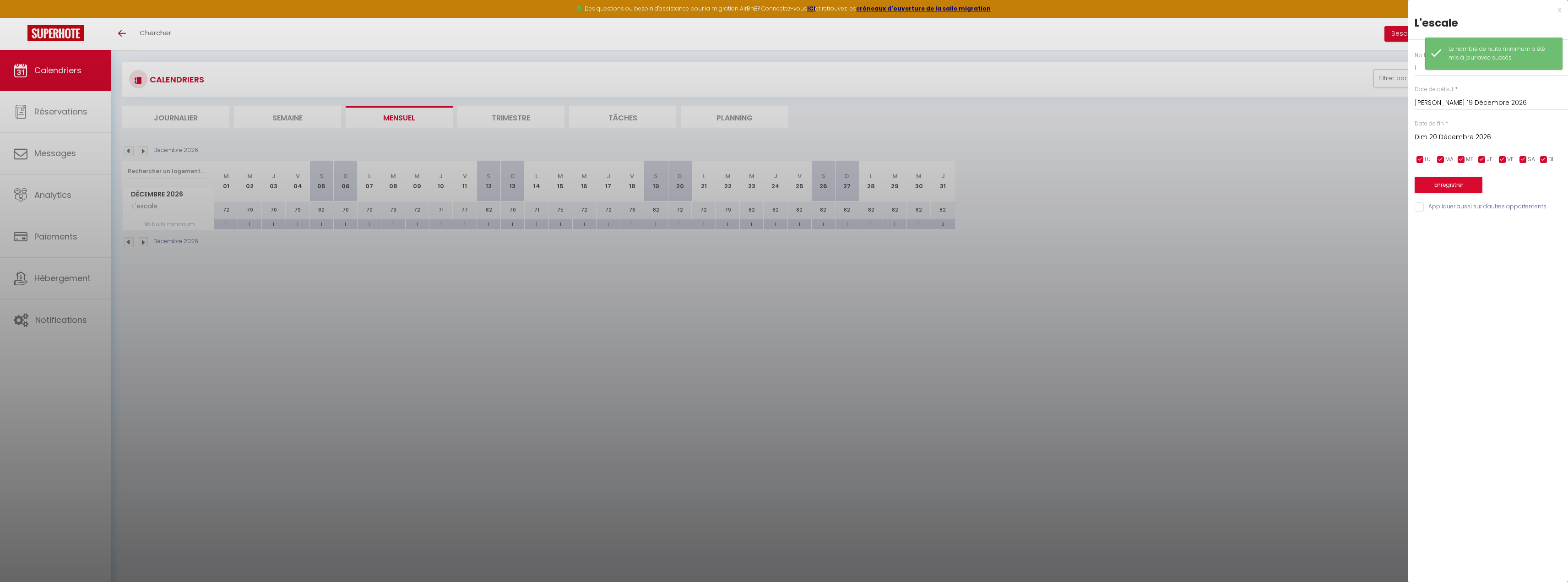
click at [1517, 132] on input "Dim 20 Décembre 2026" at bounding box center [1491, 137] width 153 height 12
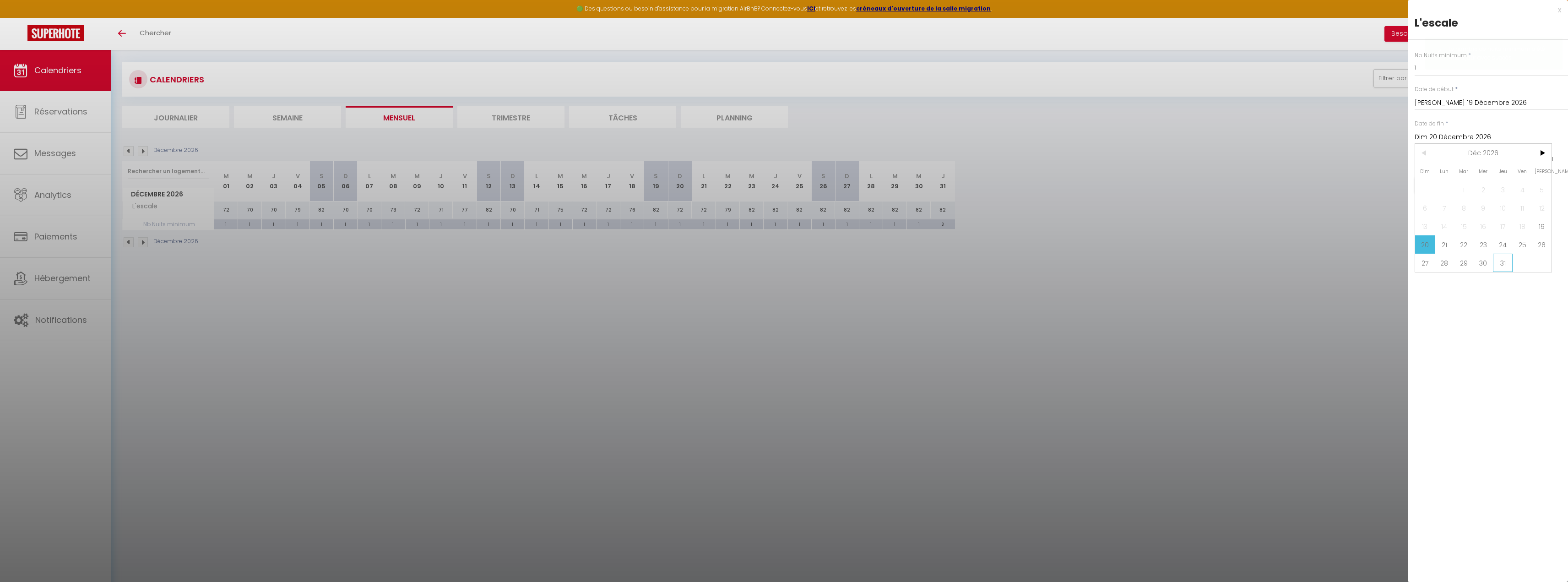
click at [1500, 260] on span "31" at bounding box center [1503, 263] width 20 height 19
type input "Jeu 31 Décembre 2026"
click at [1446, 66] on input "1" at bounding box center [1491, 68] width 153 height 16
type input "3"
click at [1448, 184] on button "Enregistrer" at bounding box center [1448, 185] width 68 height 16
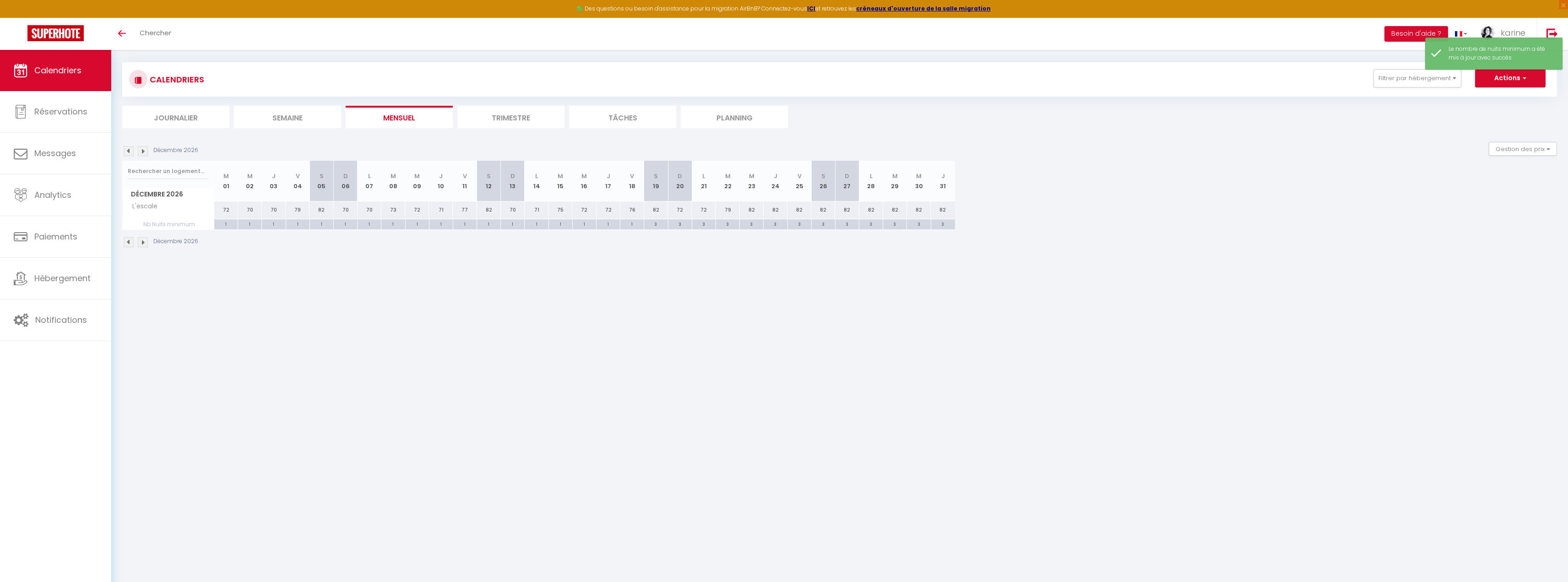
click at [129, 151] on img at bounding box center [129, 151] width 10 height 10
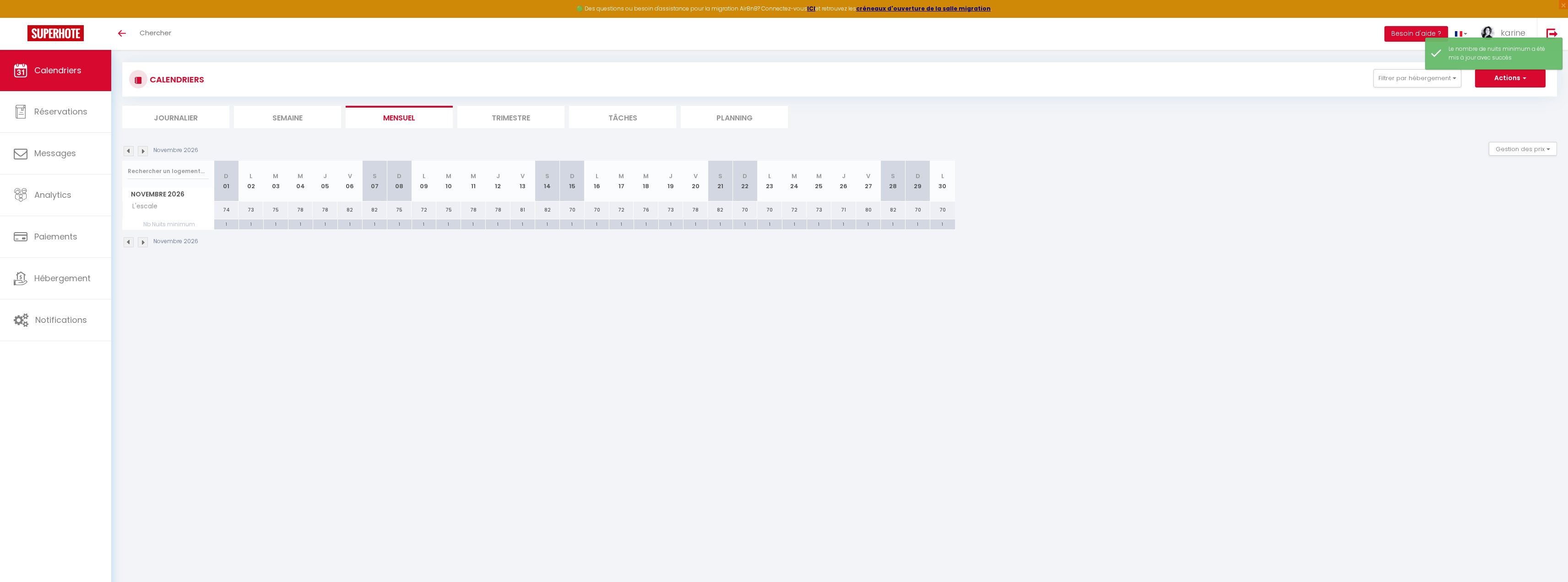
click at [129, 151] on img at bounding box center [129, 151] width 10 height 10
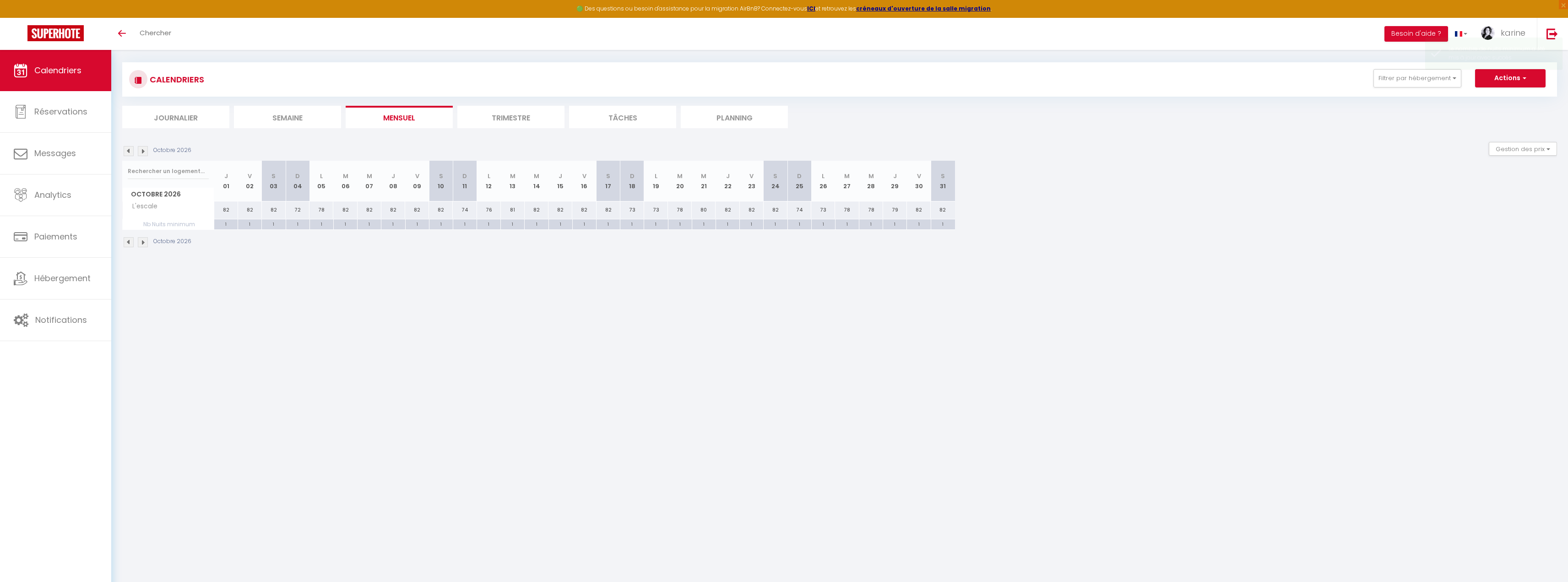
click at [129, 151] on img at bounding box center [129, 151] width 10 height 10
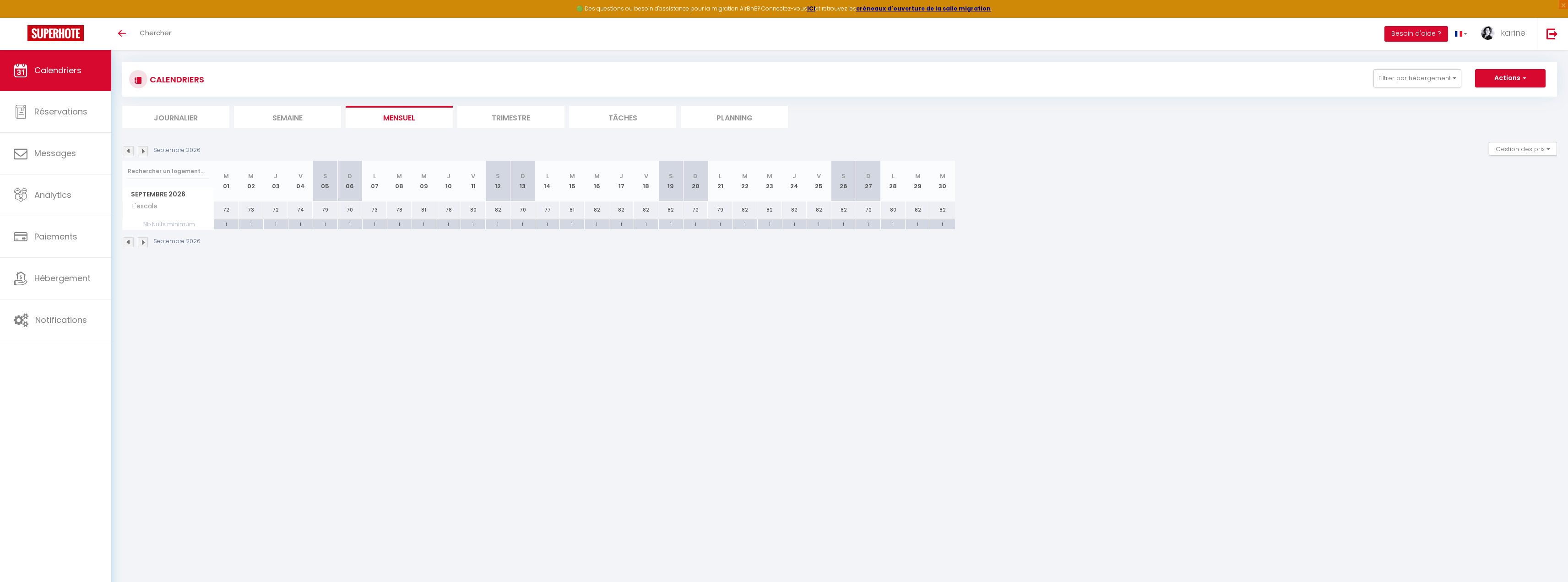
click at [129, 151] on img at bounding box center [129, 151] width 10 height 10
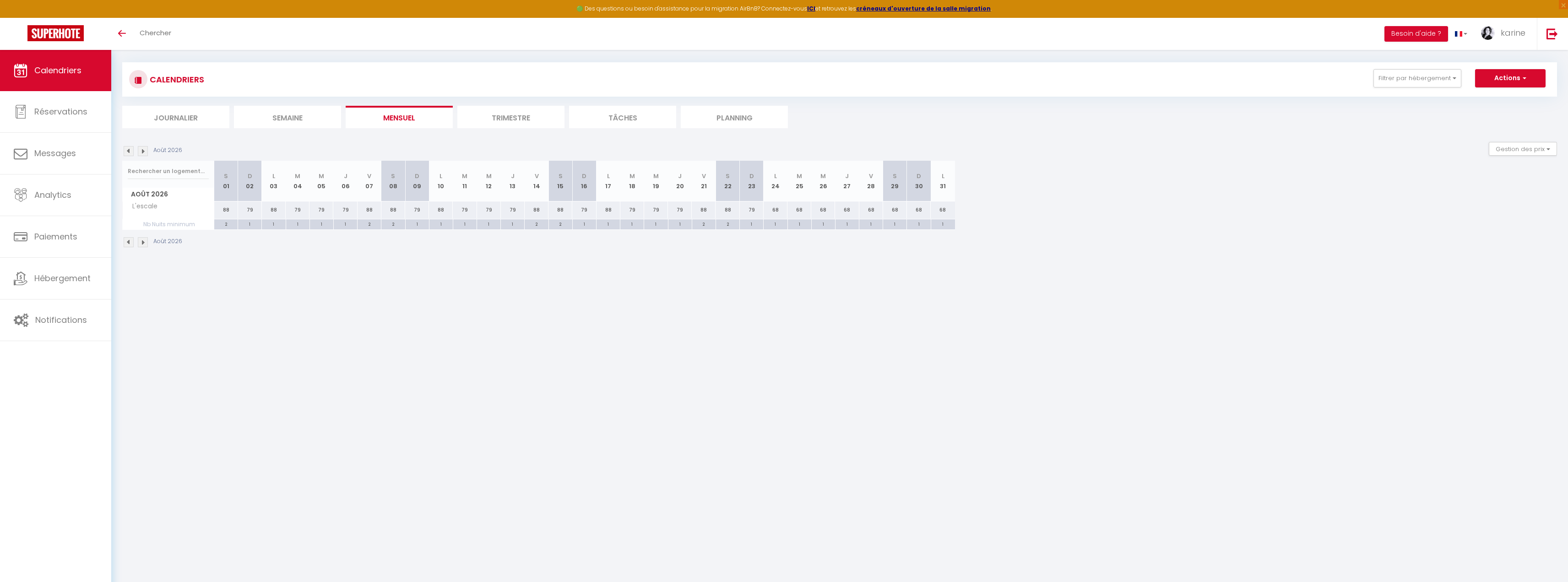
click at [129, 151] on img at bounding box center [129, 151] width 10 height 10
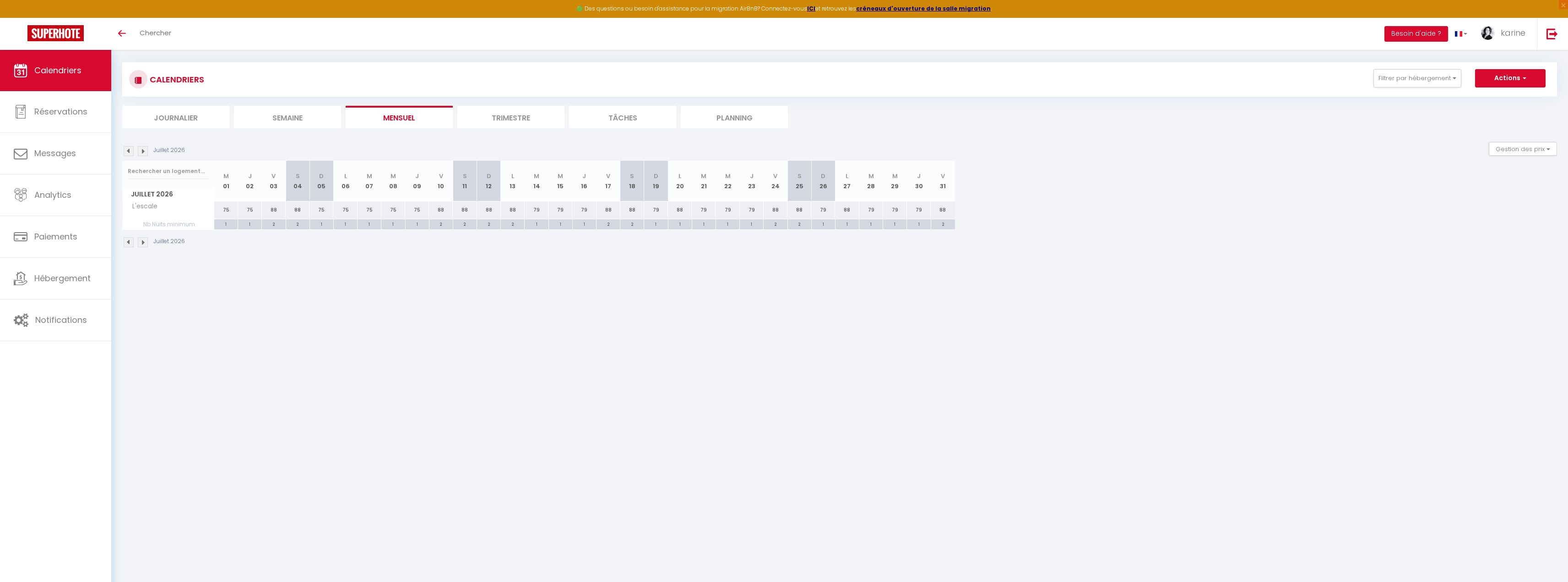
click at [129, 151] on img at bounding box center [129, 151] width 10 height 10
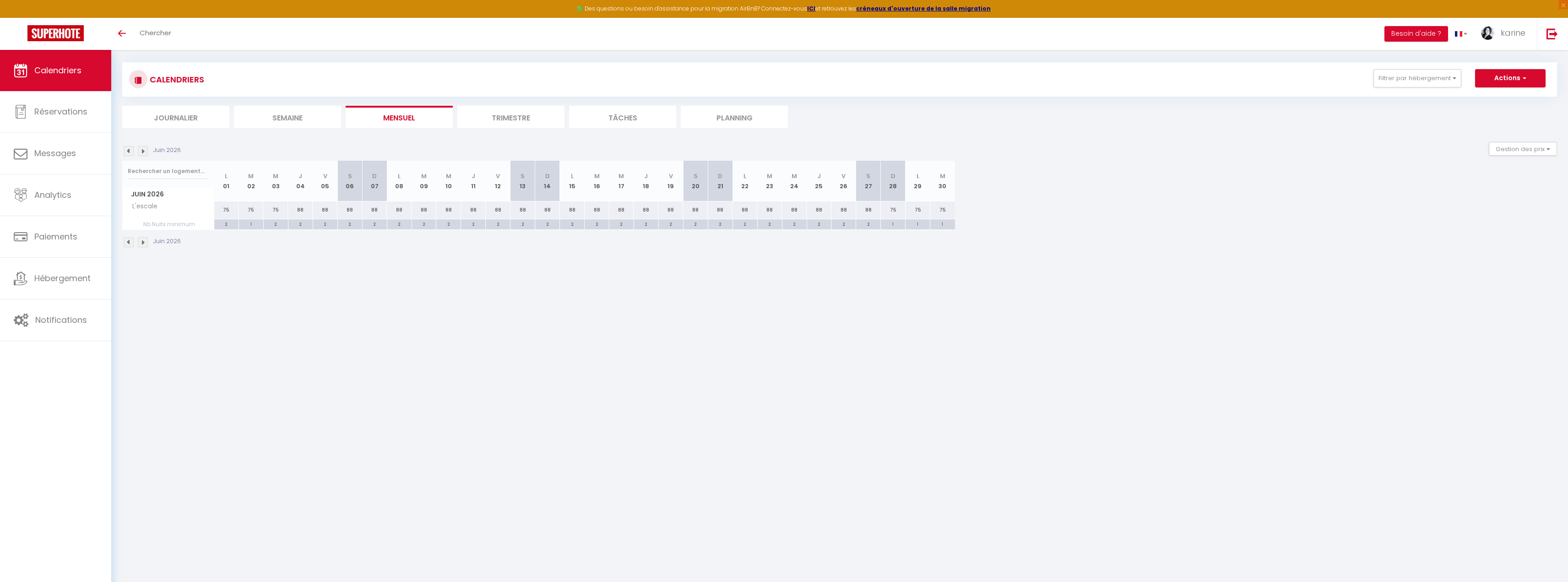
click at [129, 151] on img at bounding box center [129, 151] width 10 height 10
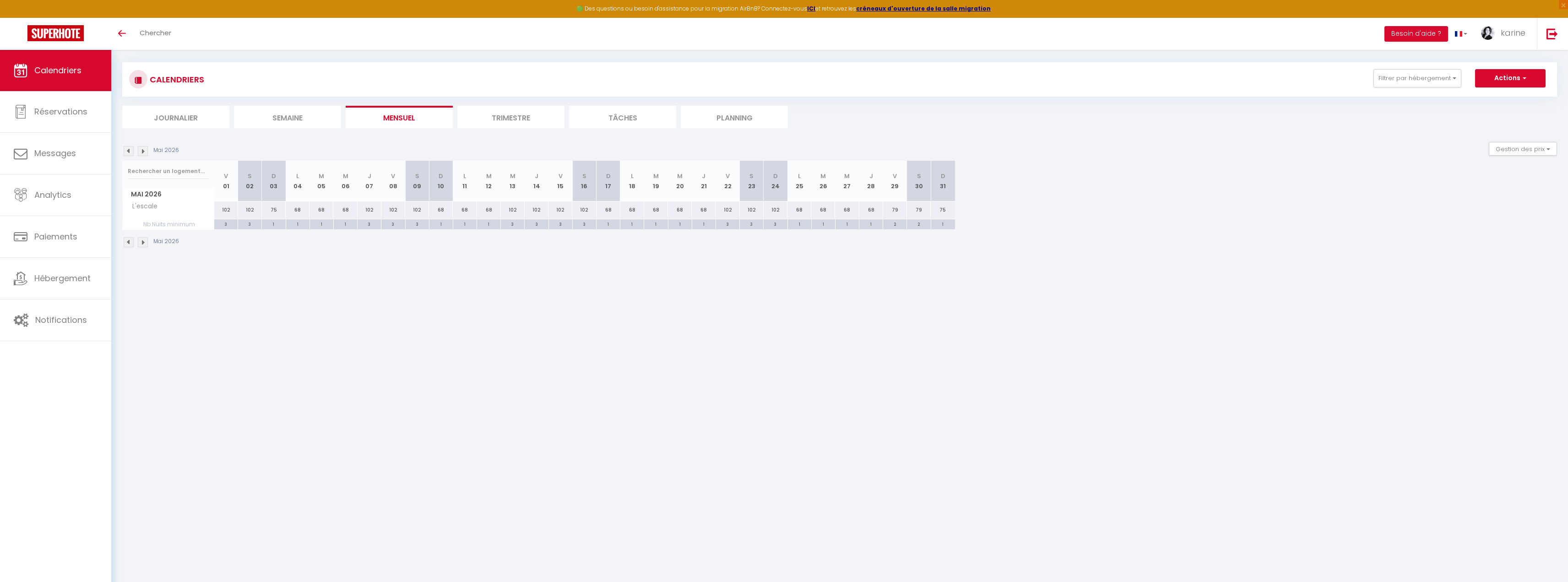
click at [129, 151] on img at bounding box center [129, 151] width 10 height 10
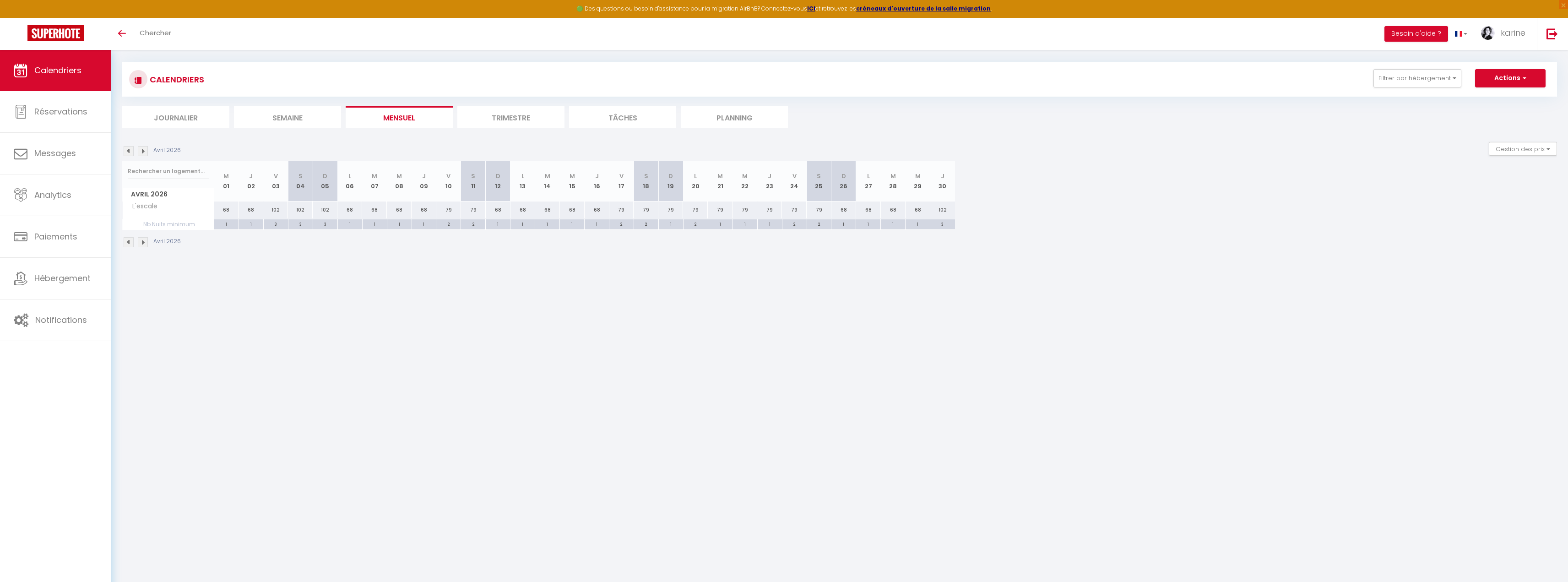
click at [129, 151] on img at bounding box center [129, 151] width 10 height 10
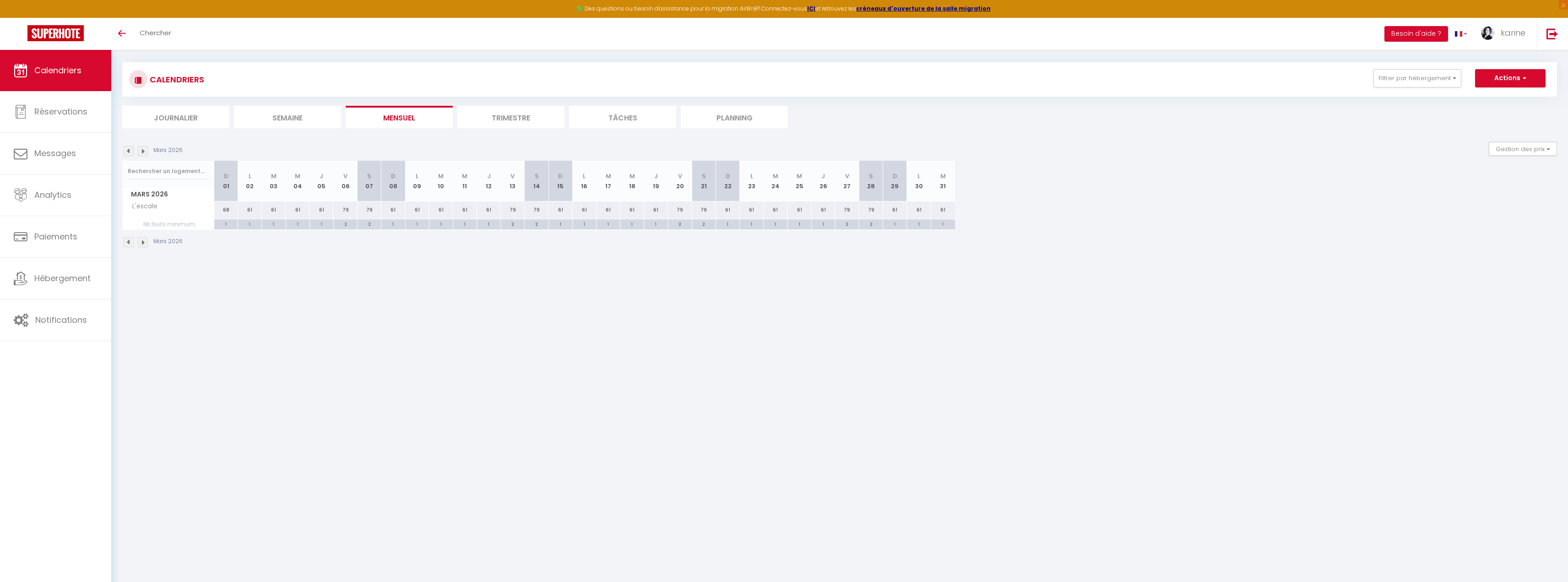
click at [129, 151] on img at bounding box center [129, 151] width 10 height 10
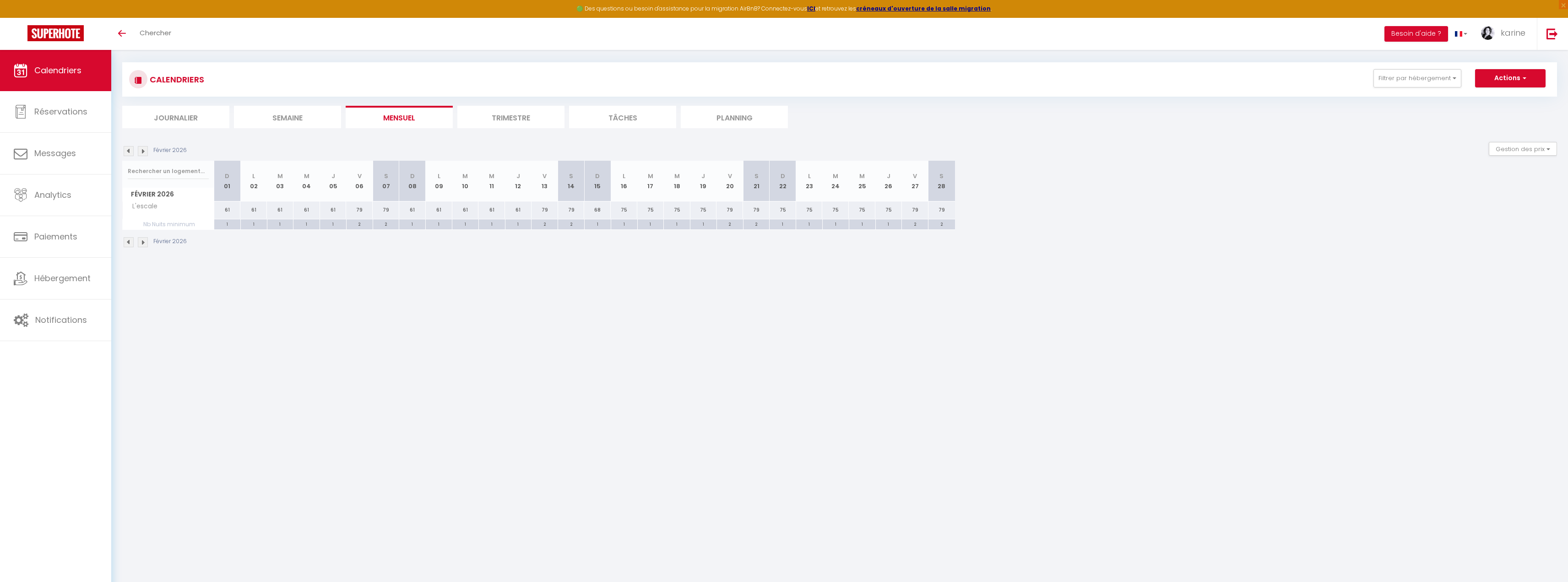
click at [129, 151] on img at bounding box center [129, 151] width 10 height 10
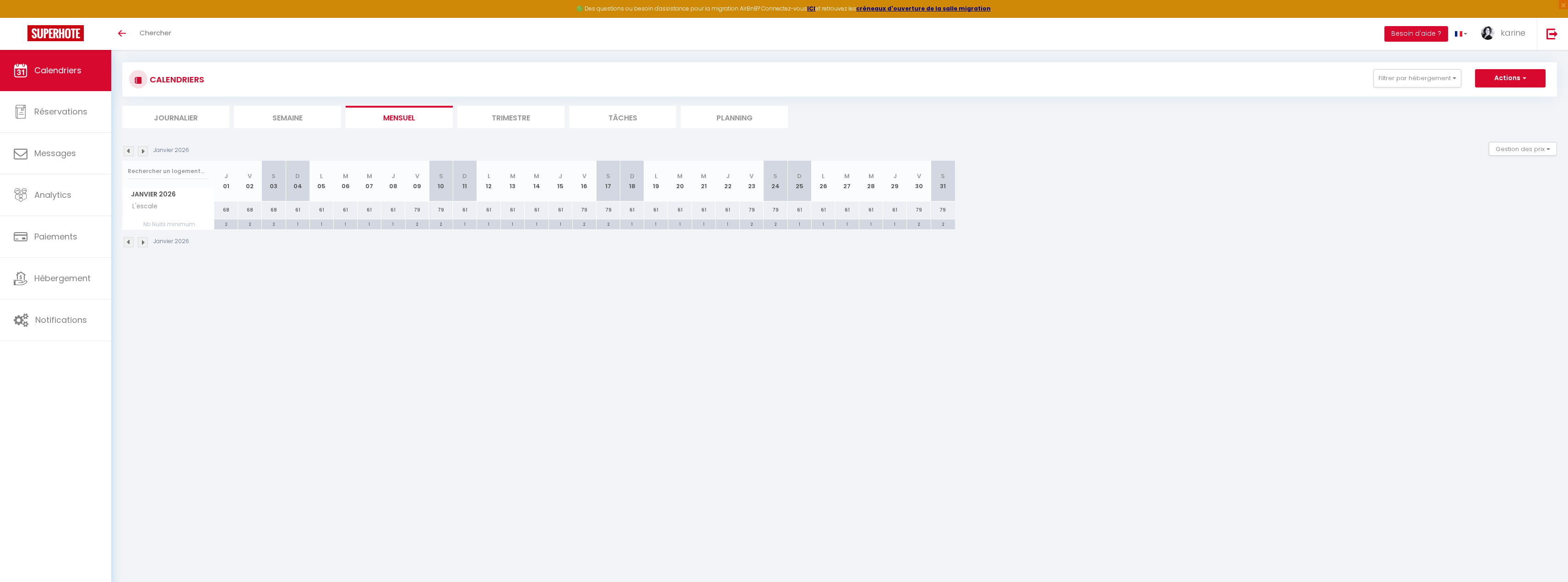
click at [129, 151] on img at bounding box center [129, 151] width 10 height 10
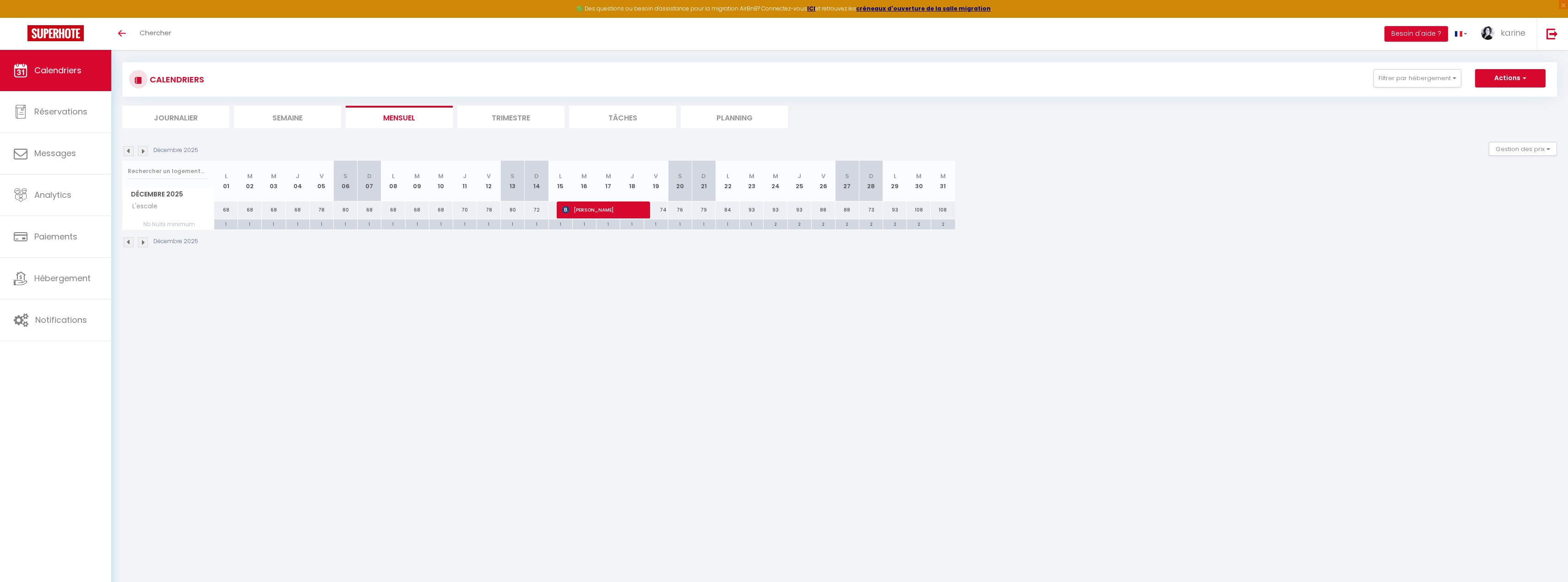
click at [68, 78] on link "Calendriers" at bounding box center [55, 70] width 111 height 42
click at [119, 28] on link "Toggle menubar" at bounding box center [122, 33] width 21 height 32
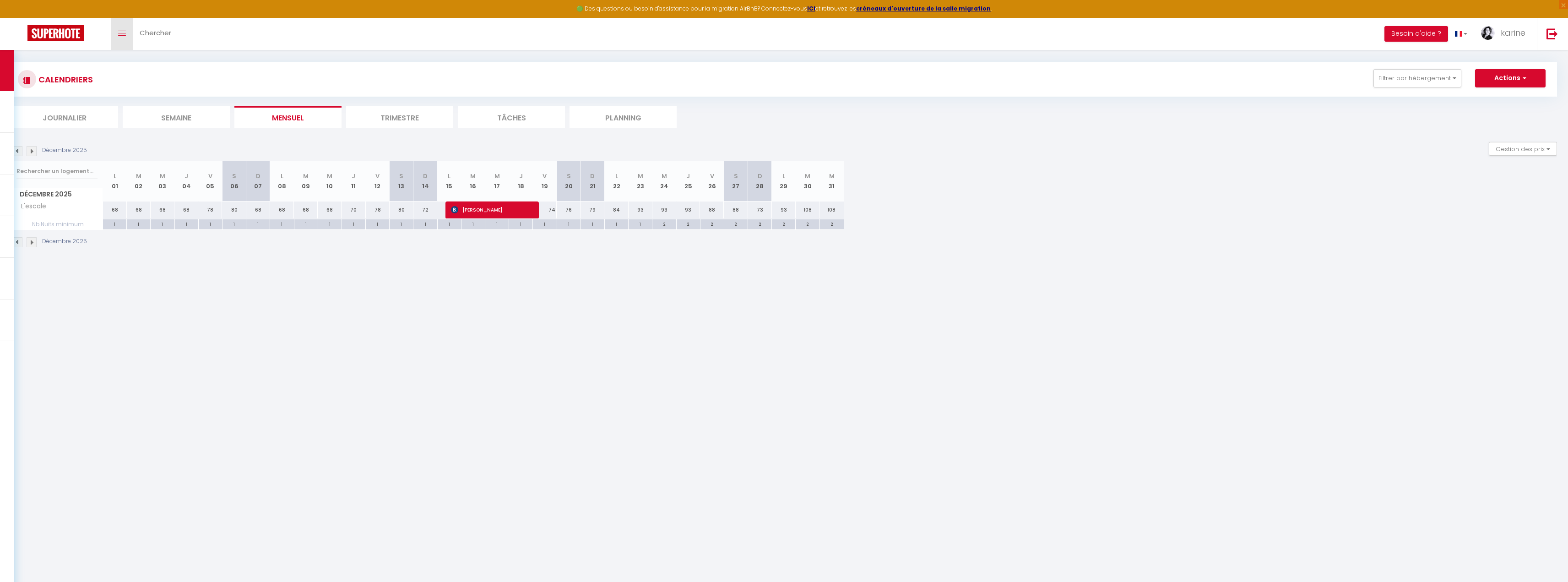
click at [127, 32] on link "Toggle menubar" at bounding box center [122, 33] width 21 height 32
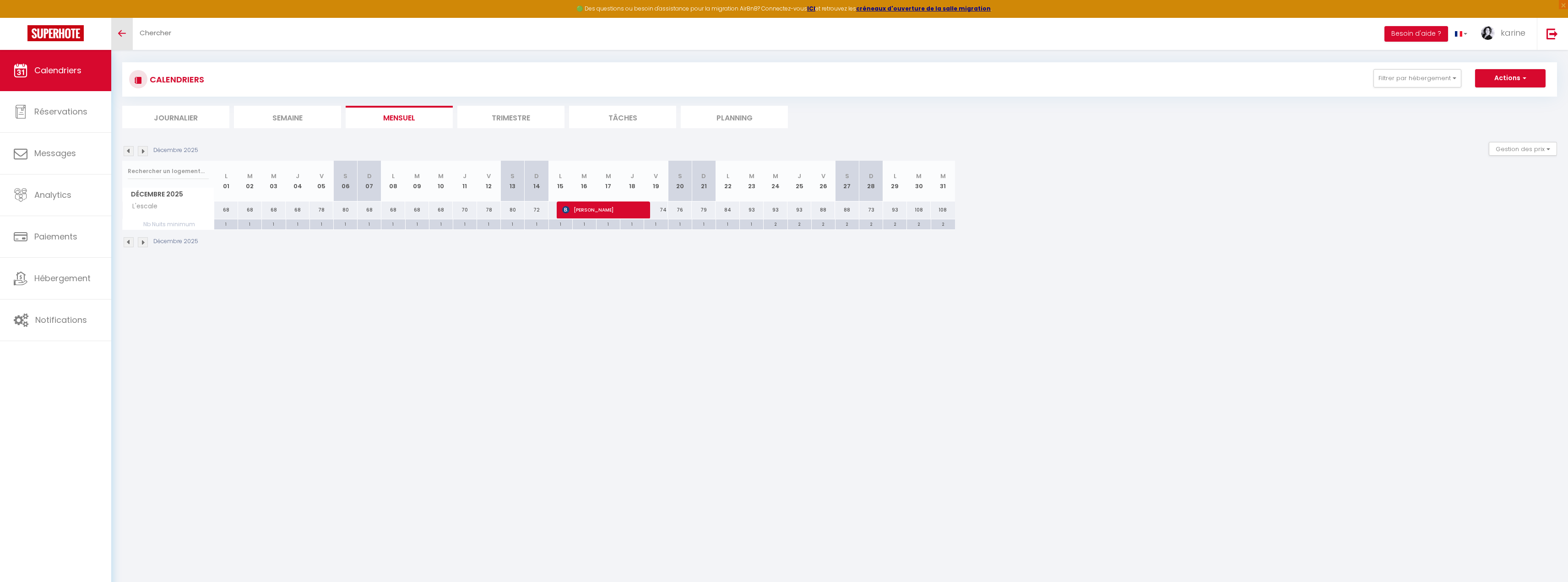
click at [56, 75] on span "Calendriers" at bounding box center [58, 70] width 47 height 11
click at [60, 275] on span "Hébergement" at bounding box center [62, 278] width 56 height 11
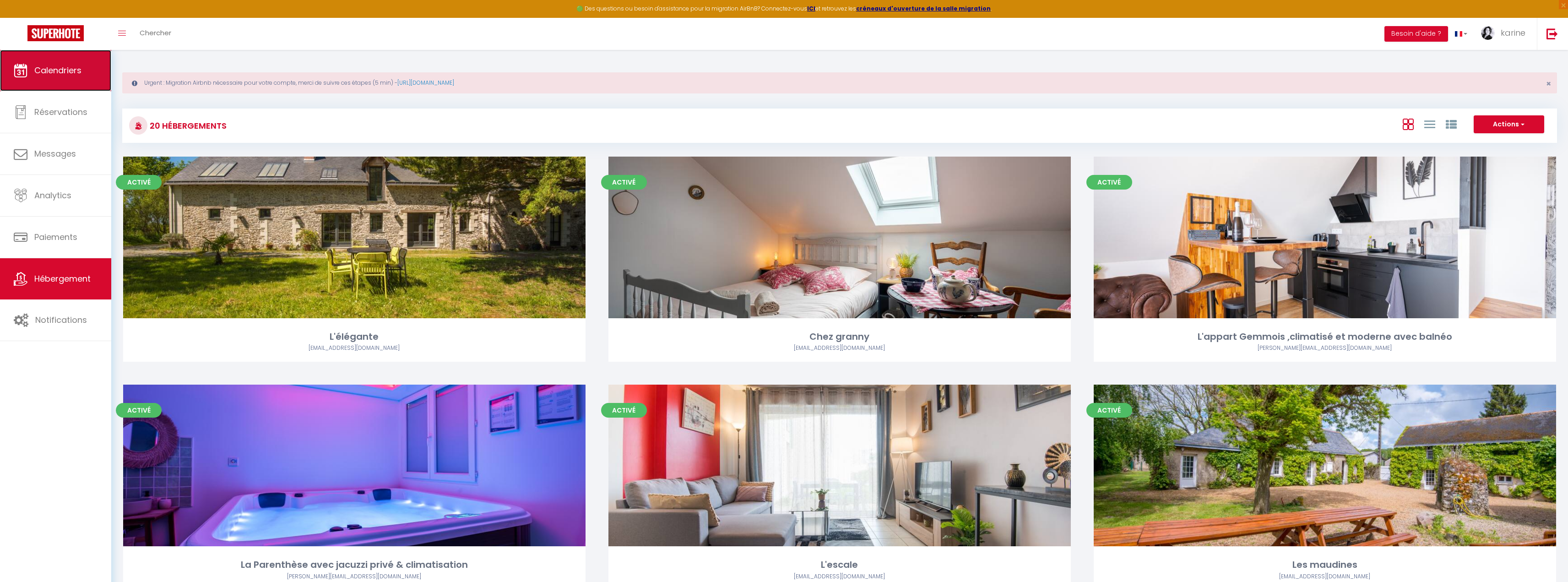
click at [41, 75] on span "Calendriers" at bounding box center [58, 70] width 47 height 11
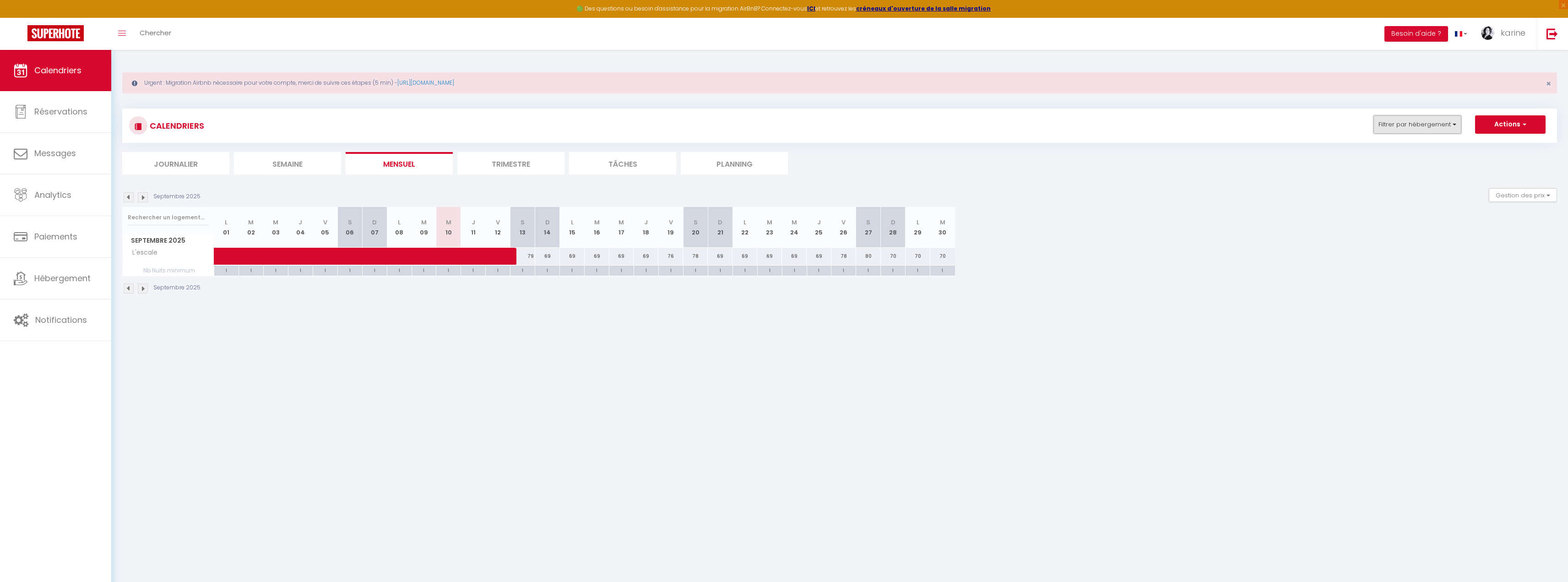
click at [1433, 129] on button "Filtrer par hébergement" at bounding box center [1417, 125] width 88 height 19
click at [1384, 165] on input "Tous" at bounding box center [1446, 164] width 138 height 9
checkbox input "true"
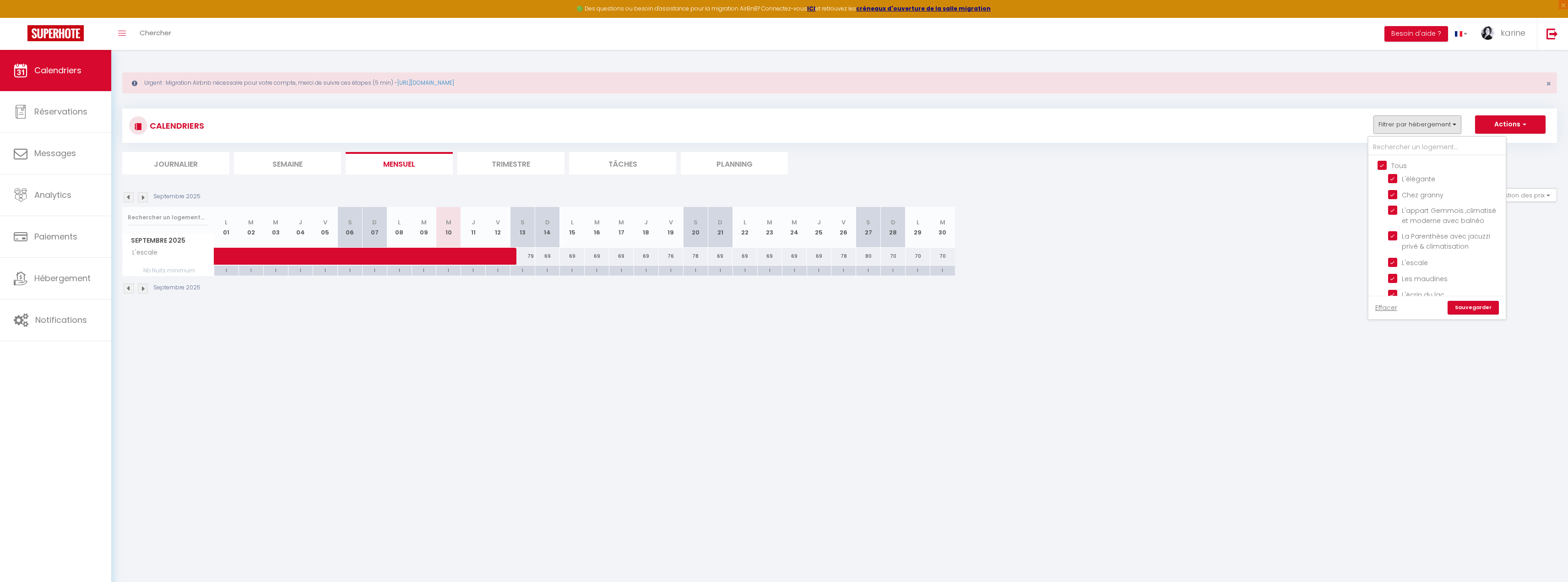
checkbox input "true"
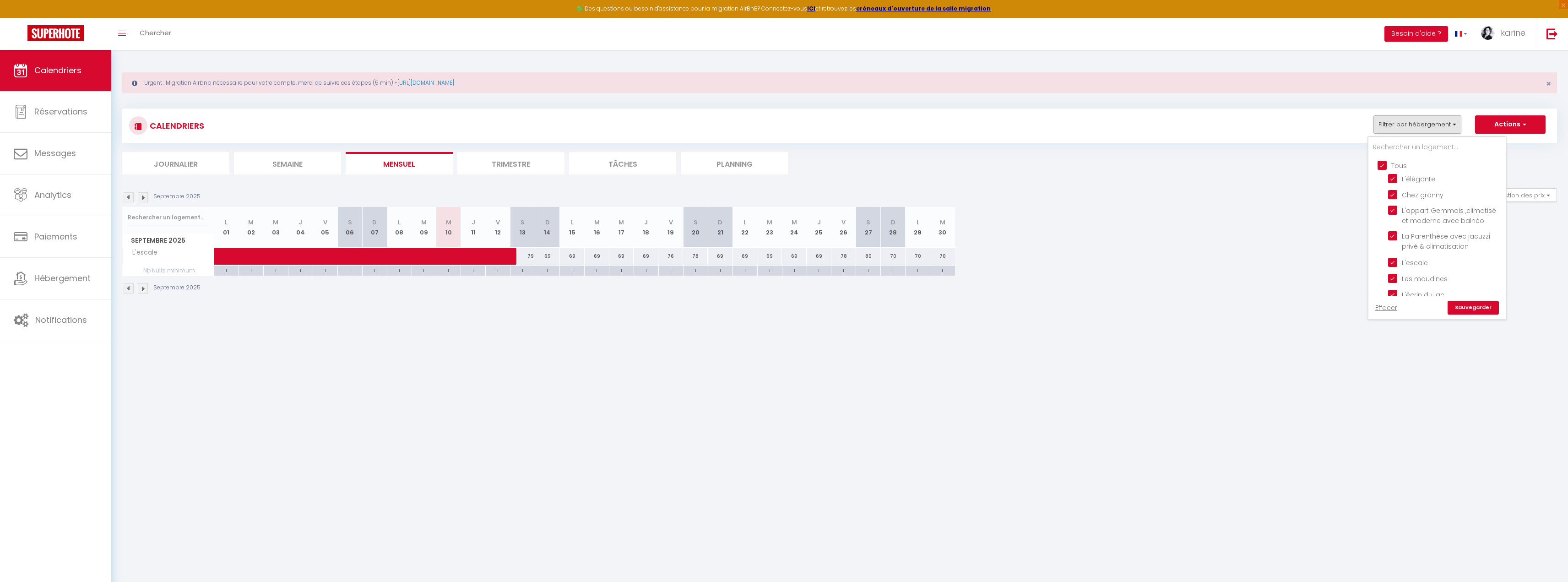
checkbox input "true"
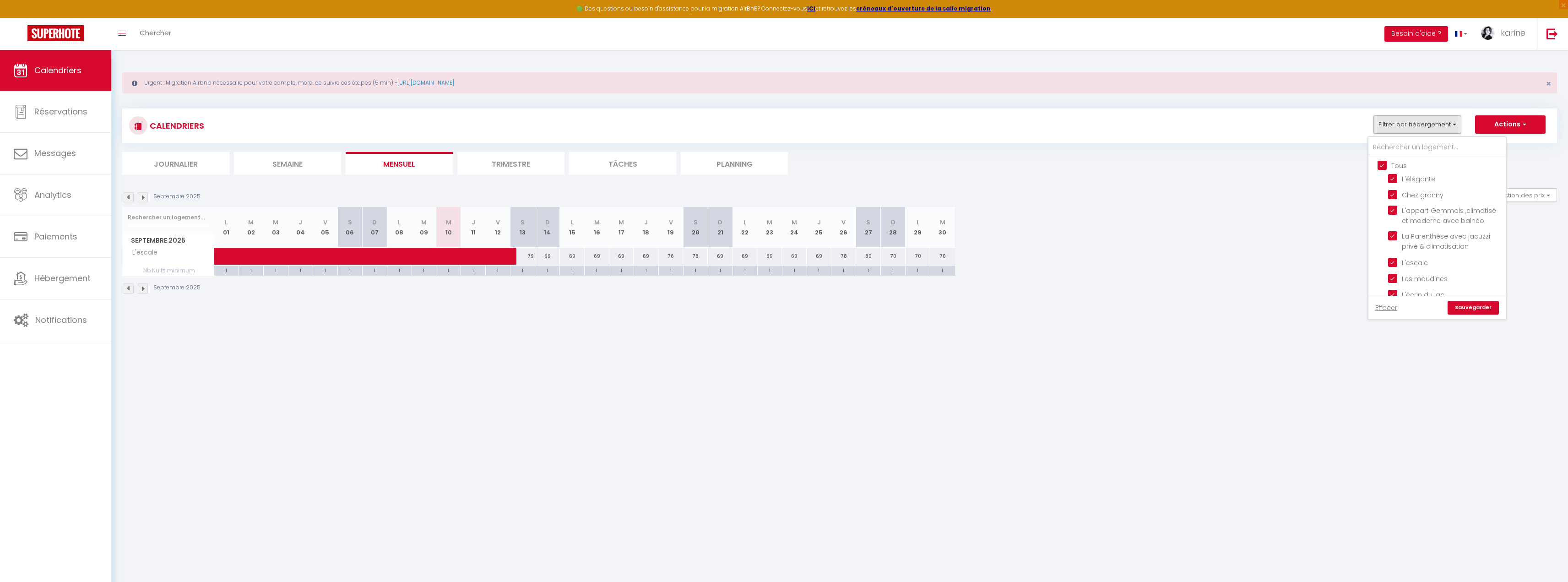
checkbox input "true"
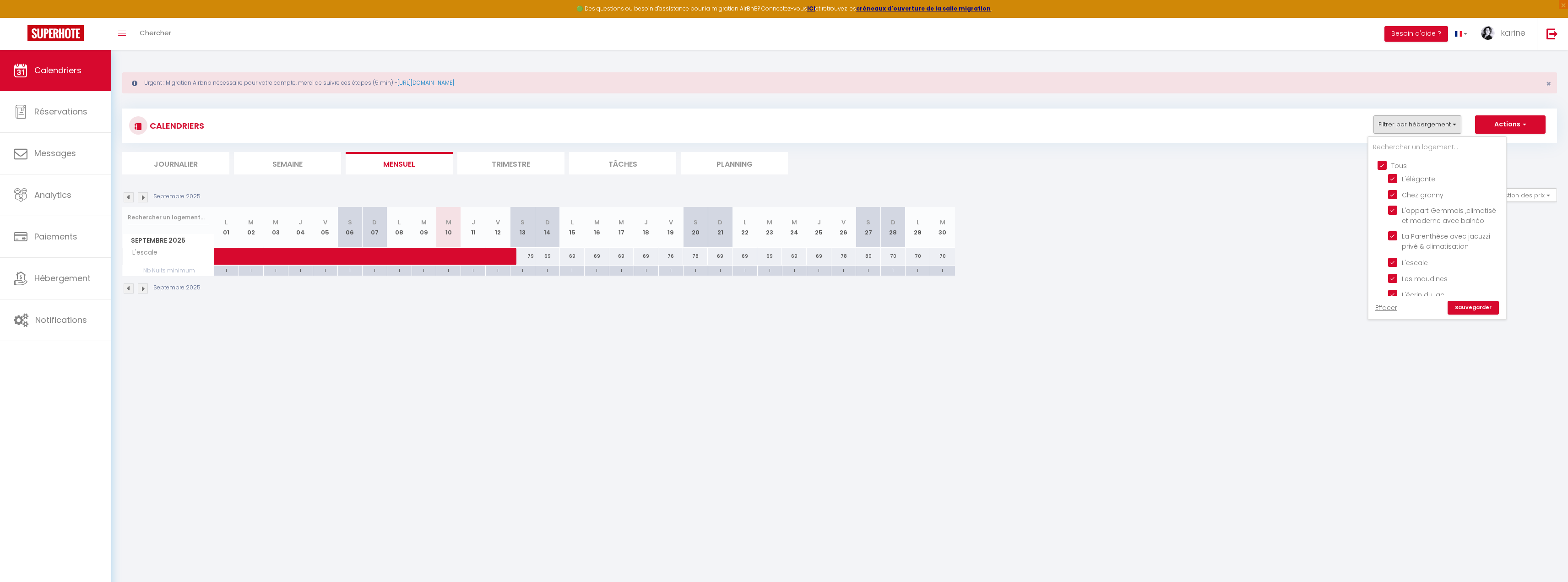
checkbox input "true"
click at [1481, 318] on div "Effacer Sauvegarder" at bounding box center [1437, 307] width 138 height 24
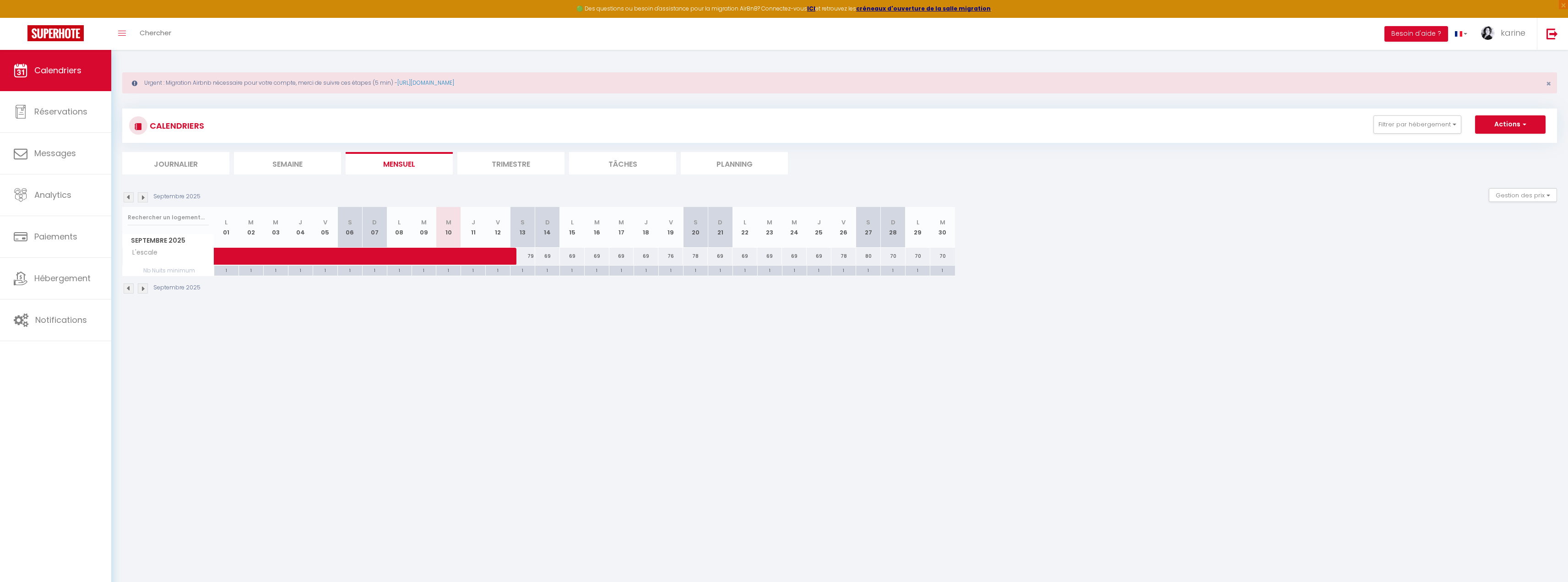
click at [1480, 309] on div "Urgent : Migration Airbnb nécessaire pour votre compte, merci de suivre ces éta…" at bounding box center [840, 182] width 1457 height 265
click at [1417, 122] on button "Filtrer par hébergement" at bounding box center [1417, 125] width 88 height 19
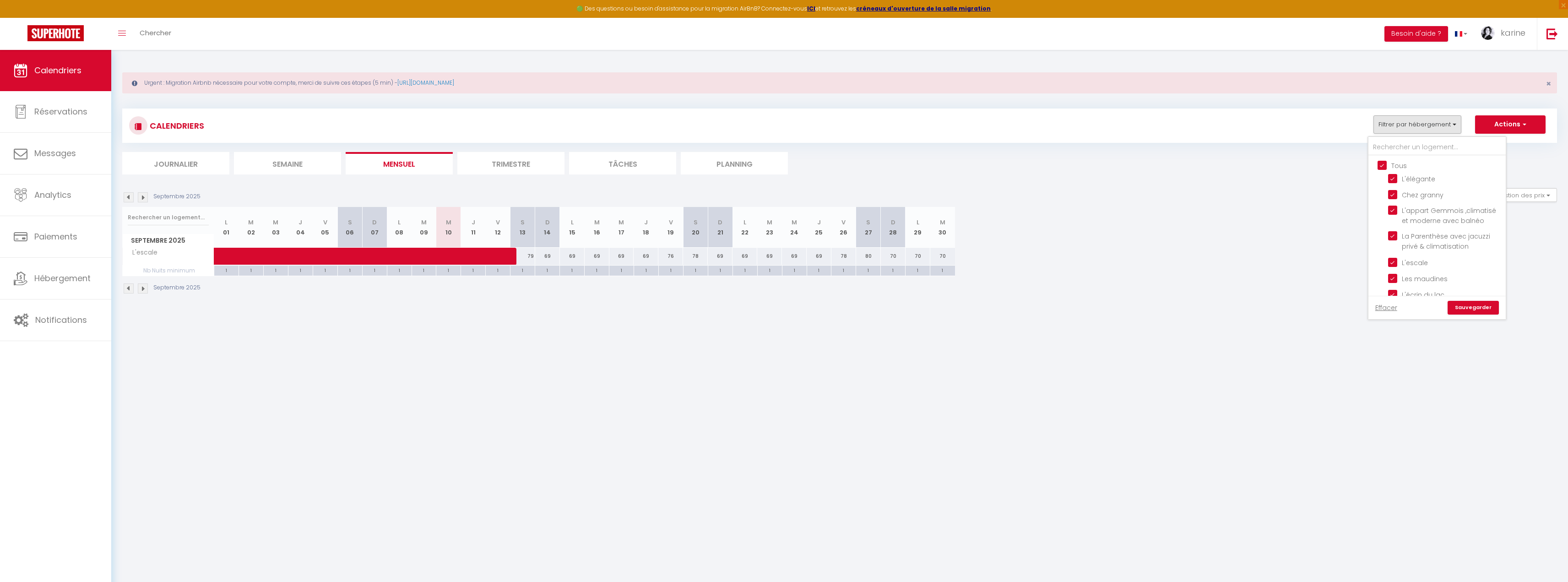
click at [1472, 305] on link "Sauvegarder" at bounding box center [1473, 308] width 51 height 14
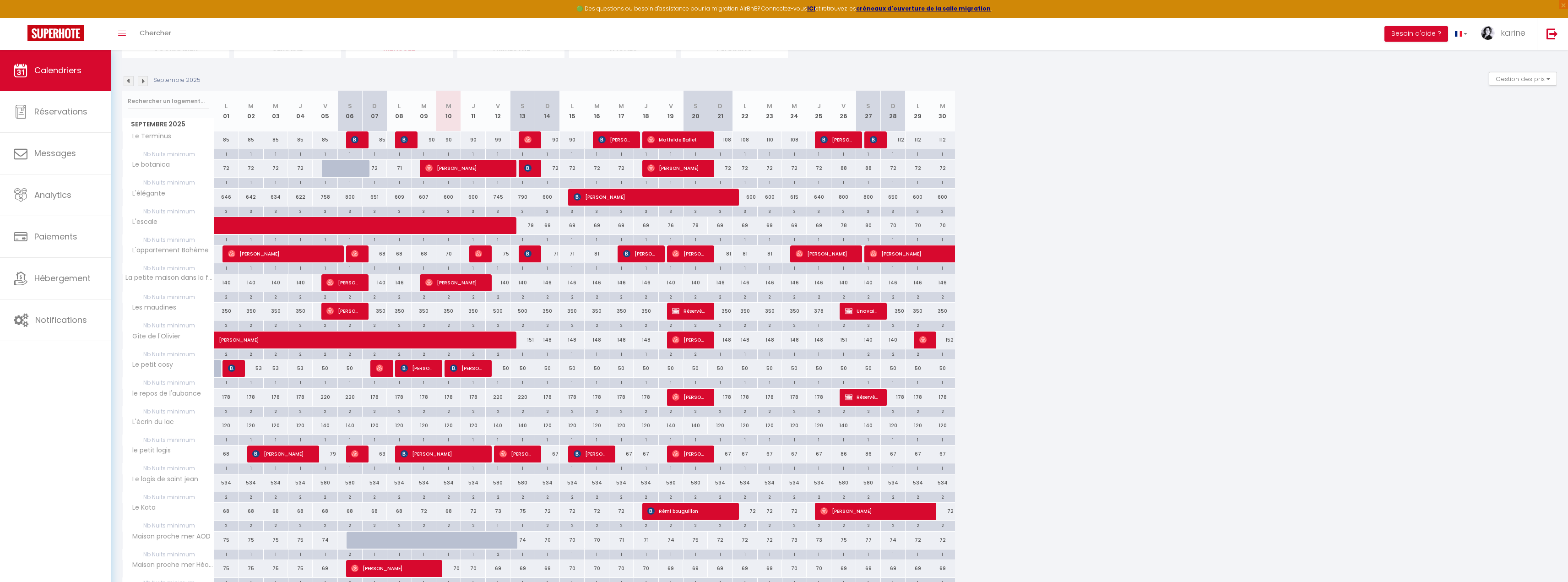
scroll to position [138, 0]
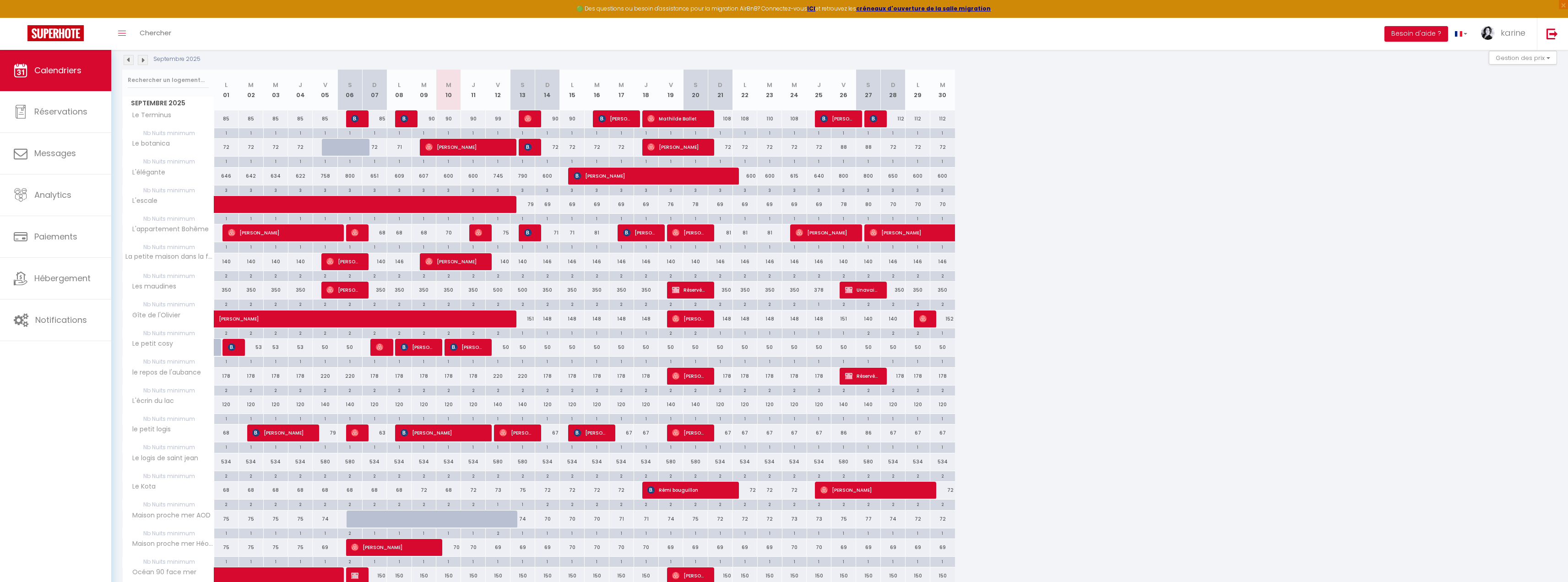
click at [821, 304] on div "1" at bounding box center [819, 304] width 24 height 9
type input "1"
type input "Jeu 25 Septembre 2025"
type input "Ven 26 Septembre 2025"
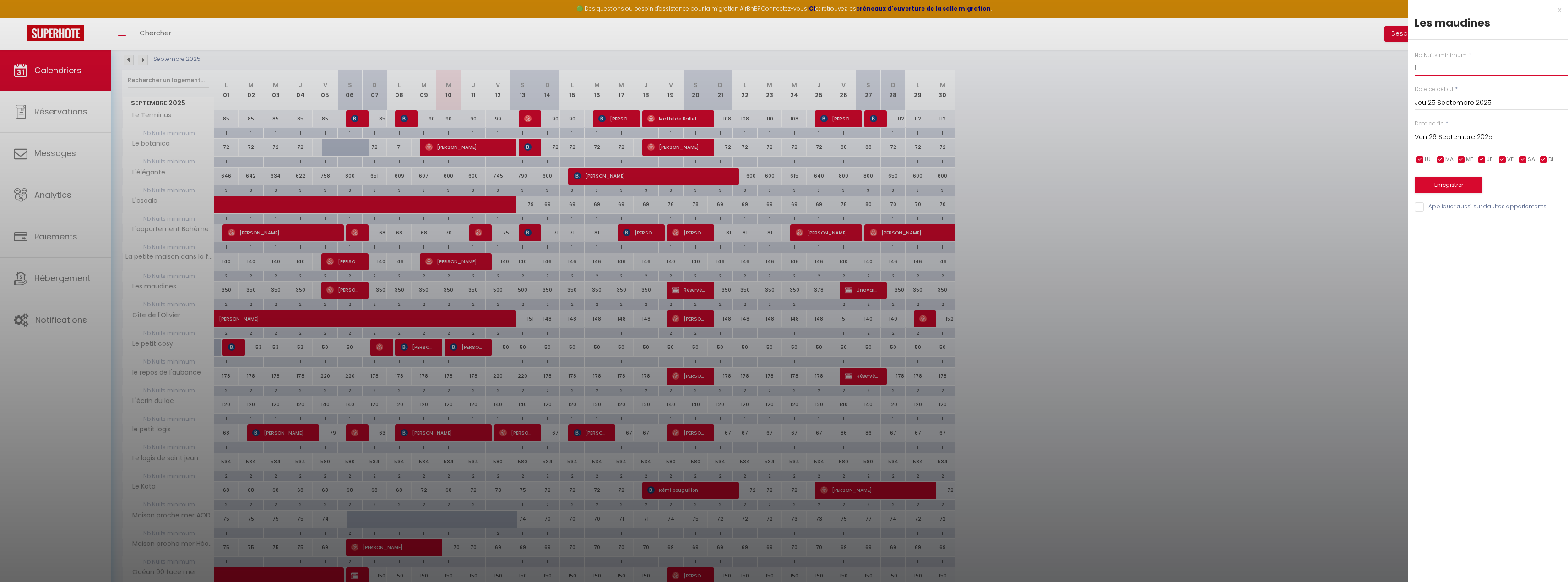
click at [1429, 64] on input "1" at bounding box center [1491, 68] width 153 height 16
type input "2"
click at [1448, 181] on button "Enregistrer" at bounding box center [1448, 185] width 68 height 16
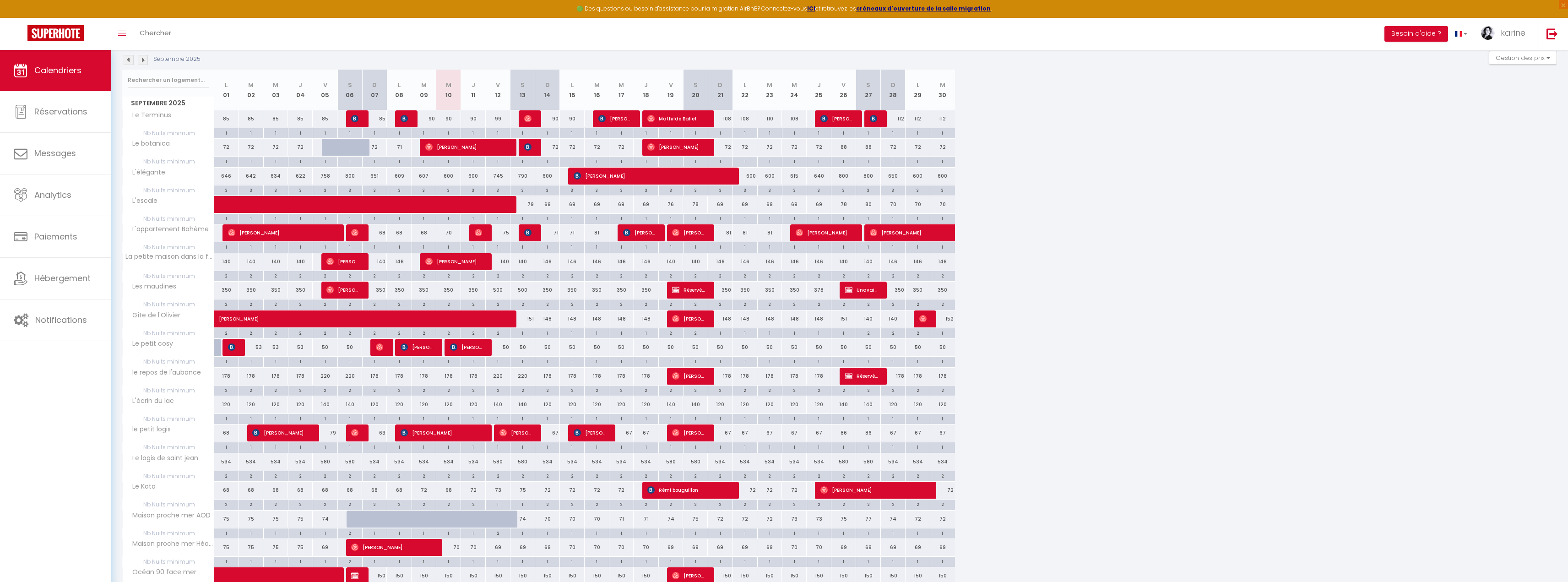
click at [842, 334] on div "1" at bounding box center [844, 332] width 24 height 9
type input "1"
type input "Ven 26 Septembre 2025"
type input "Sam 27 Septembre 2025"
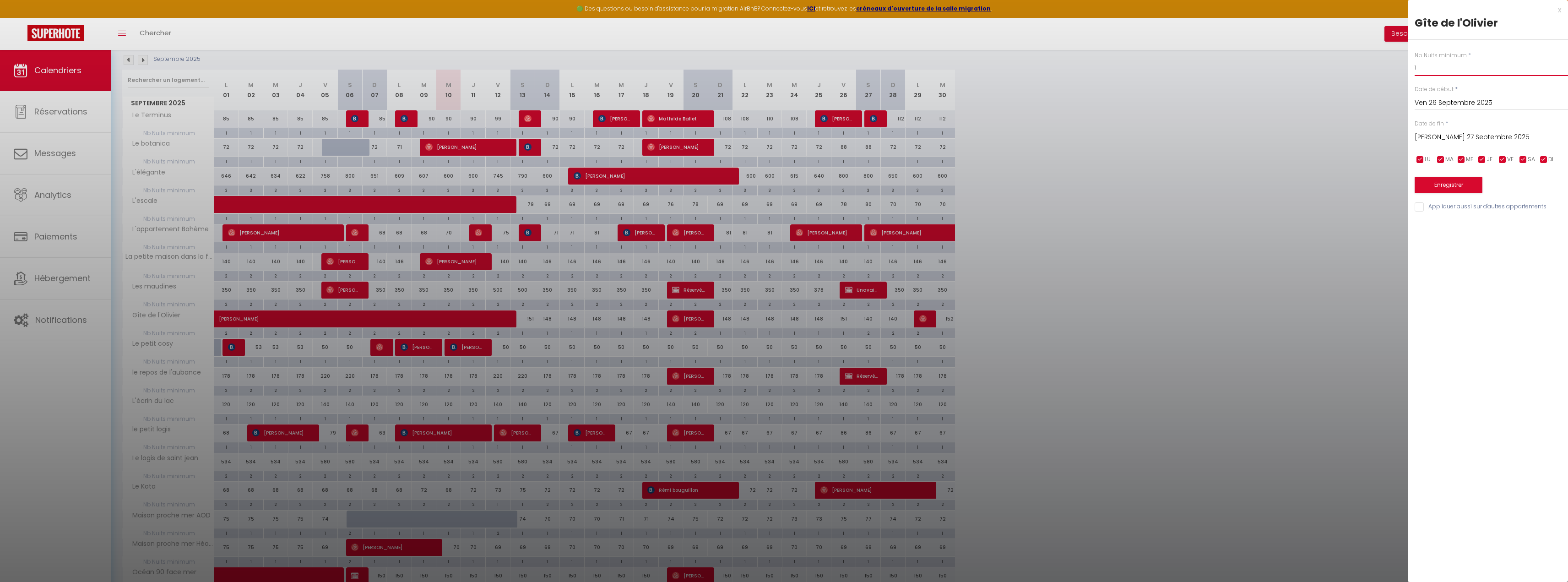
click at [1438, 67] on input "1" at bounding box center [1491, 68] width 153 height 16
type input "2"
click at [1450, 182] on button "Enregistrer" at bounding box center [1448, 185] width 68 height 16
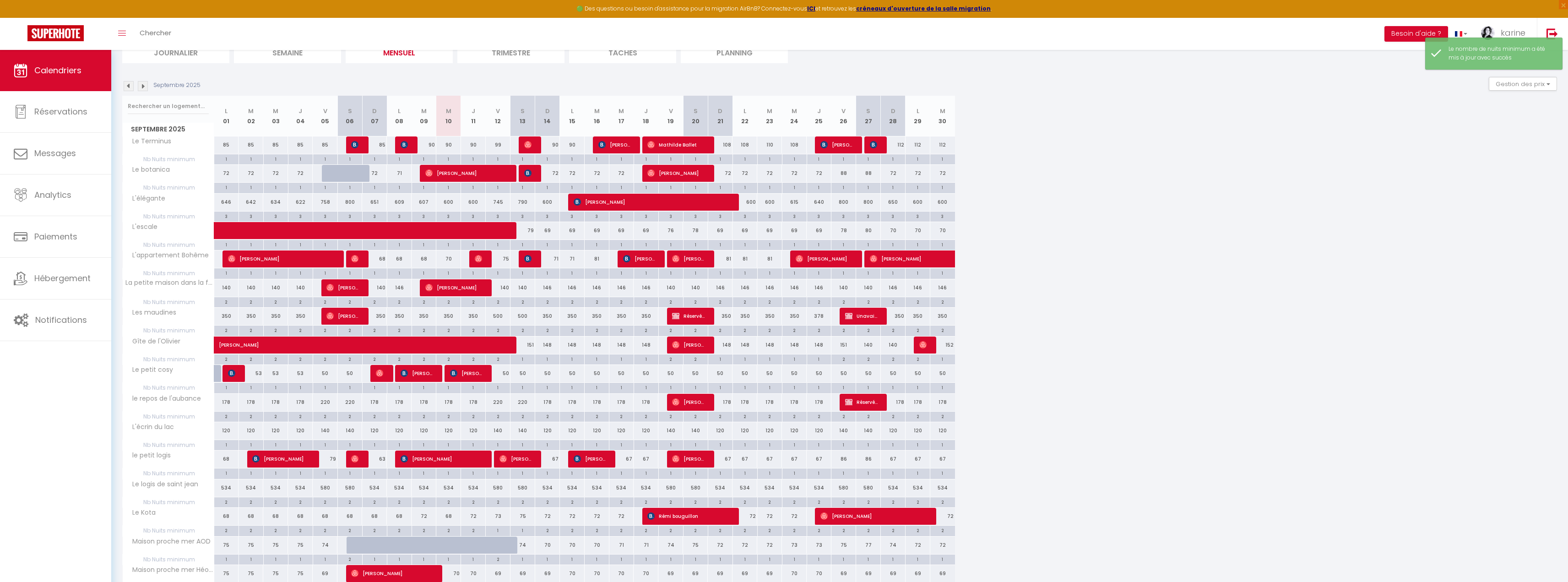
scroll to position [0, 0]
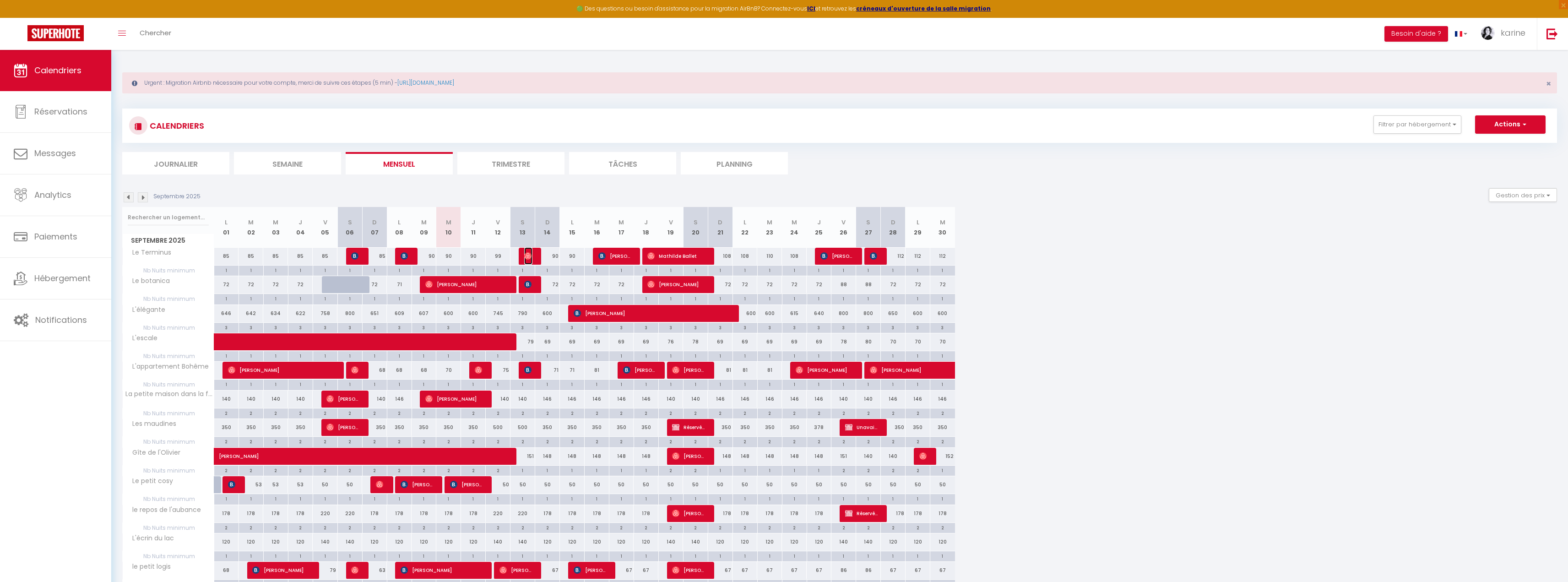
click at [528, 256] on img at bounding box center [527, 256] width 7 height 7
select select "OK"
select select "0"
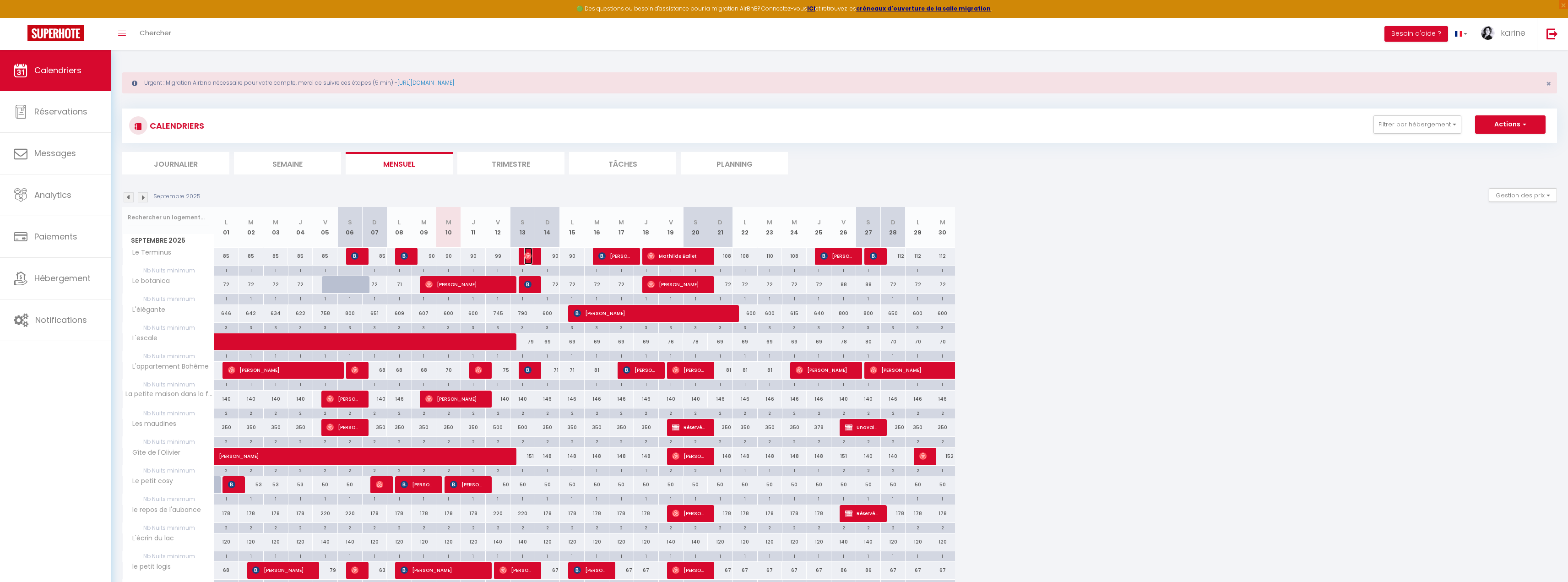
select select "1"
select select
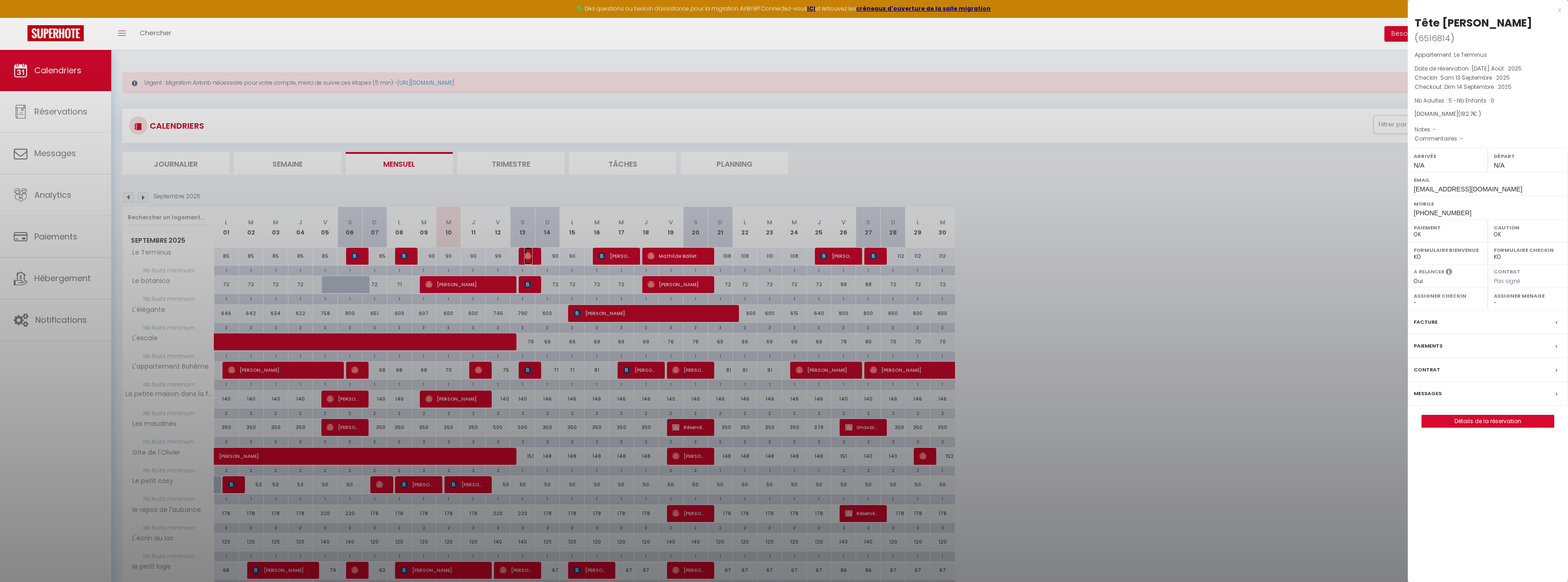
select select "30944"
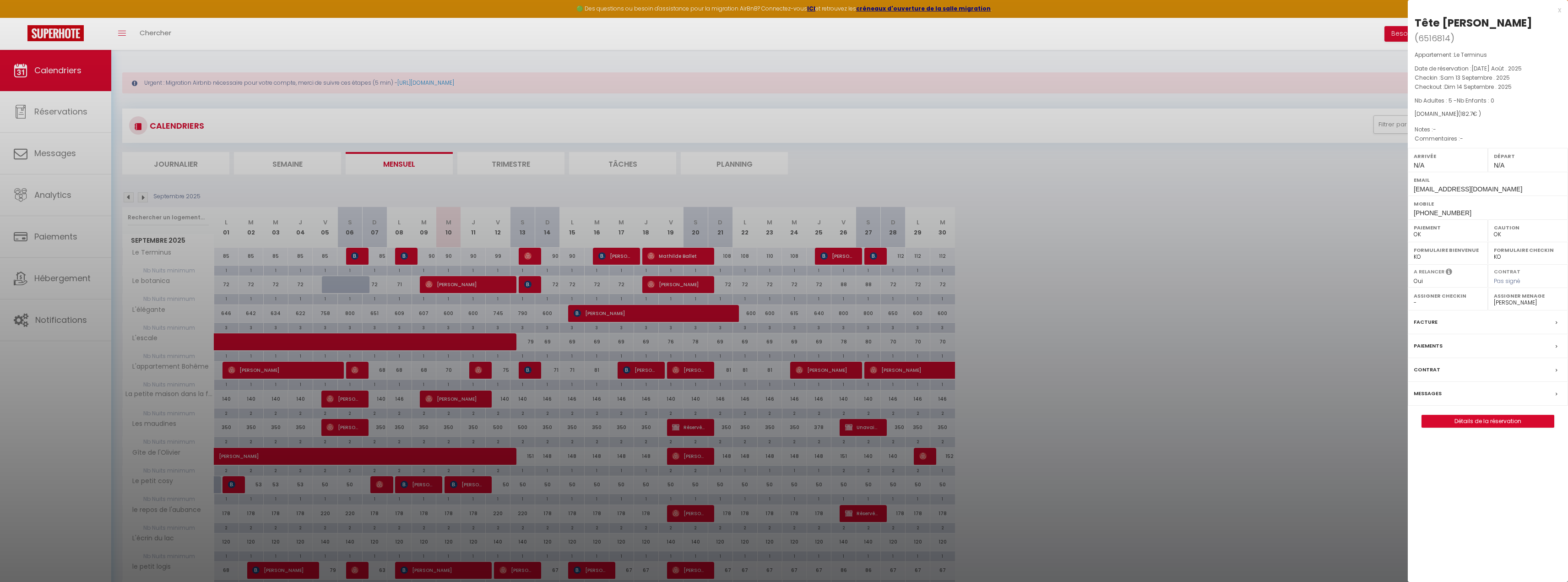
click at [607, 259] on div at bounding box center [784, 291] width 1568 height 582
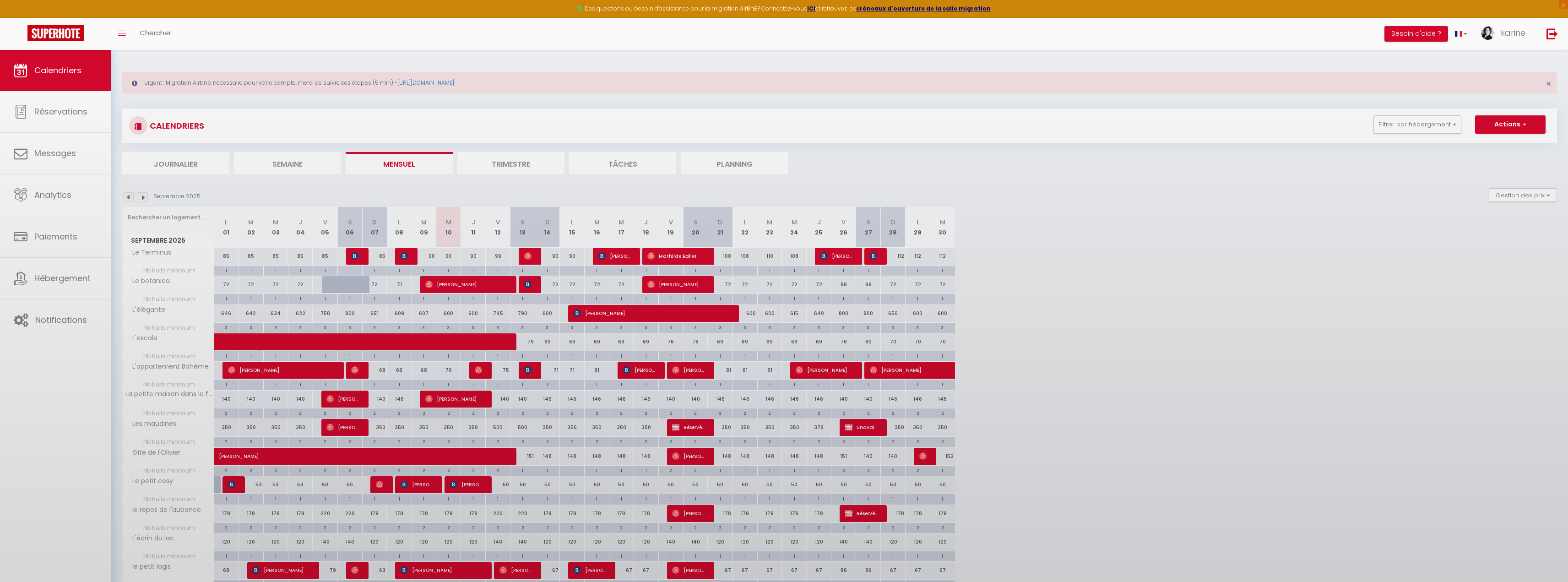
click at [614, 259] on body "🟢 Des questions ou besoin d'assistance pour la migration AirBnB? Connectez-vous…" at bounding box center [784, 453] width 1568 height 807
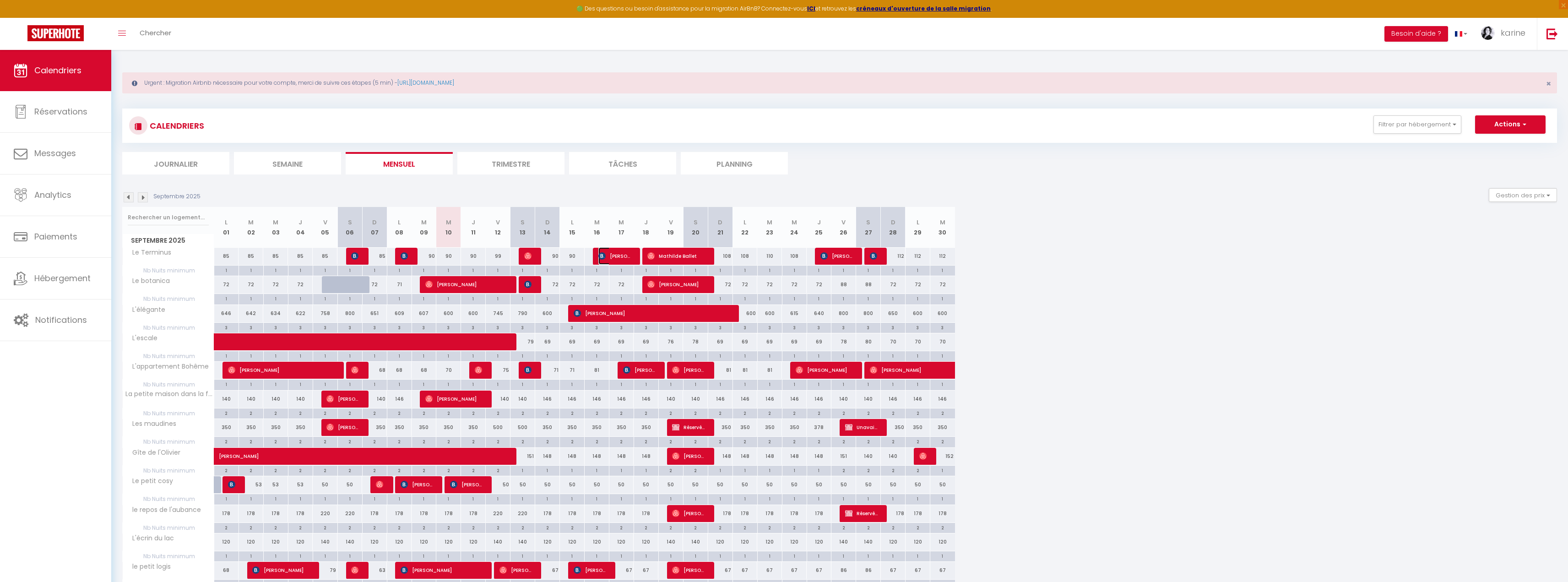
click at [616, 257] on span "[PERSON_NAME]" at bounding box center [614, 256] width 33 height 17
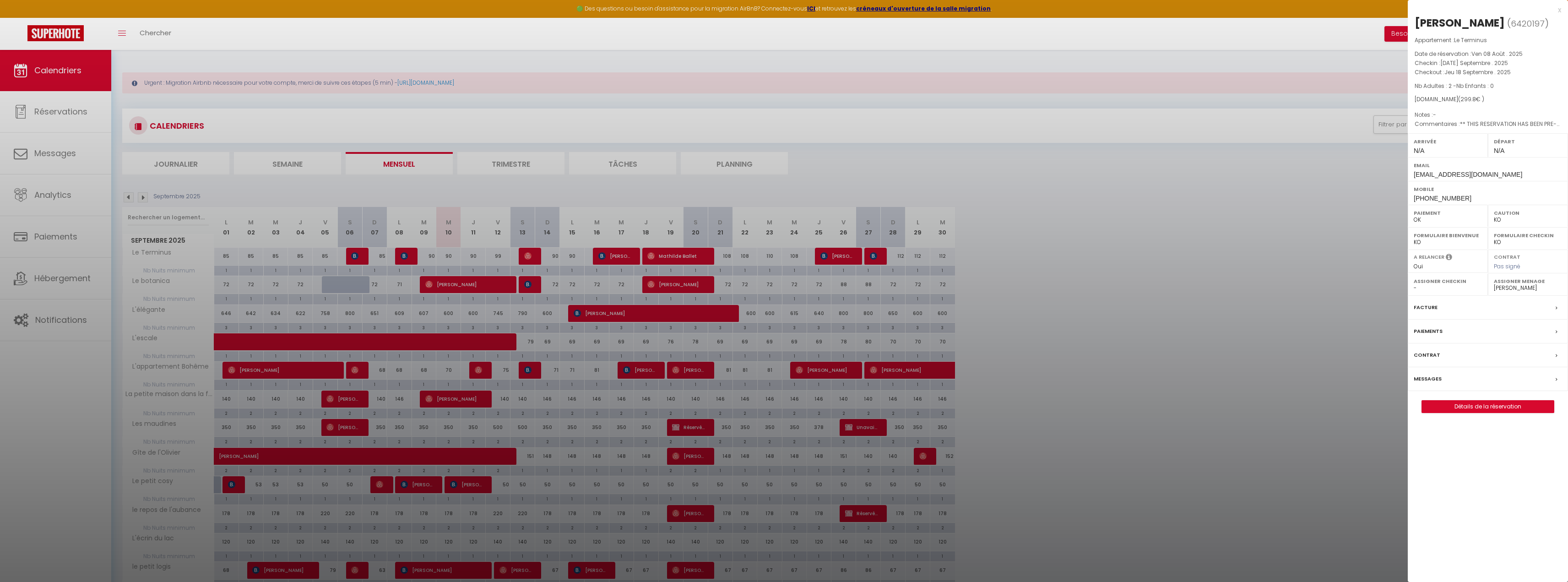
click at [676, 257] on div at bounding box center [784, 291] width 1568 height 582
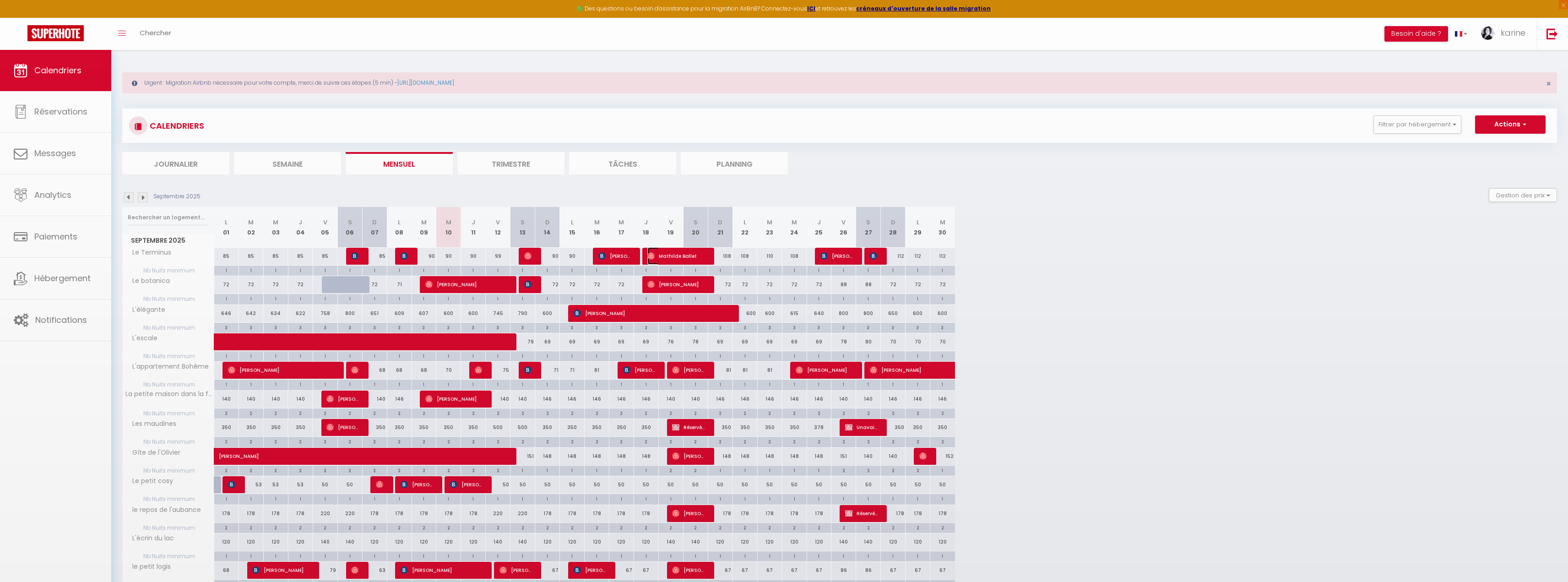
click at [679, 257] on span "Mathilde Ballet" at bounding box center [675, 256] width 58 height 17
select select "OK"
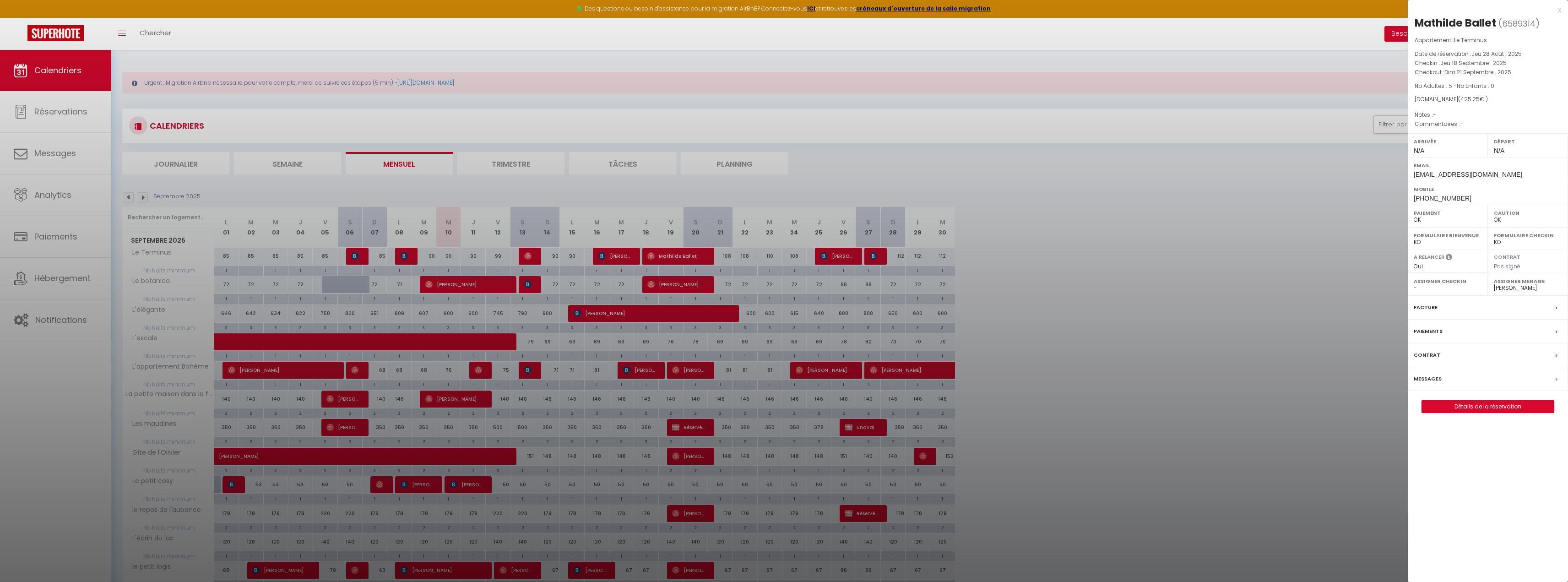
click at [732, 256] on div at bounding box center [784, 291] width 1568 height 582
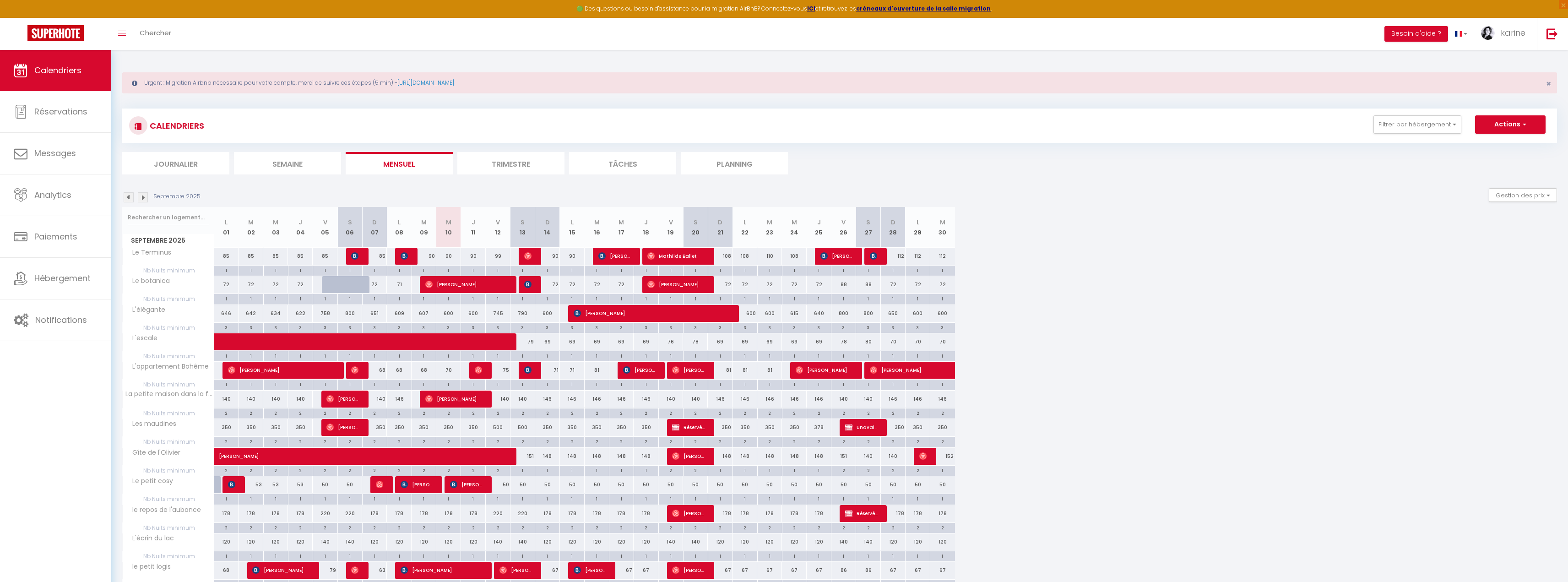
drag, startPoint x: 724, startPoint y: 256, endPoint x: 798, endPoint y: 255, distance: 74.0
click at [798, 255] on tr "Le Terminus 85 85 85 85 85 85 Emilie Férandin Couëffé 85 95 Kate Harris 90" at bounding box center [539, 256] width 832 height 18
click at [722, 256] on div "108" at bounding box center [720, 256] width 24 height 17
type input "108"
type input "Dim 21 Septembre 2025"
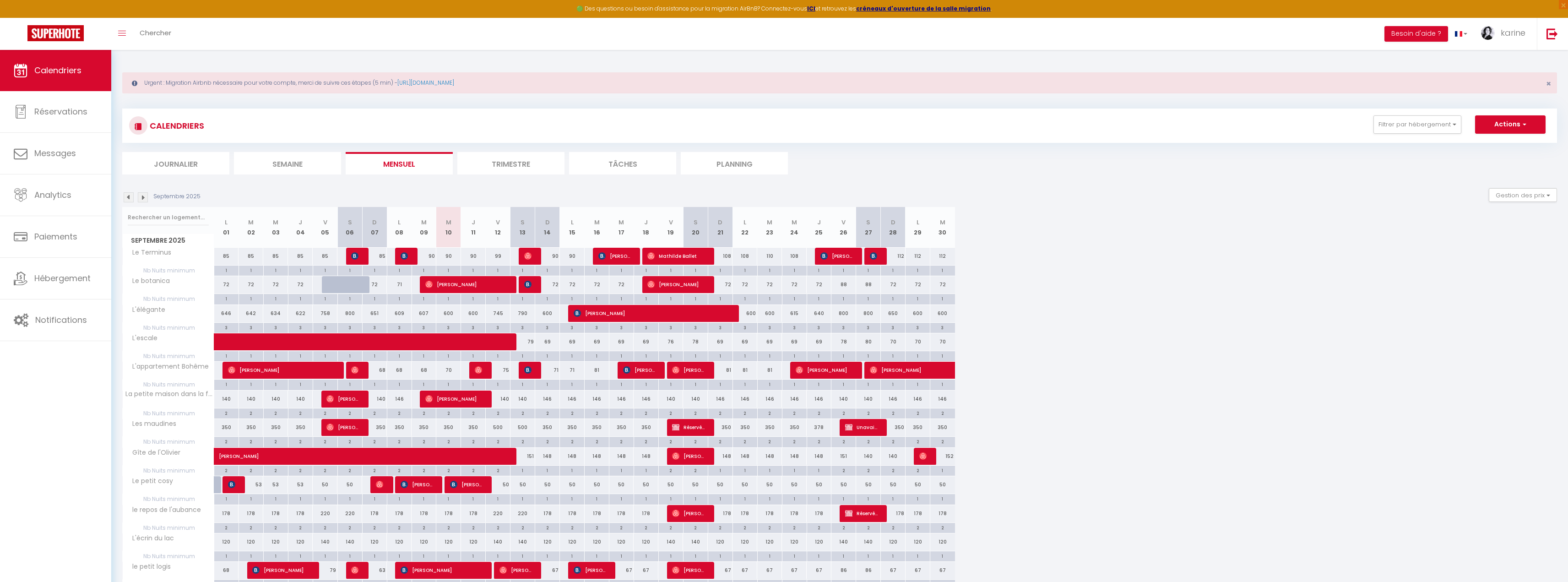
type input "Lun 22 Septembre 2025"
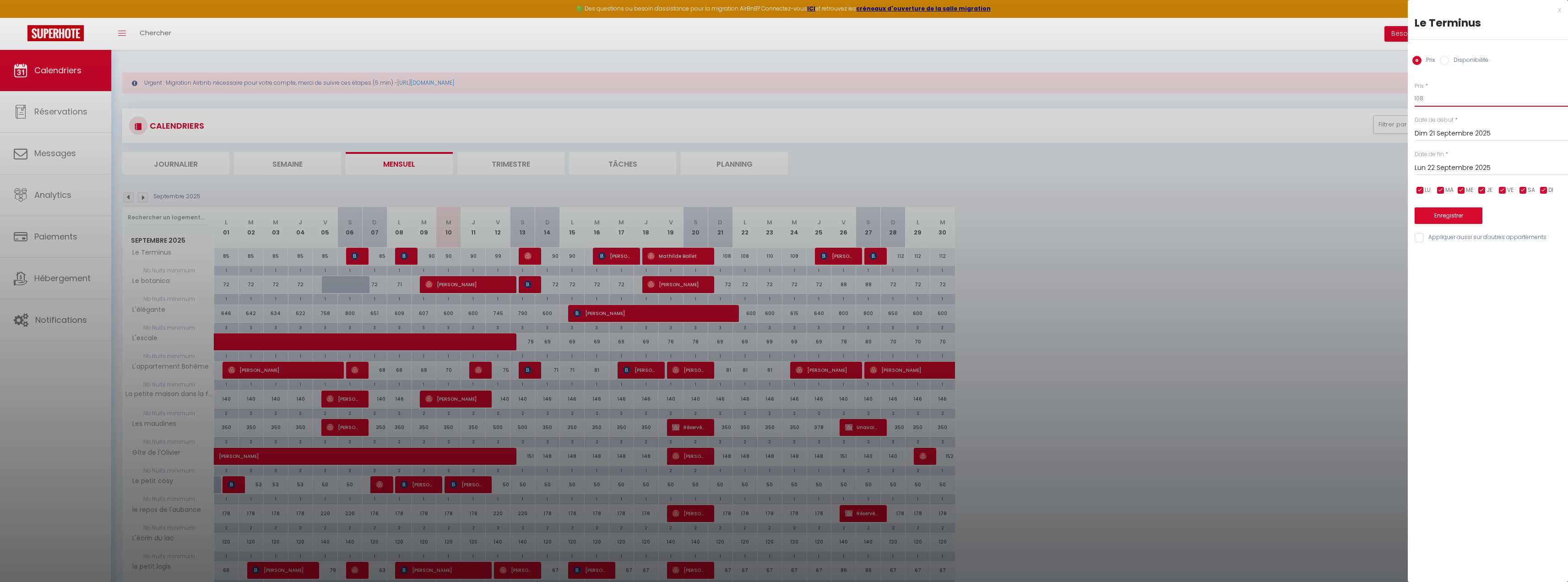
click at [1432, 103] on input "108" at bounding box center [1491, 98] width 153 height 16
type input "90"
click at [1492, 164] on input "Lun 22 Septembre 2025" at bounding box center [1491, 168] width 153 height 12
click at [1503, 276] on span "25" at bounding box center [1503, 275] width 20 height 19
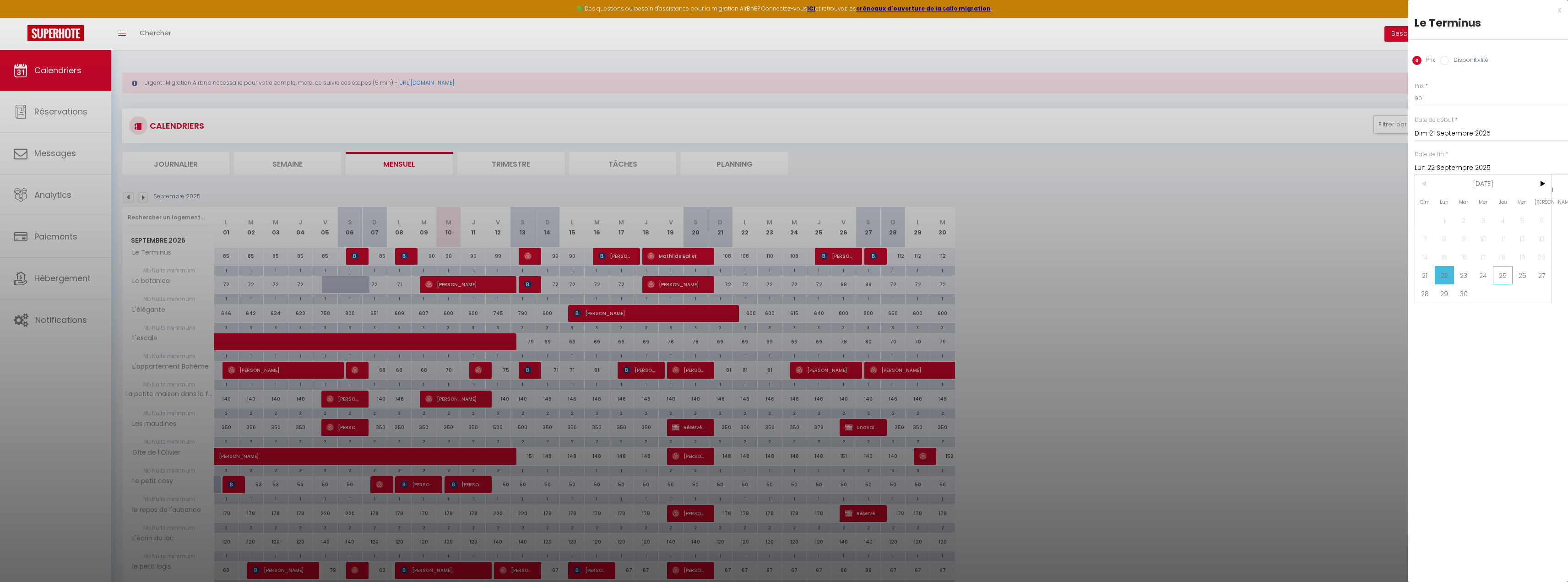
type input "Jeu 25 Septembre 2025"
click at [1449, 219] on button "Enregistrer" at bounding box center [1448, 216] width 68 height 16
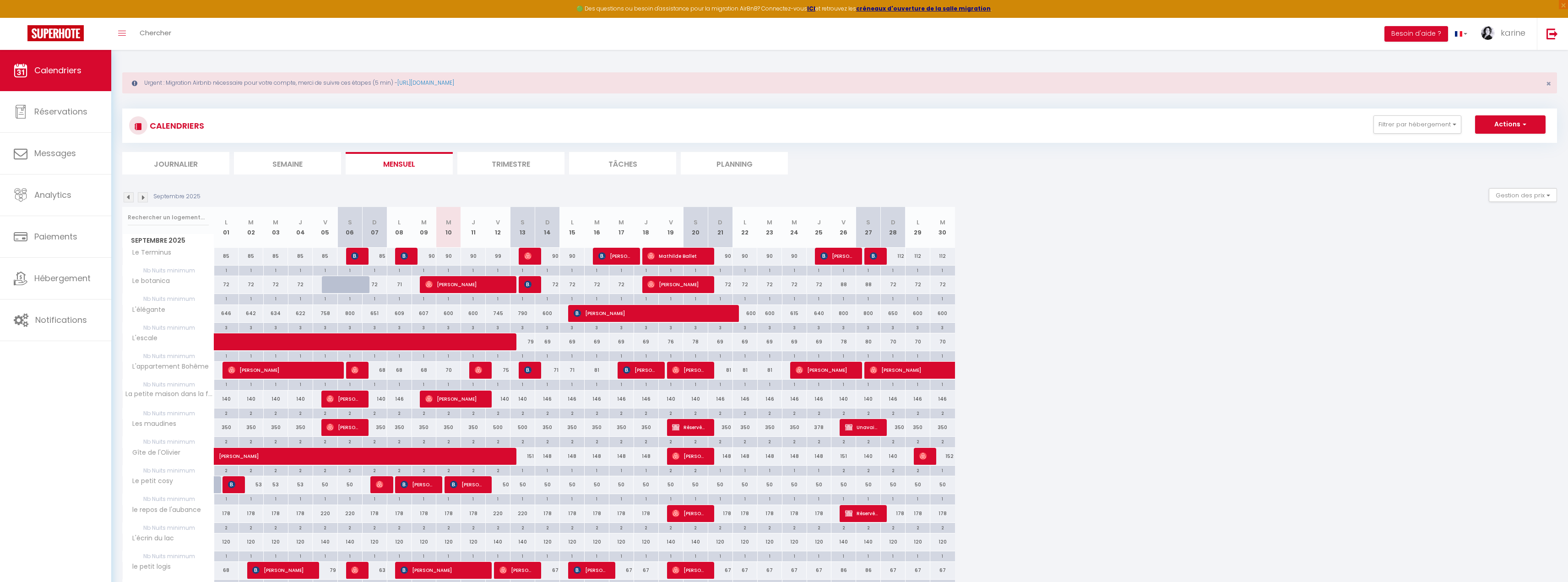
click at [144, 201] on img at bounding box center [142, 197] width 10 height 10
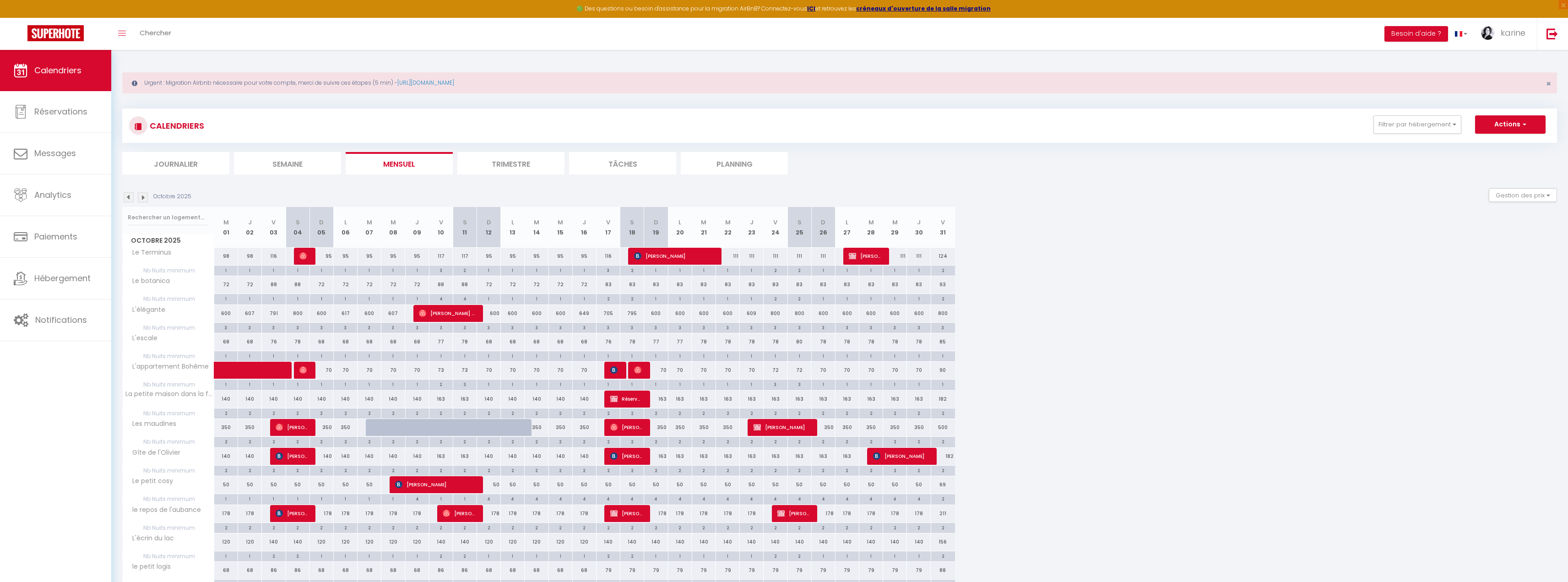
click at [126, 199] on img at bounding box center [129, 197] width 10 height 10
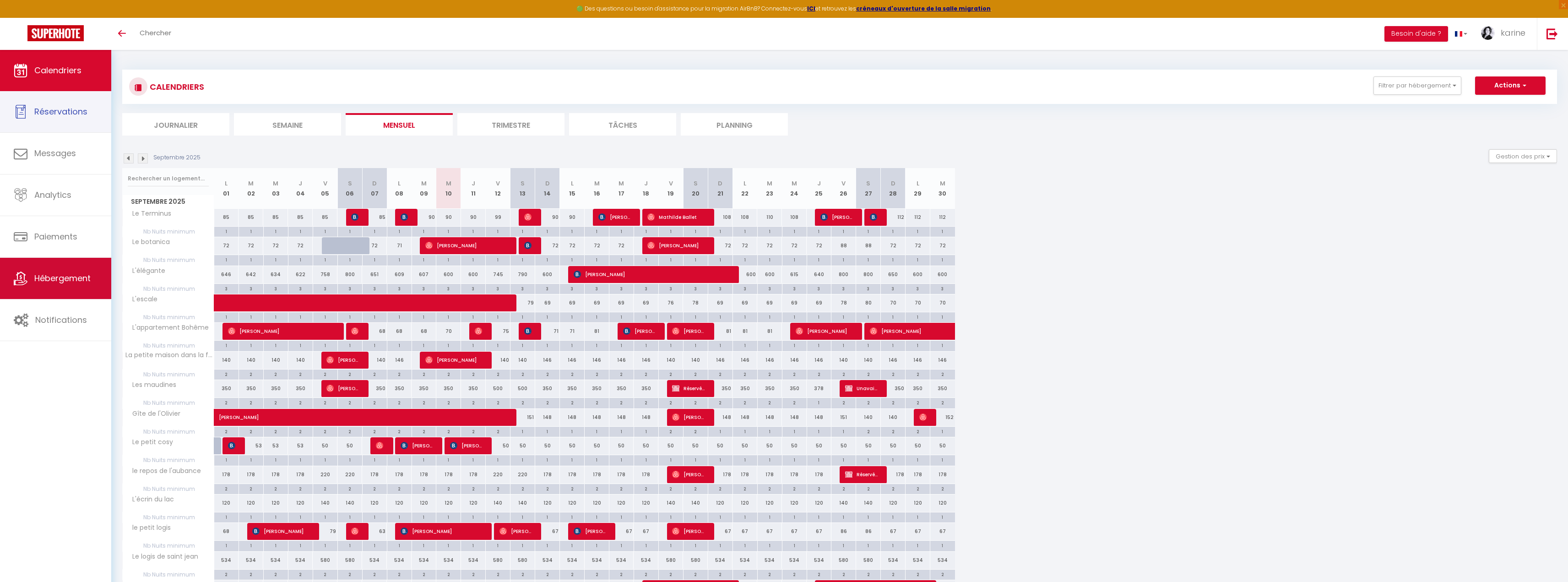
scroll to position [25, 0]
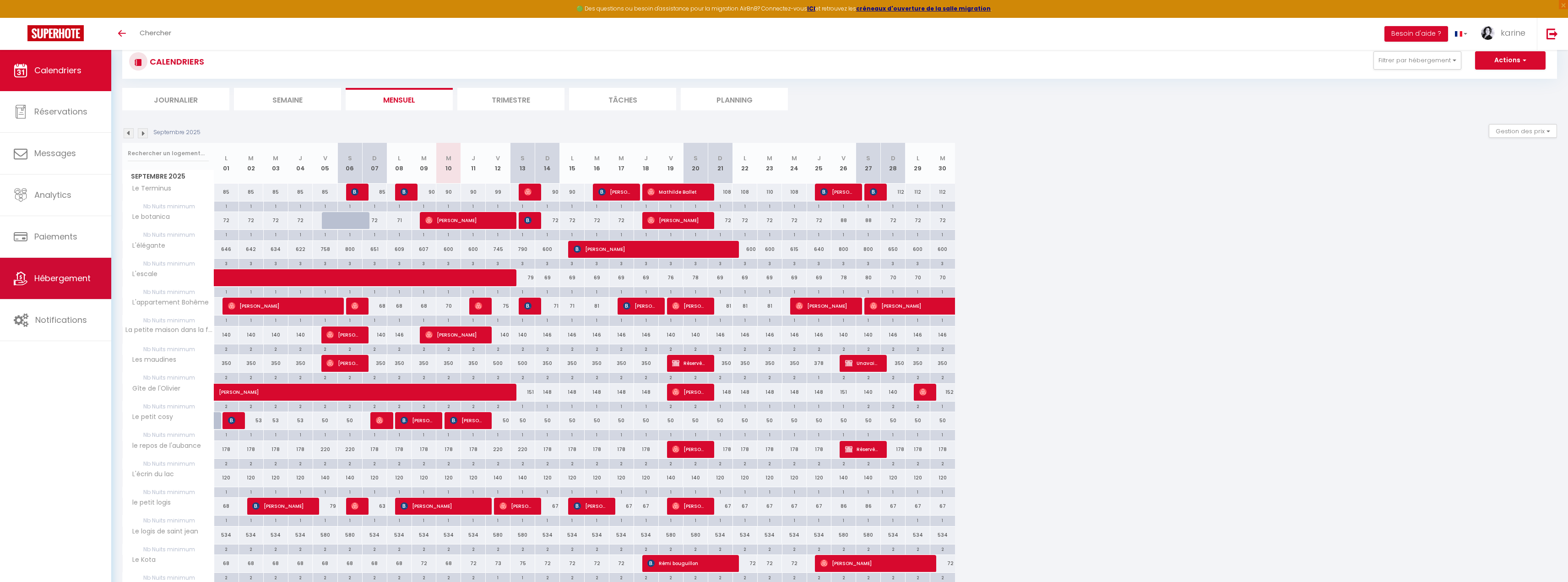
click at [54, 276] on span "Hébergement" at bounding box center [62, 278] width 56 height 11
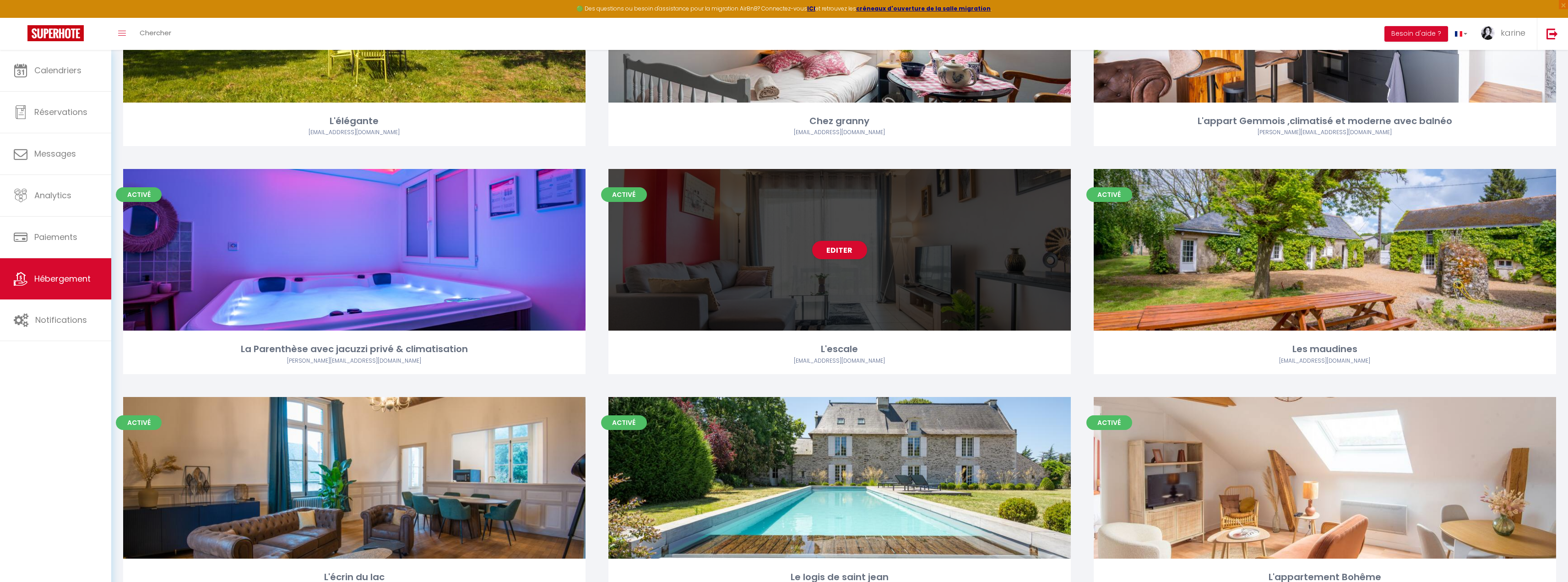
scroll to position [236, 0]
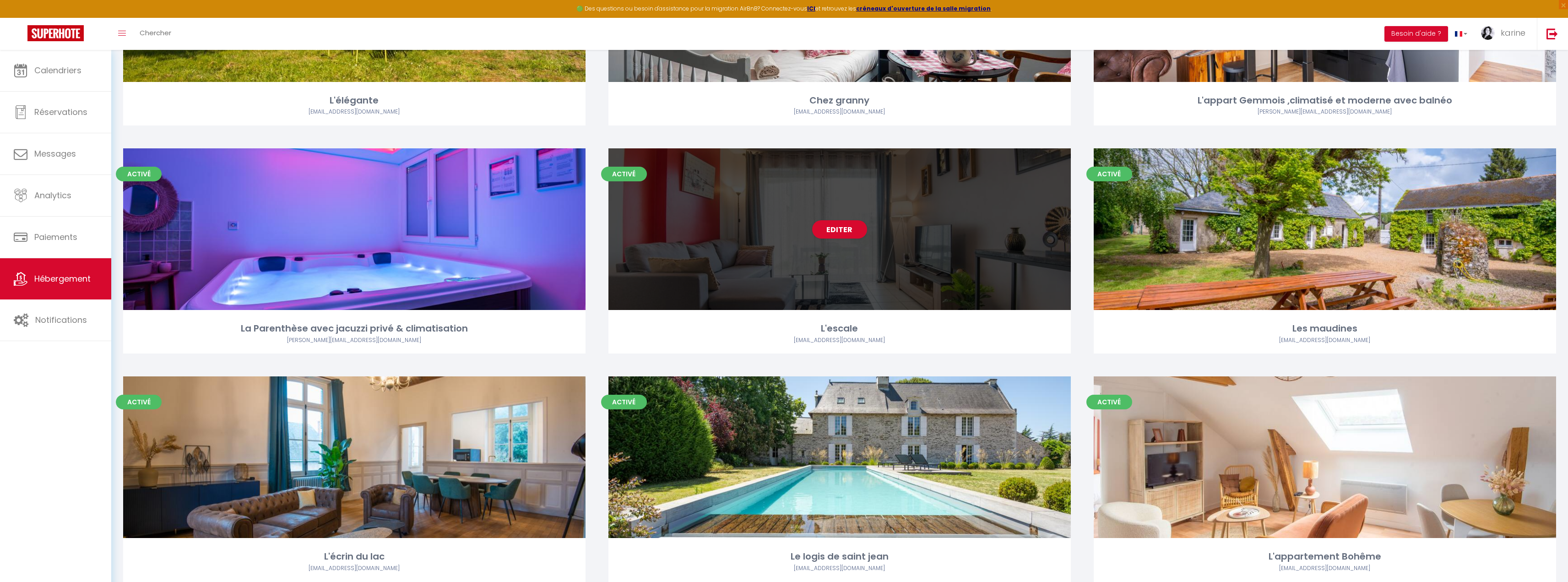
click at [765, 248] on div "Editer" at bounding box center [840, 229] width 462 height 162
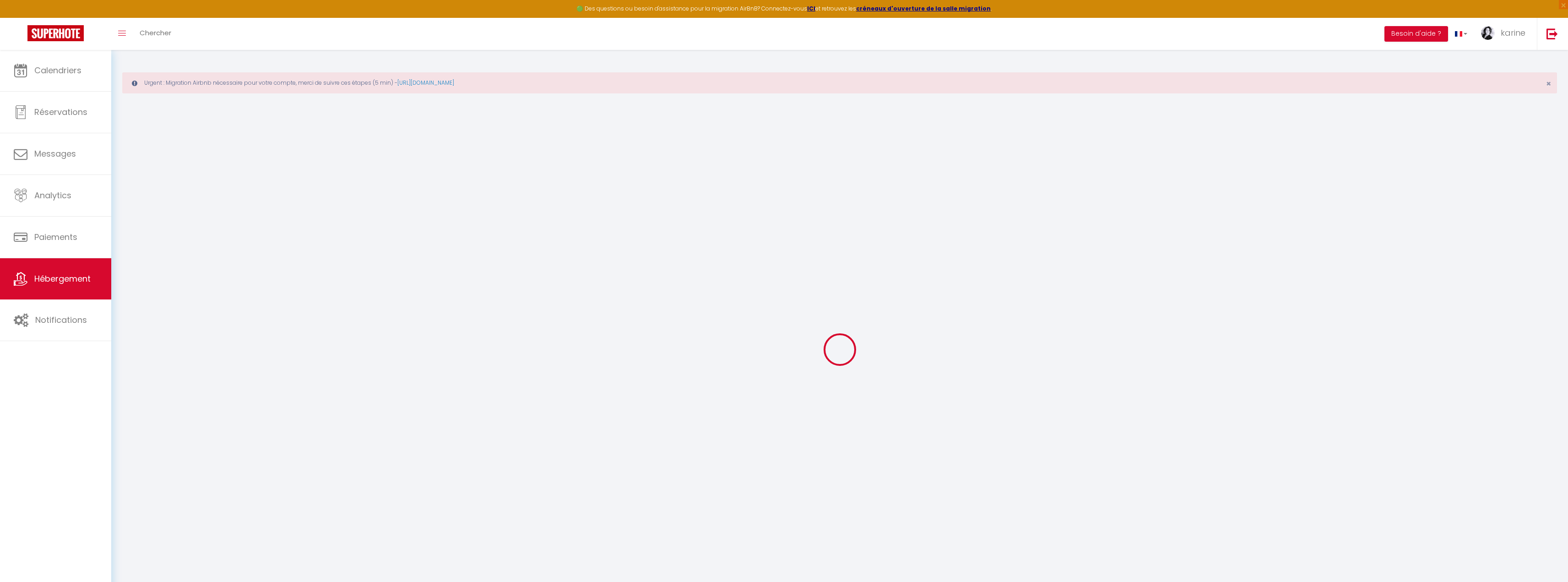
select select "16:00"
select select
select select "10:00"
select select "30"
select select "120"
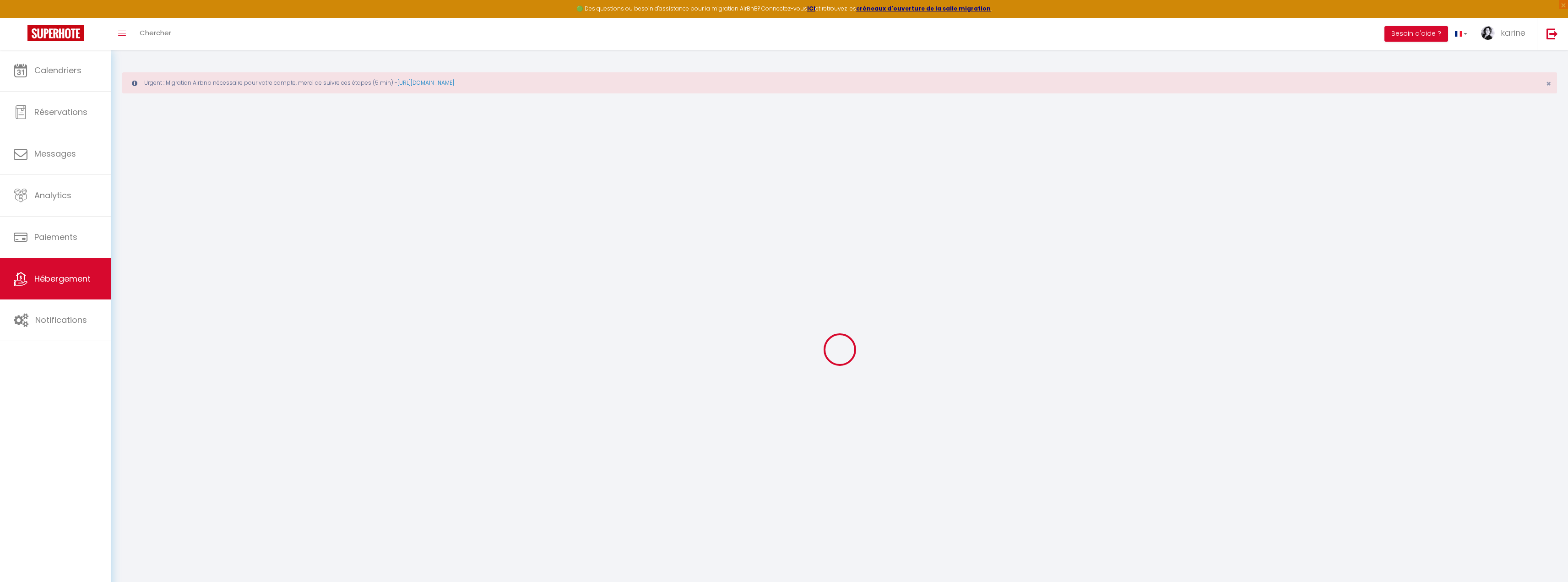
select select "27211"
select select
checkbox input "false"
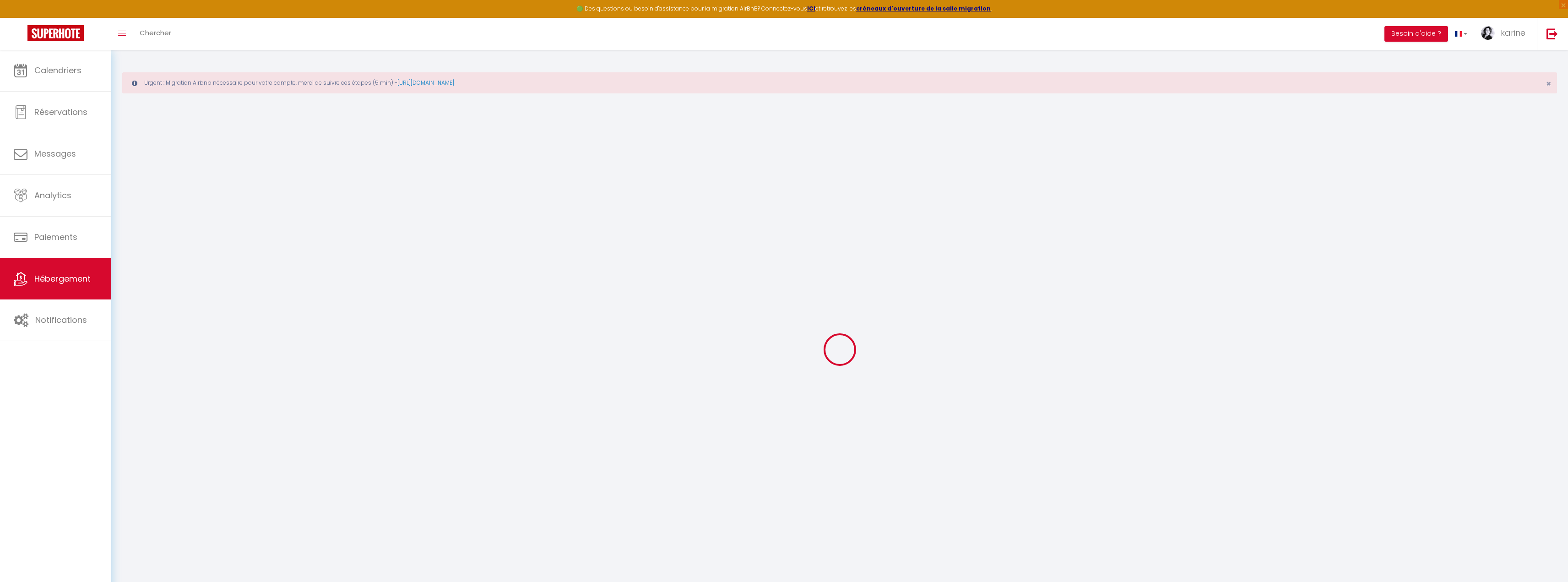
checkbox input "false"
select select
checkbox input "false"
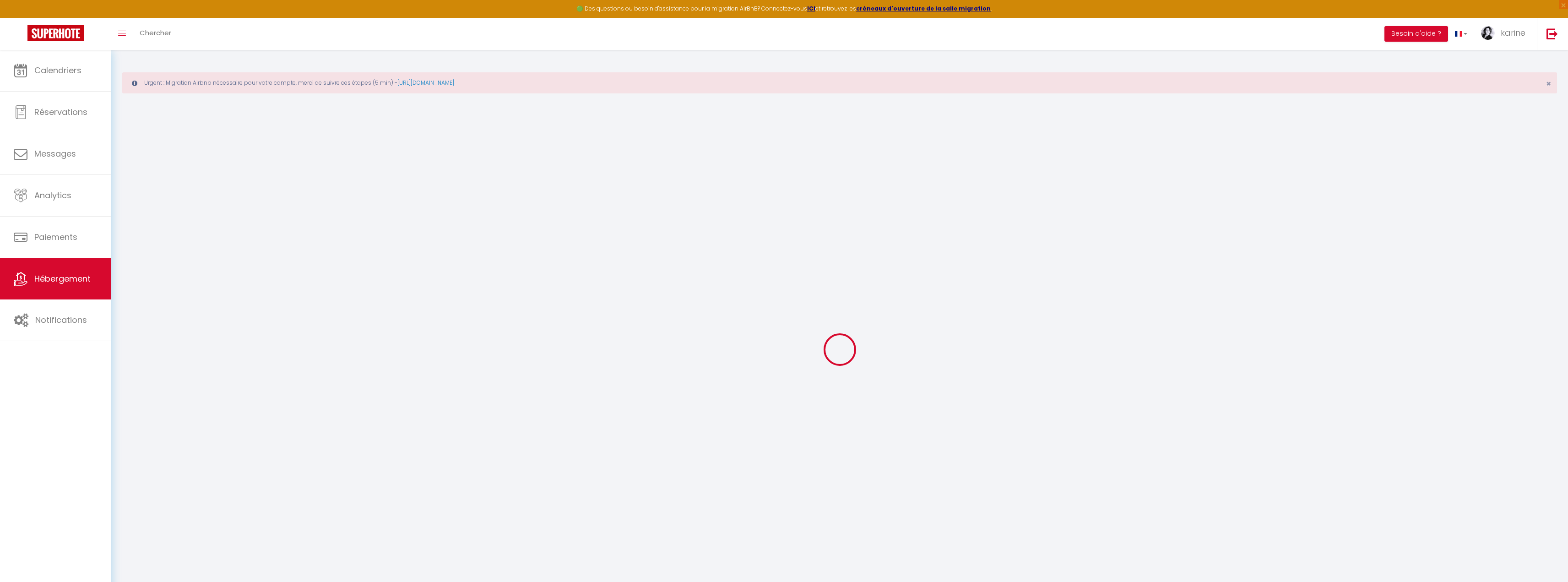
checkbox input "false"
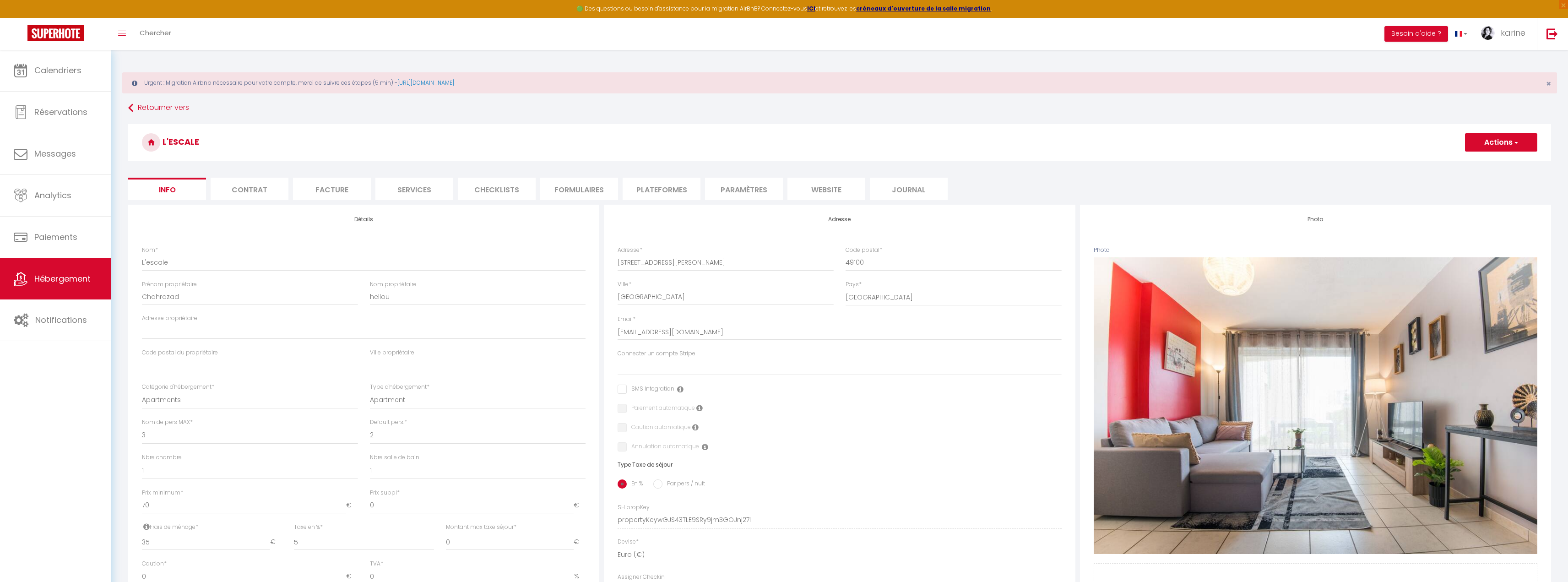
select select
checkbox input "false"
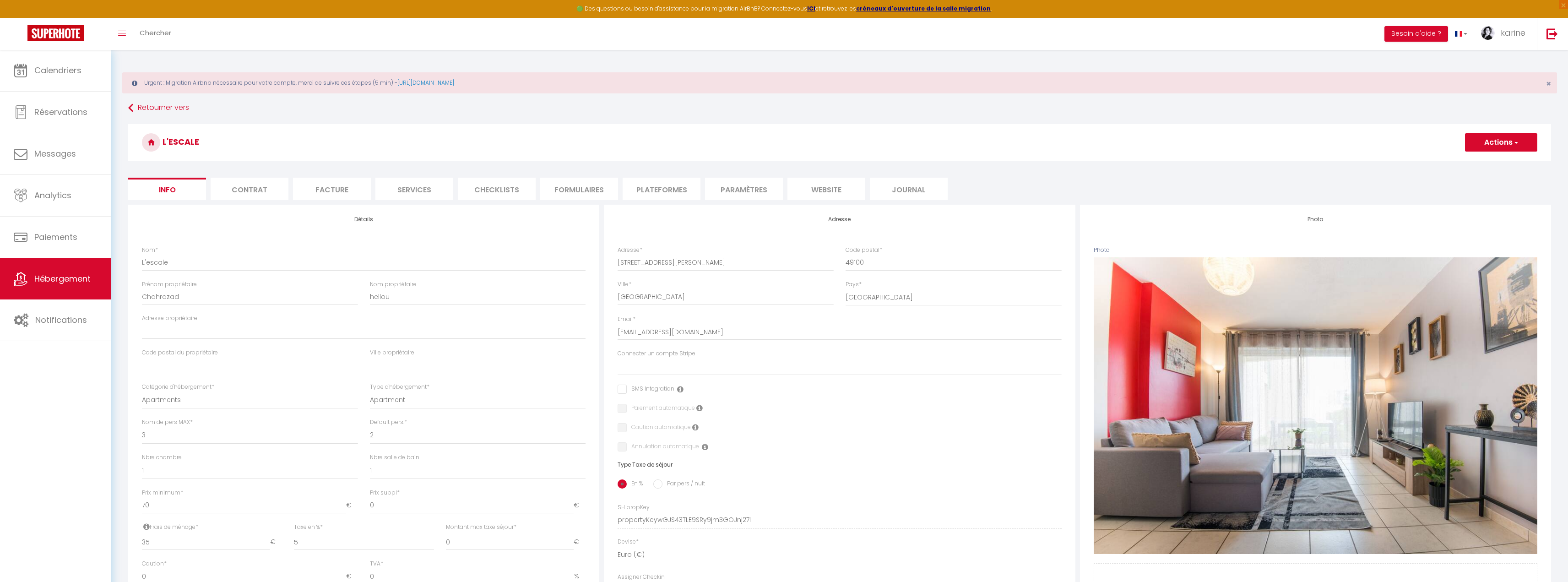
checkbox input "false"
